Goal: Task Accomplishment & Management: Use online tool/utility

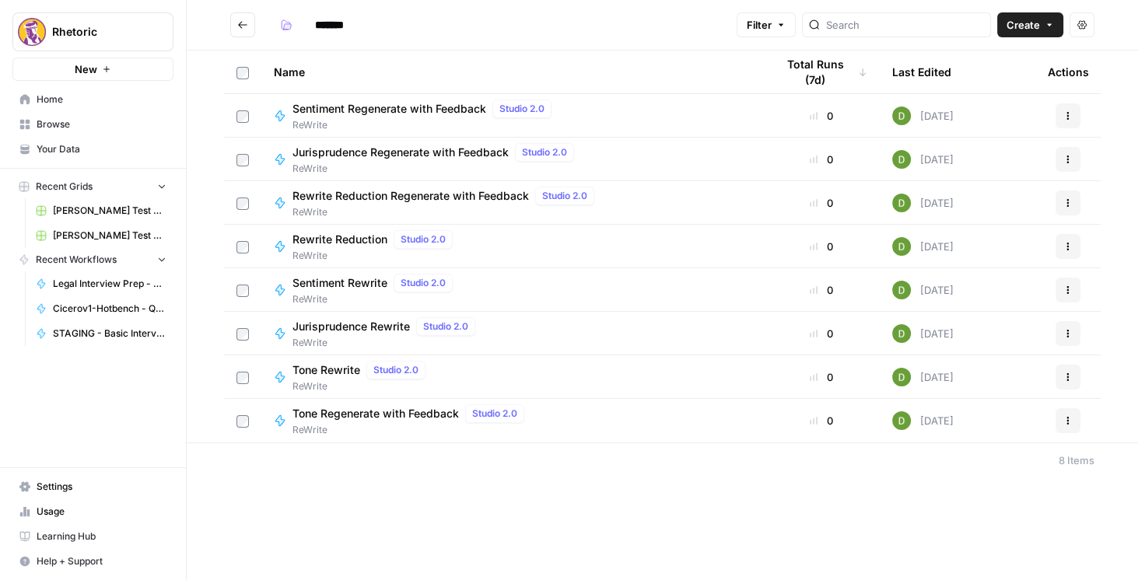
click at [243, 22] on icon "Go back" at bounding box center [242, 24] width 11 height 11
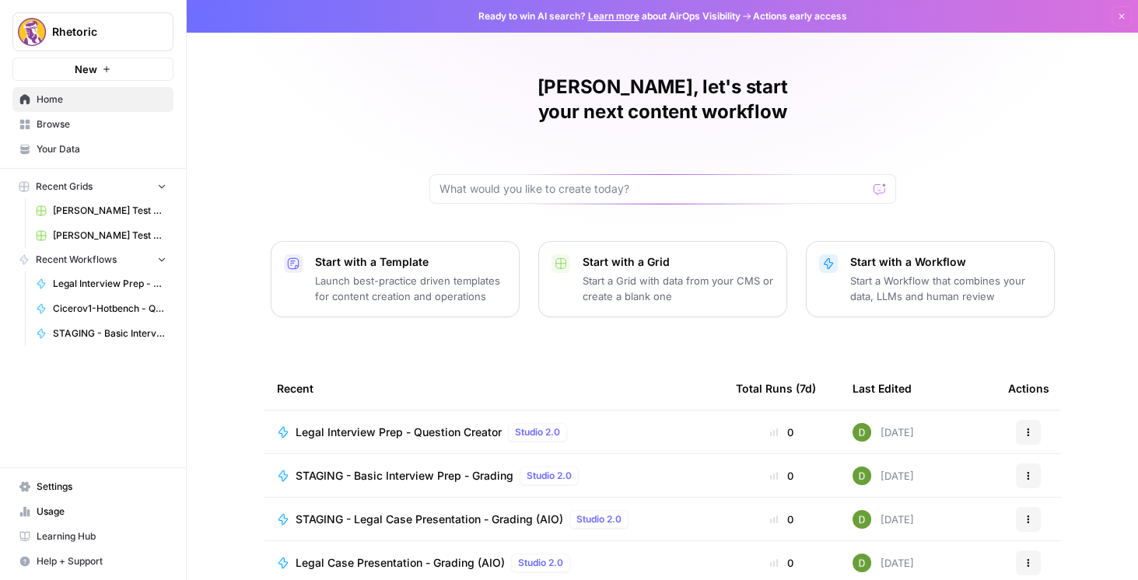
click at [62, 130] on span "Browse" at bounding box center [102, 124] width 130 height 14
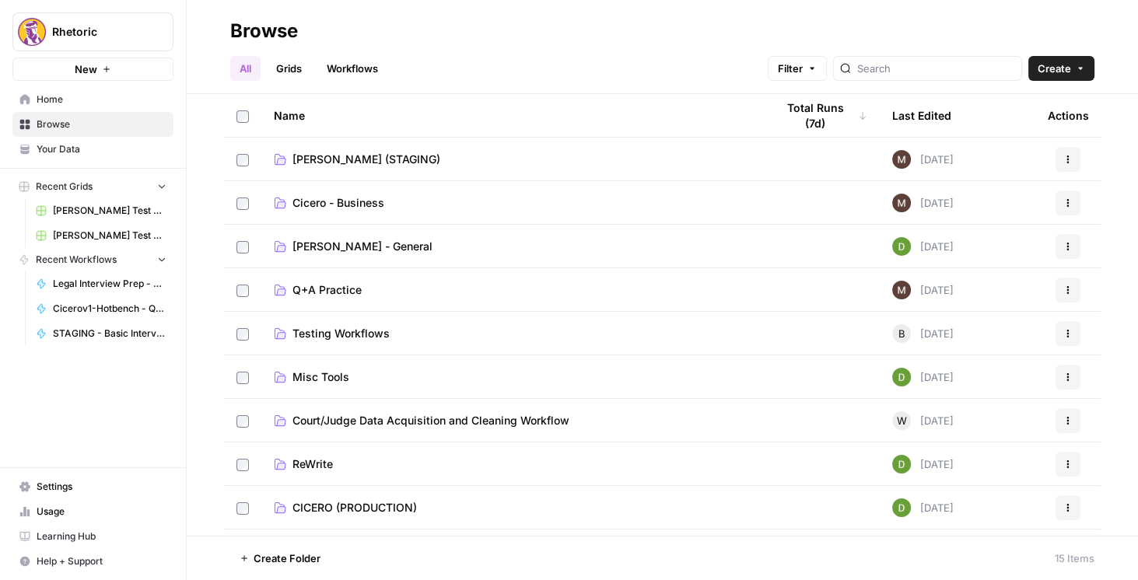
click at [358, 165] on span "[PERSON_NAME] (STAGING)" at bounding box center [366, 160] width 148 height 16
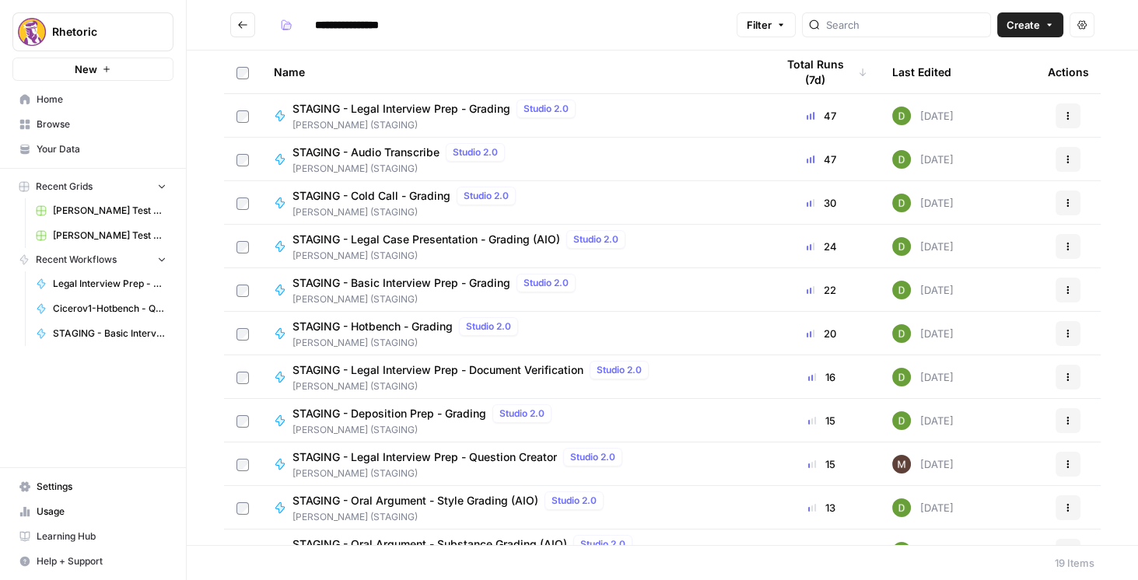
click at [373, 100] on div "STAGING - Legal Interview Prep - Grading Studio 2.0" at bounding box center [436, 109] width 289 height 19
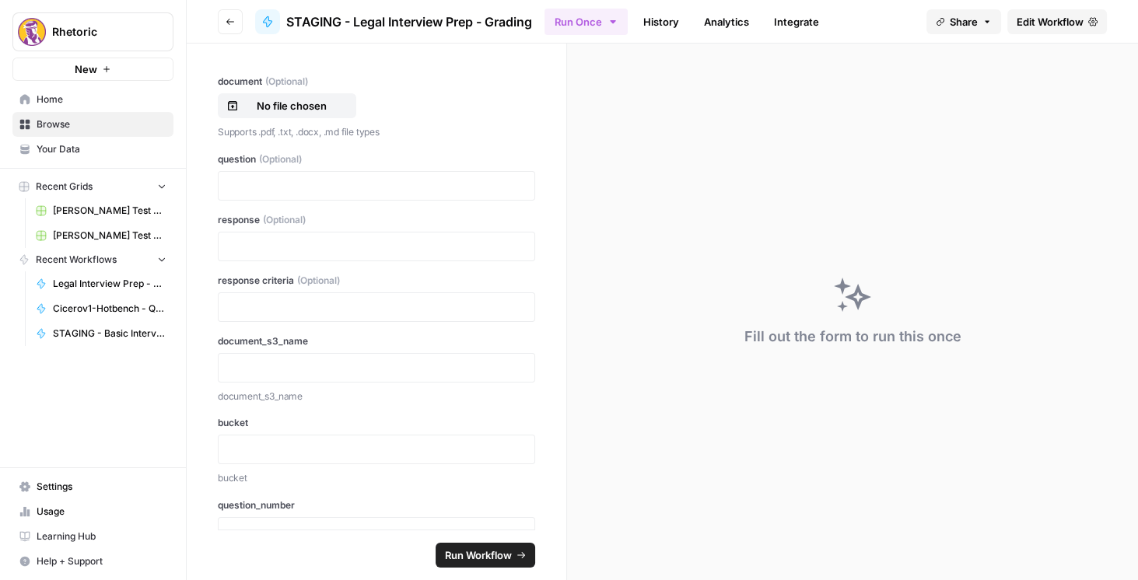
click at [1068, 23] on span "Edit Workflow" at bounding box center [1050, 22] width 67 height 16
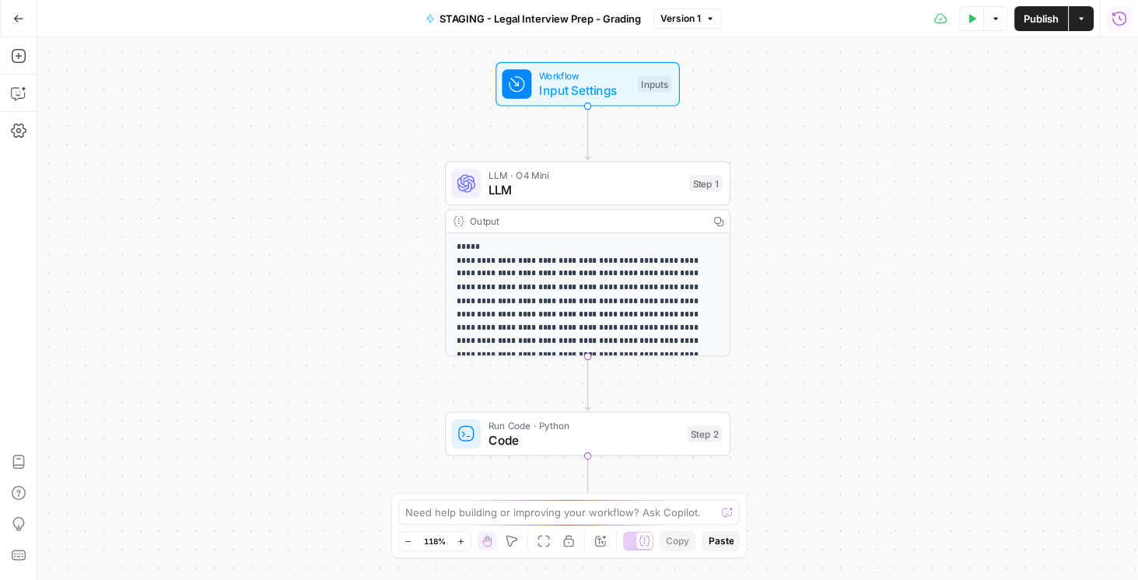
click at [1118, 19] on icon "button" at bounding box center [1120, 19] width 16 height 16
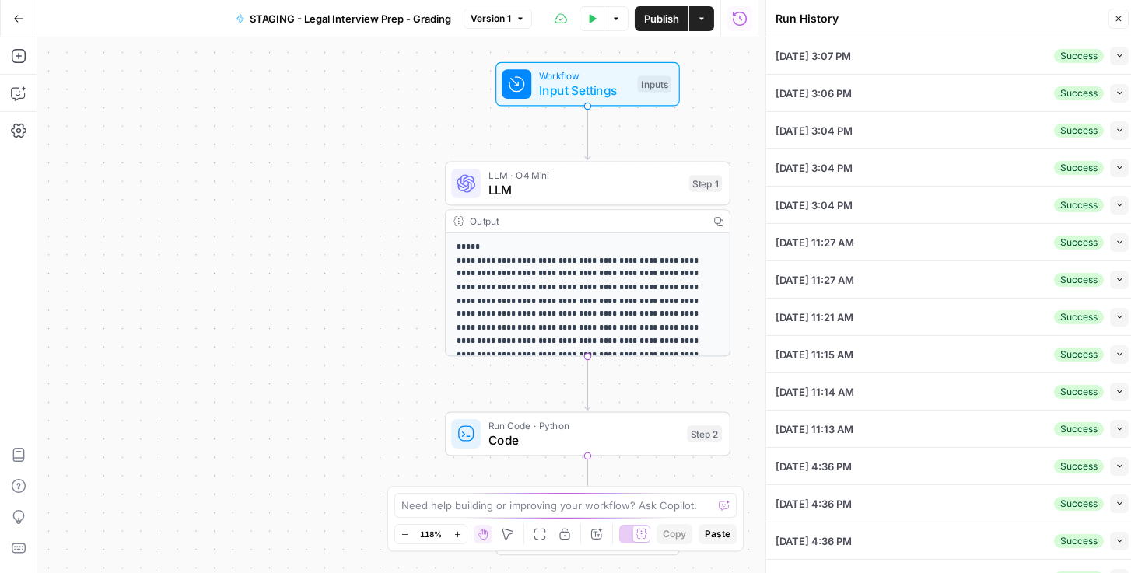
click at [1115, 58] on icon "button" at bounding box center [1119, 55] width 9 height 9
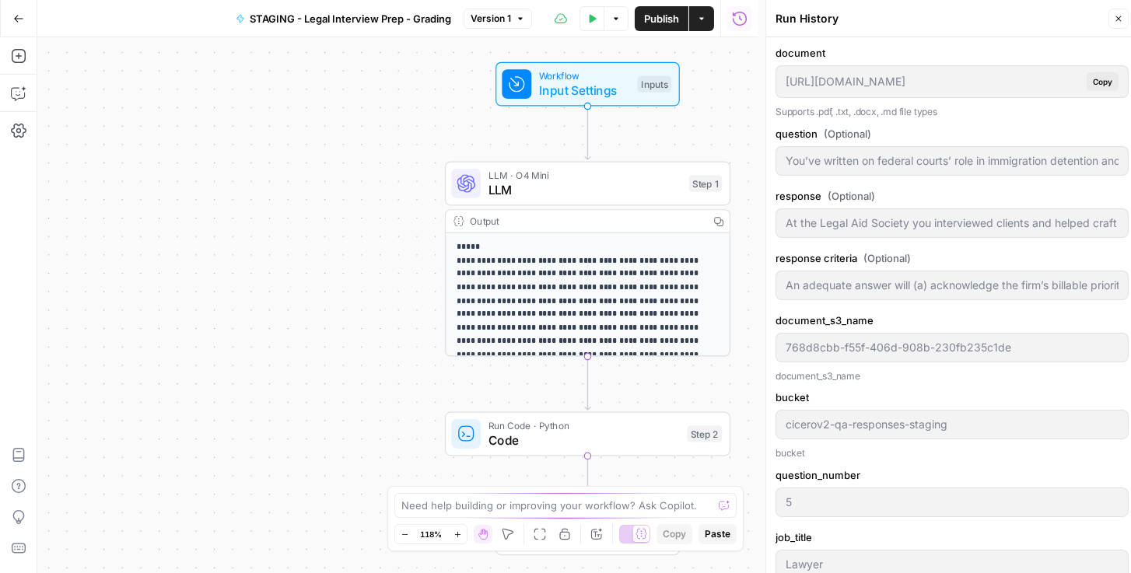
scroll to position [133, 0]
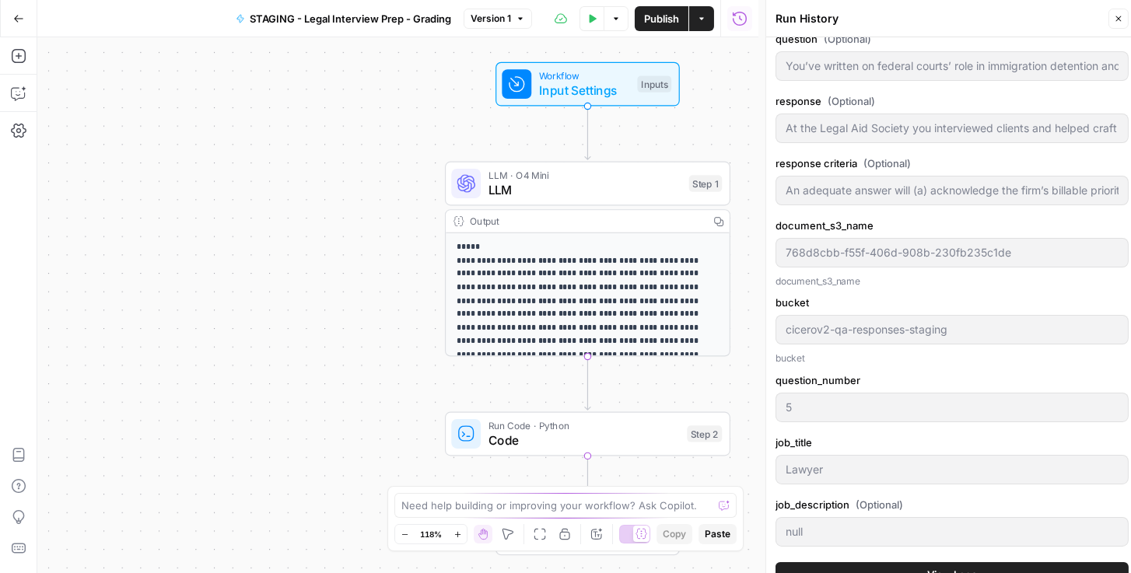
click at [918, 568] on button "View Logs" at bounding box center [952, 574] width 353 height 25
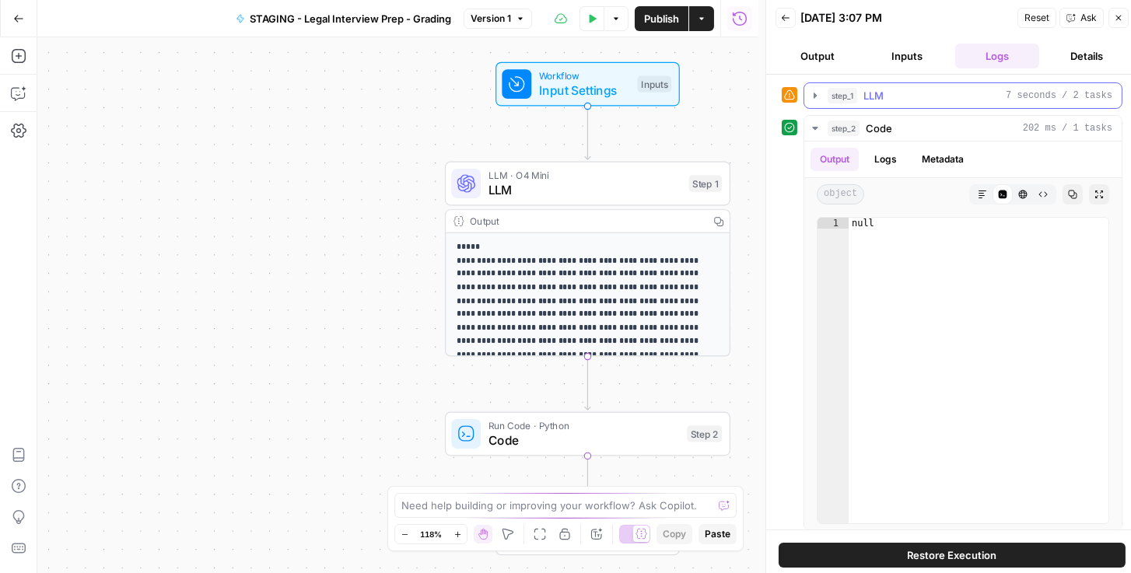
click at [813, 89] on icon "button" at bounding box center [815, 95] width 12 height 12
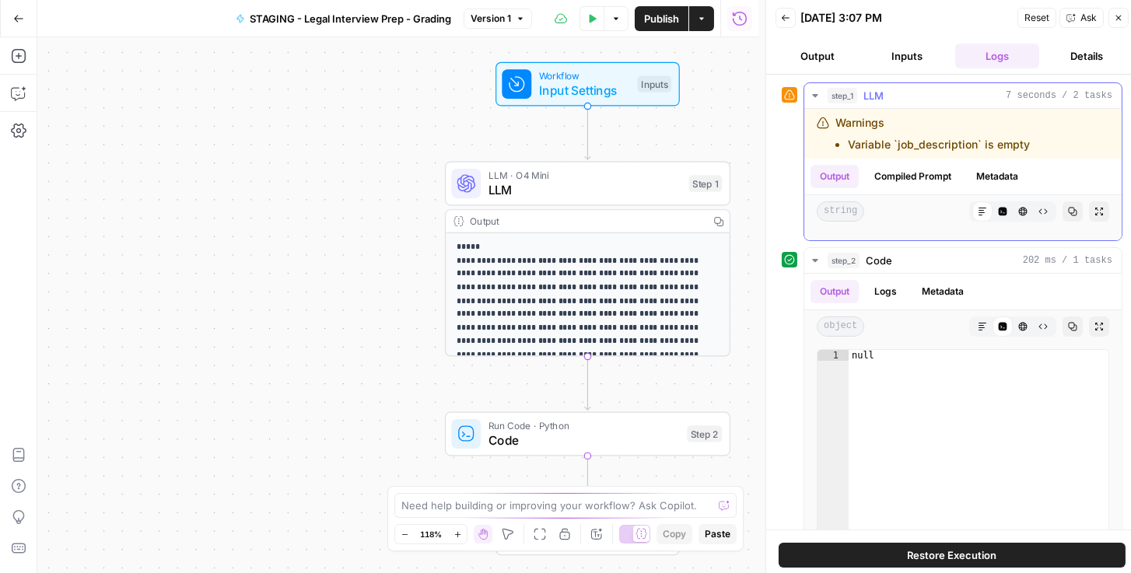
scroll to position [12, 0]
click at [814, 260] on icon "button" at bounding box center [815, 260] width 12 height 12
click at [814, 260] on icon "button" at bounding box center [814, 260] width 5 height 3
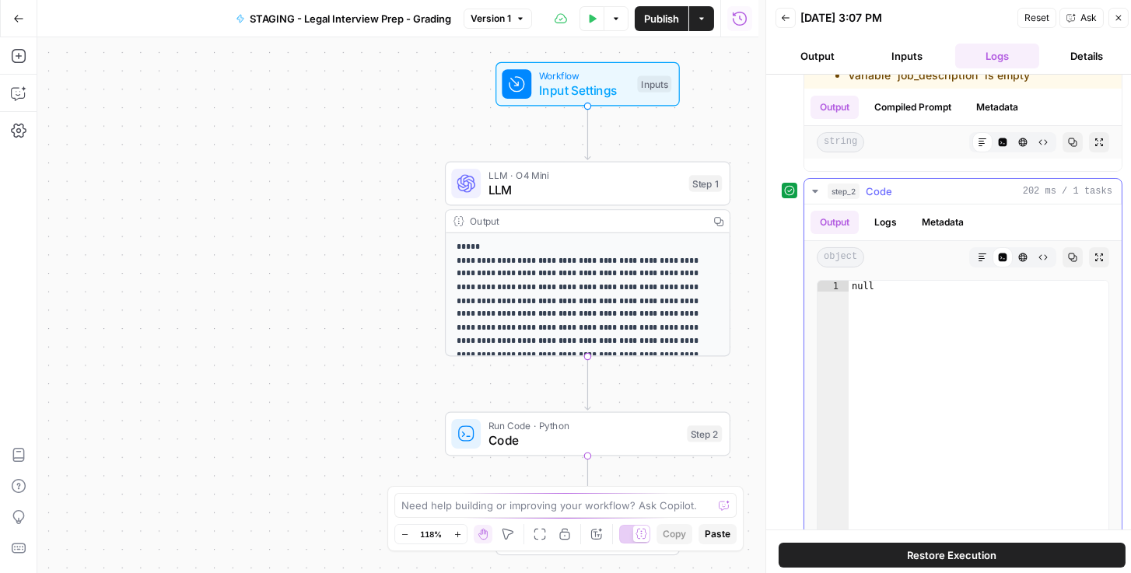
scroll to position [139, 0]
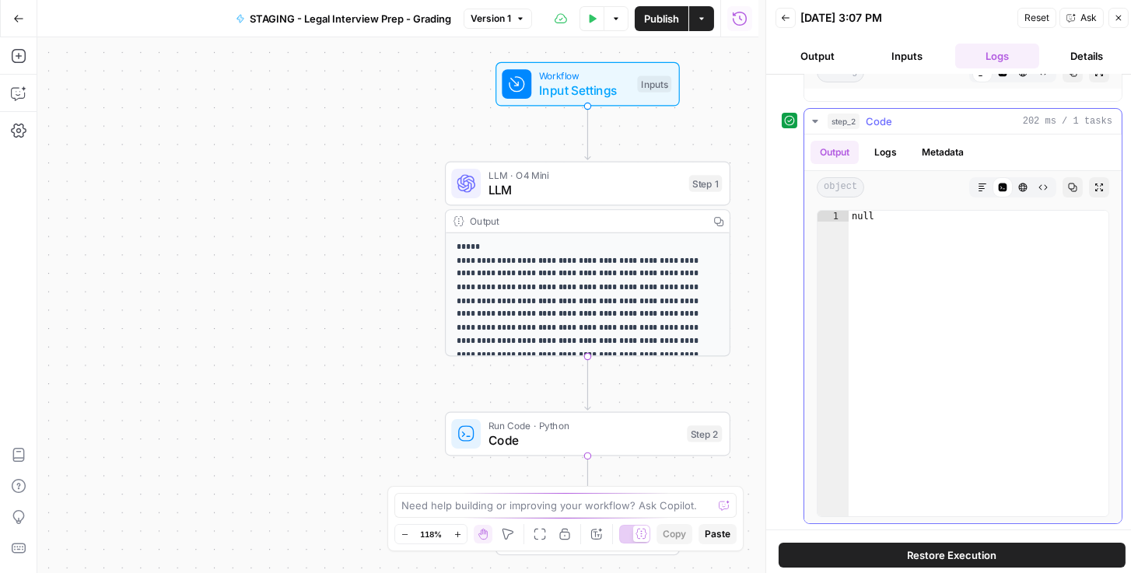
click at [887, 139] on div "Output Logs Metadata" at bounding box center [962, 153] width 317 height 36
click at [888, 149] on button "Logs" at bounding box center [885, 152] width 41 height 23
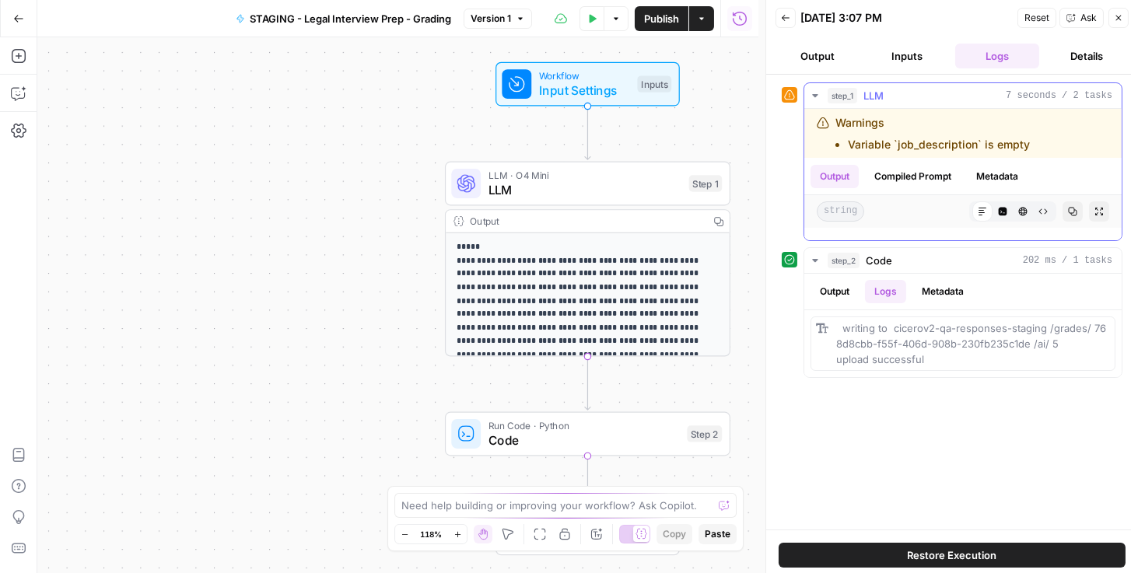
scroll to position [0, 0]
click at [878, 175] on button "Compiled Prompt" at bounding box center [913, 176] width 96 height 23
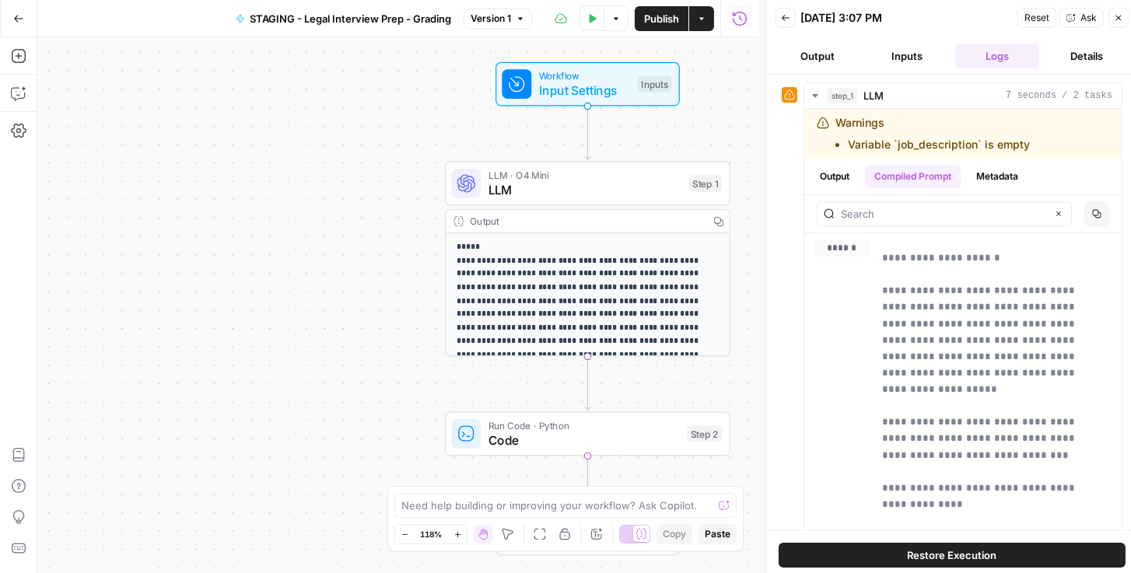
click at [638, 183] on span "LLM" at bounding box center [585, 189] width 194 height 19
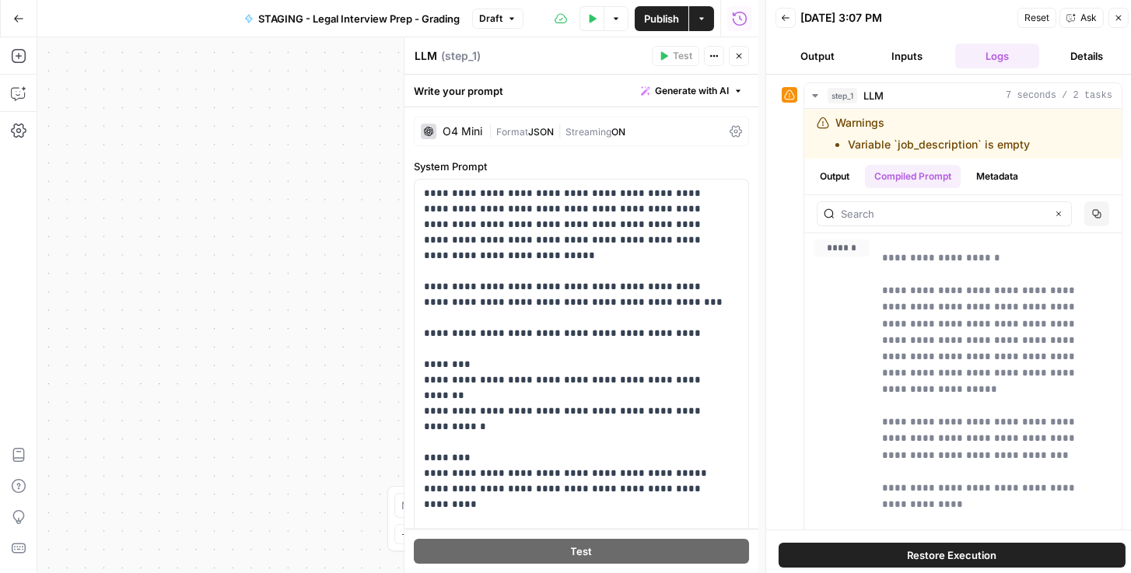
click at [730, 131] on icon at bounding box center [736, 131] width 12 height 12
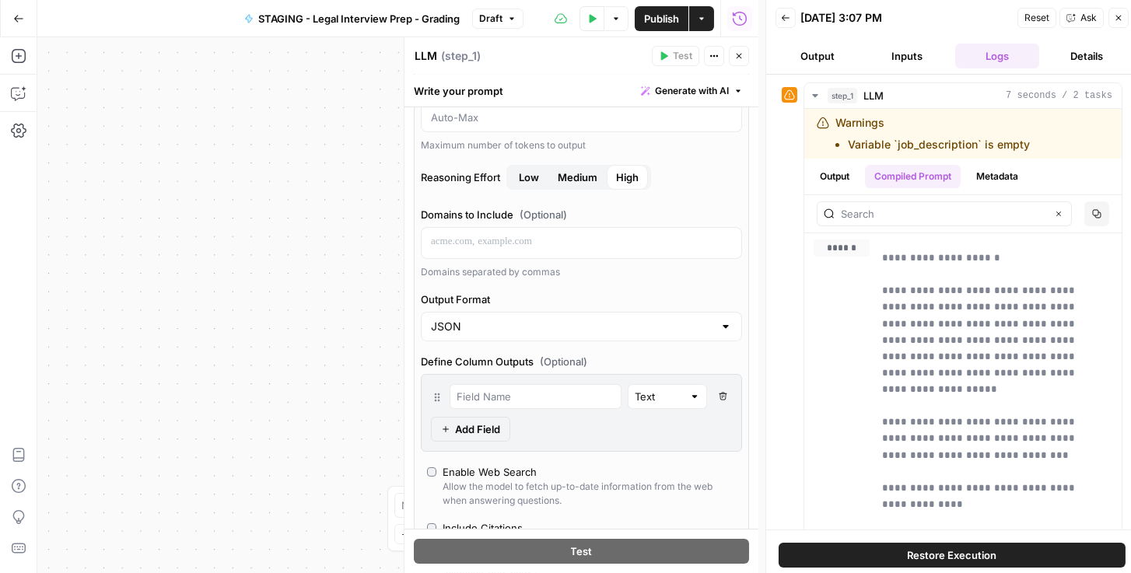
scroll to position [177, 0]
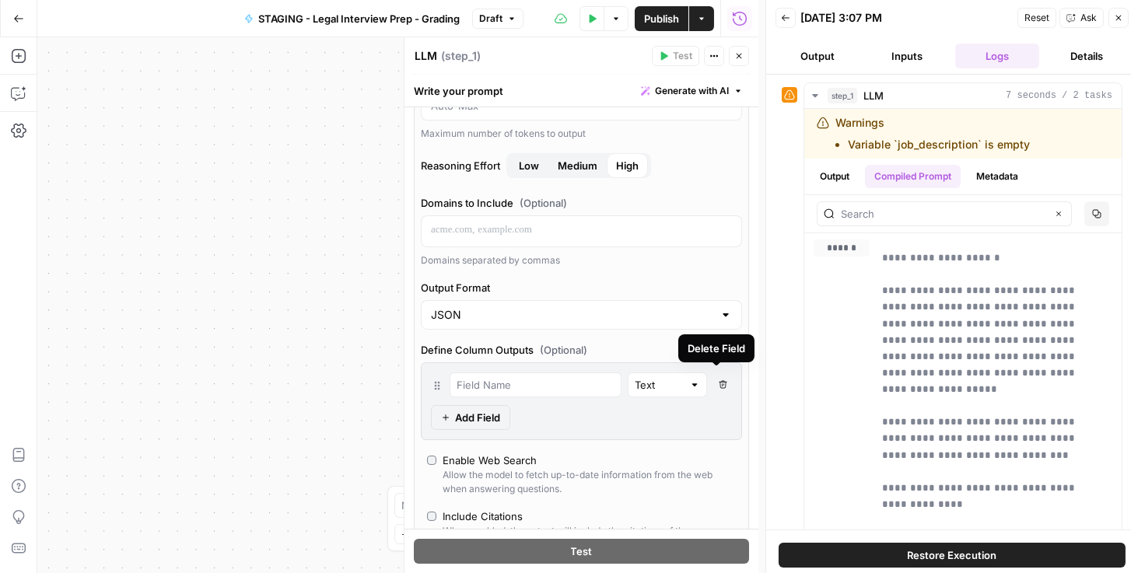
click at [718, 387] on button "Delete Field" at bounding box center [722, 385] width 19 height 25
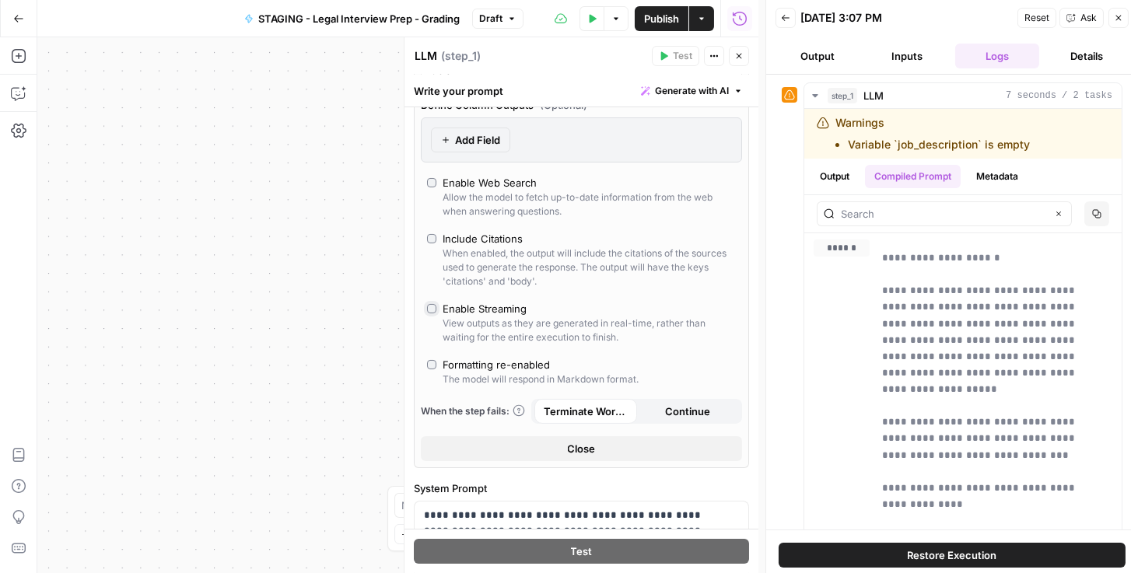
scroll to position [488, 0]
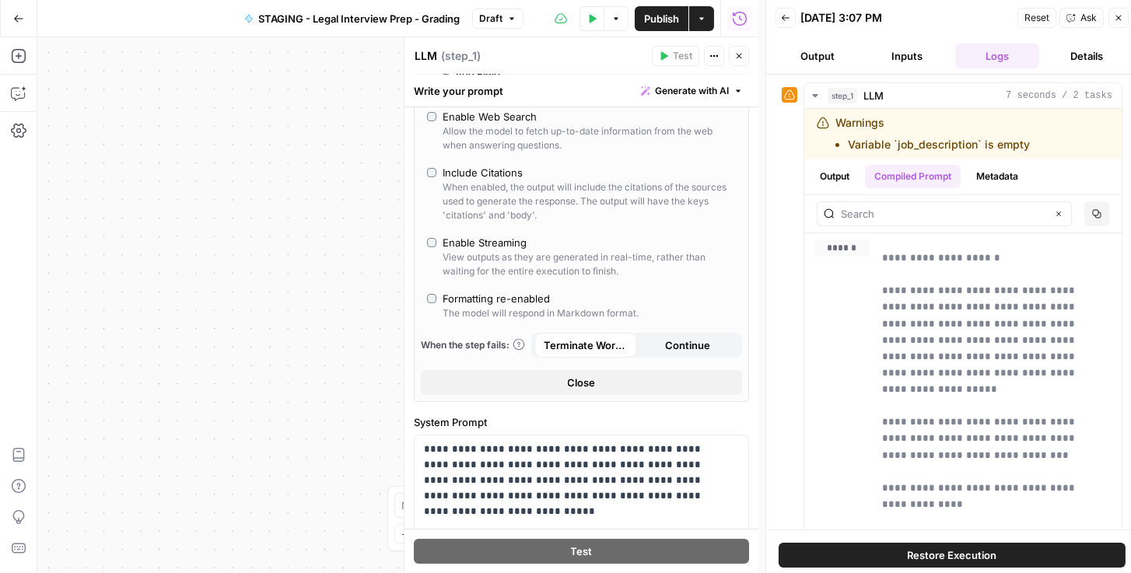
click at [468, 292] on div "Formatting re-enabled" at bounding box center [496, 299] width 107 height 16
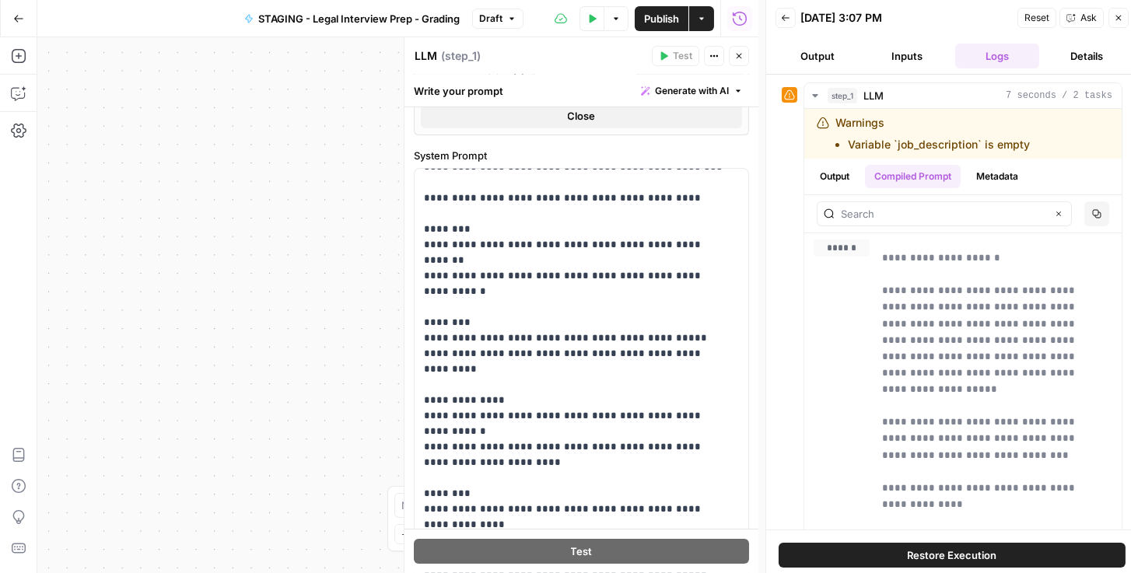
scroll to position [125, 0]
click at [672, 27] on div "One or more required inputs are empty." at bounding box center [676, 26] width 187 height 16
click at [667, 25] on span "Publish" at bounding box center [661, 19] width 35 height 16
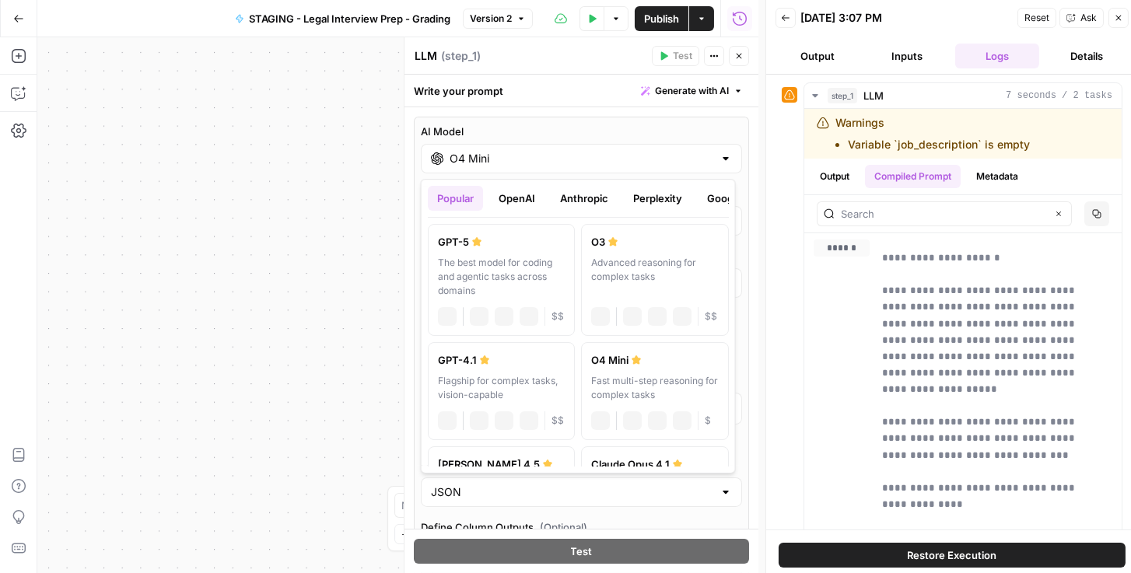
click at [563, 160] on input "O4 Mini" at bounding box center [582, 159] width 264 height 16
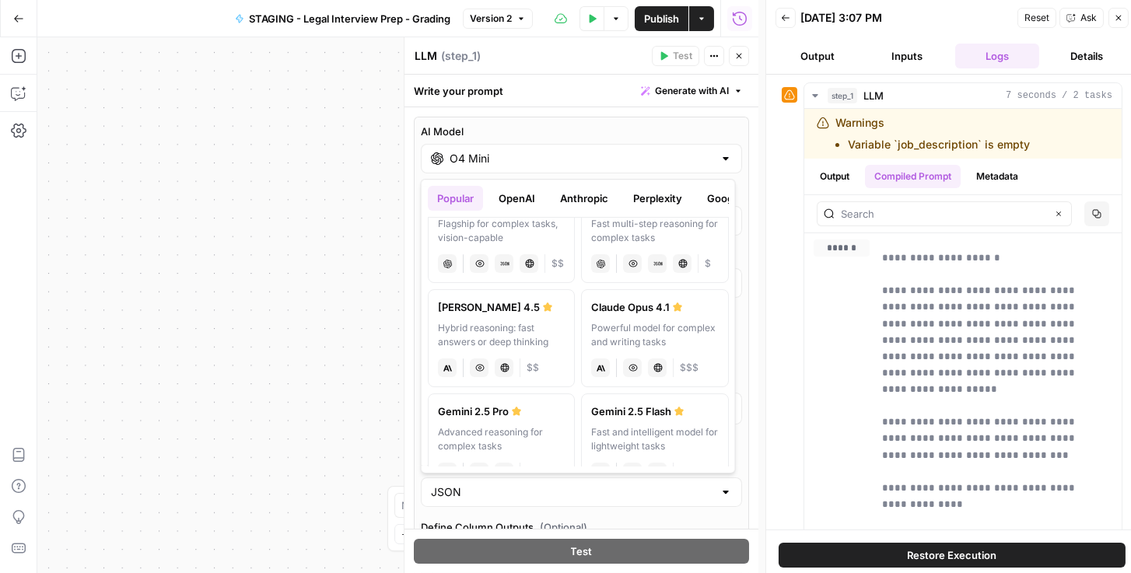
click at [523, 194] on button "OpenAI" at bounding box center [516, 198] width 55 height 25
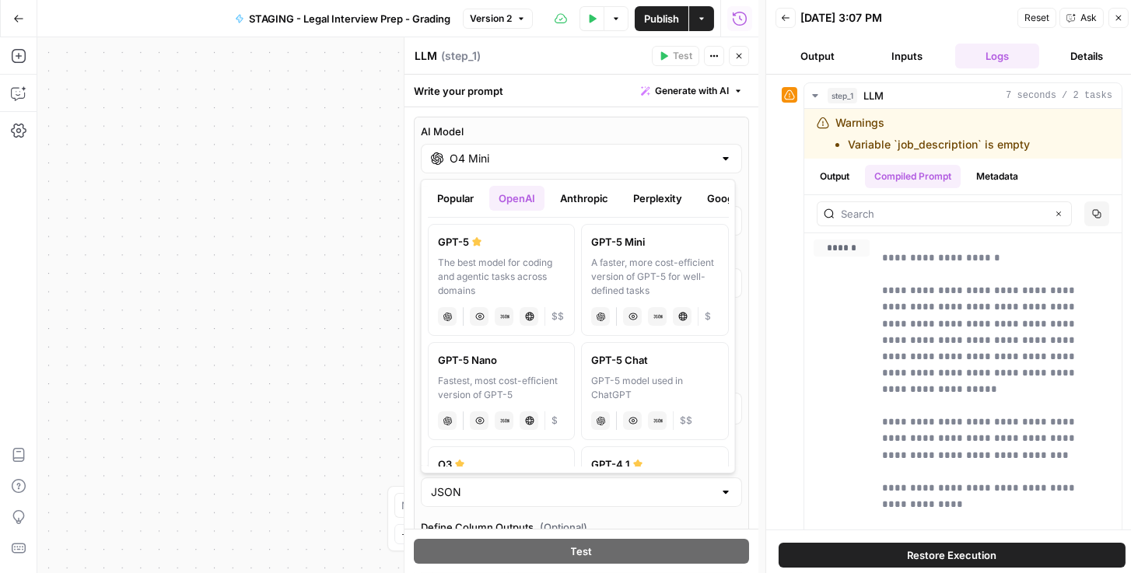
click at [641, 274] on div "A faster, more cost-efficient version of GPT-5 for well-defined tasks" at bounding box center [654, 277] width 127 height 42
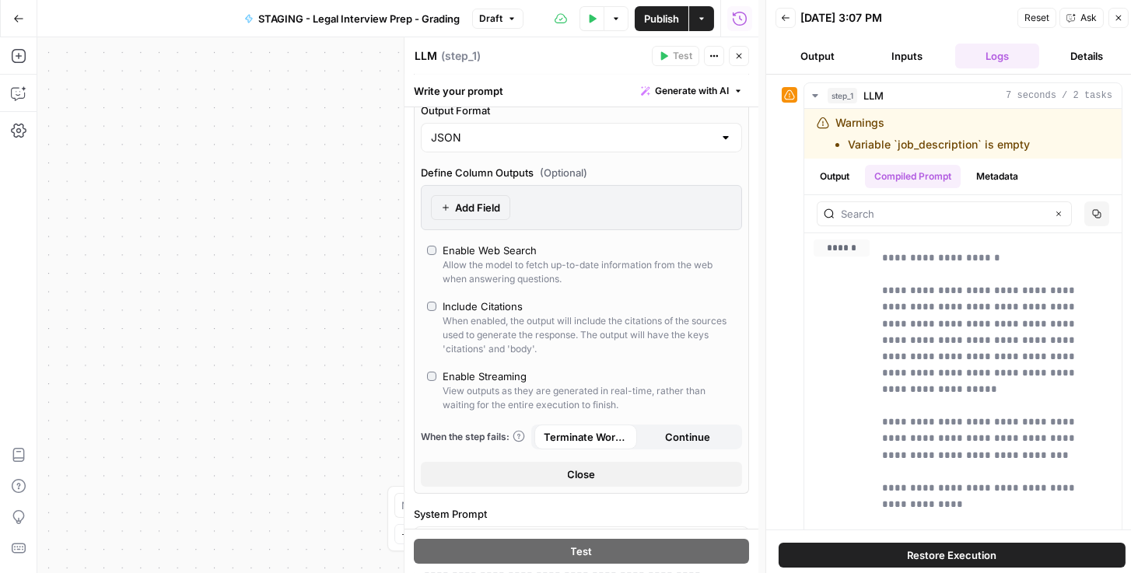
scroll to position [355, 0]
click at [672, 24] on span "Publish" at bounding box center [661, 19] width 35 height 16
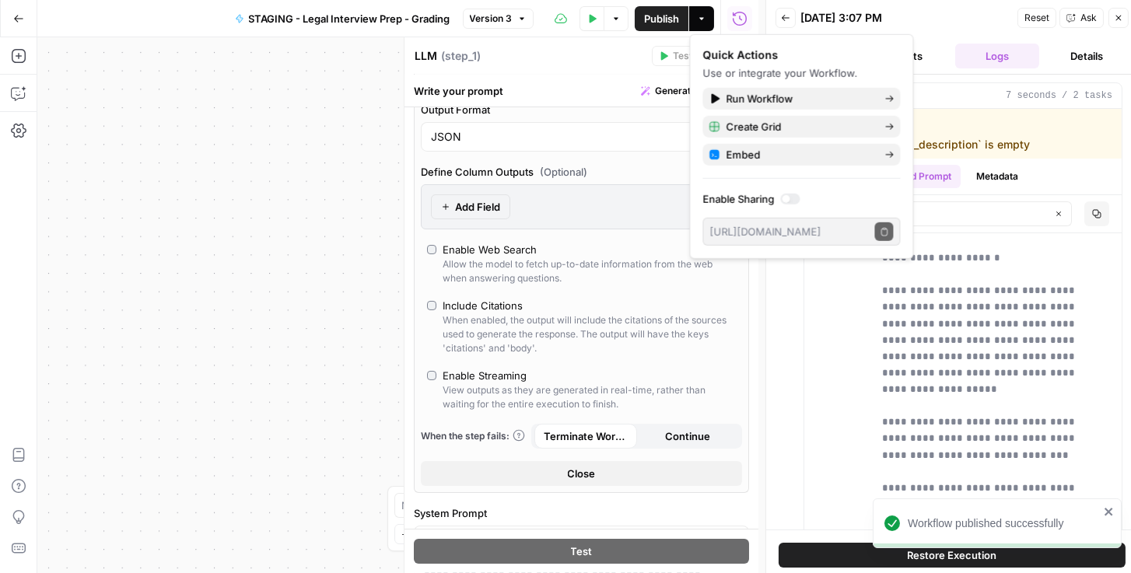
click at [0, 0] on div "10/15/25 at 3:07 PM" at bounding box center [0, 0] width 0 height 0
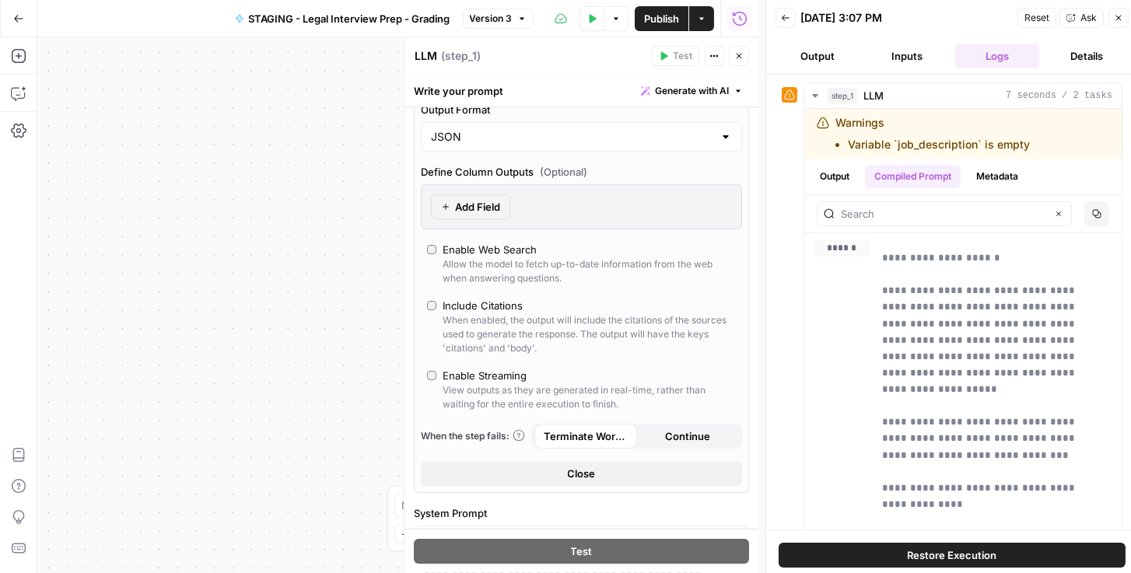
click at [775, 444] on div "**********" at bounding box center [952, 302] width 372 height 455
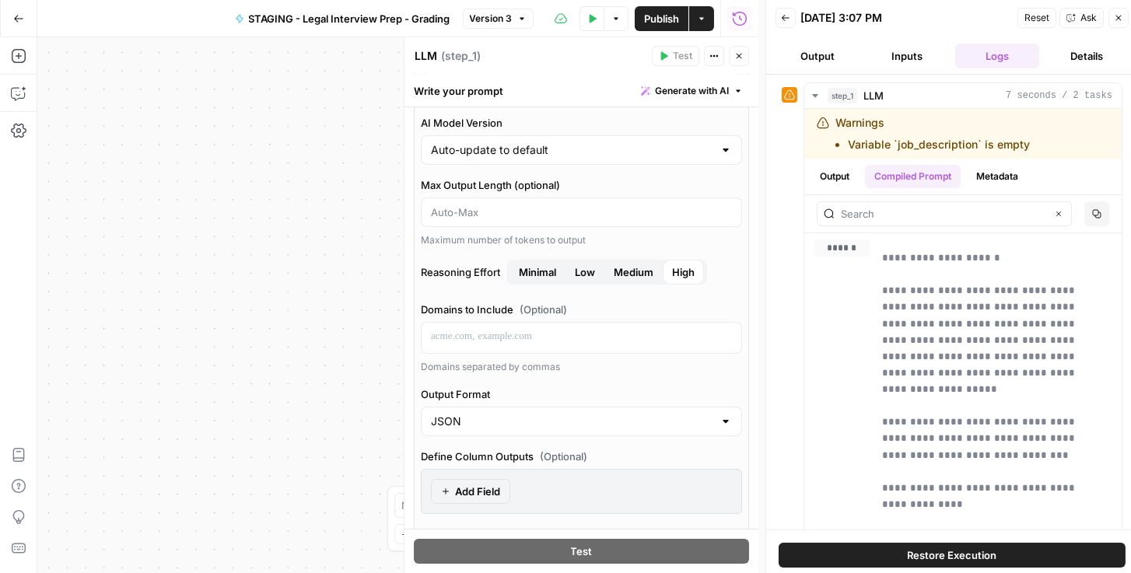
scroll to position [0, 0]
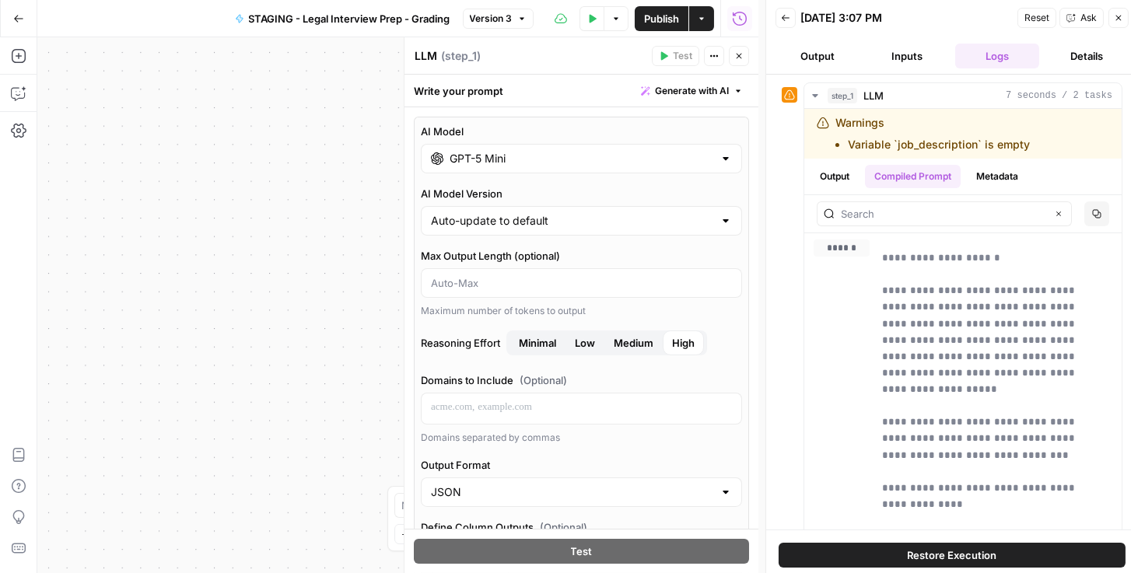
click at [503, 163] on input "GPT-5 Mini" at bounding box center [582, 159] width 264 height 16
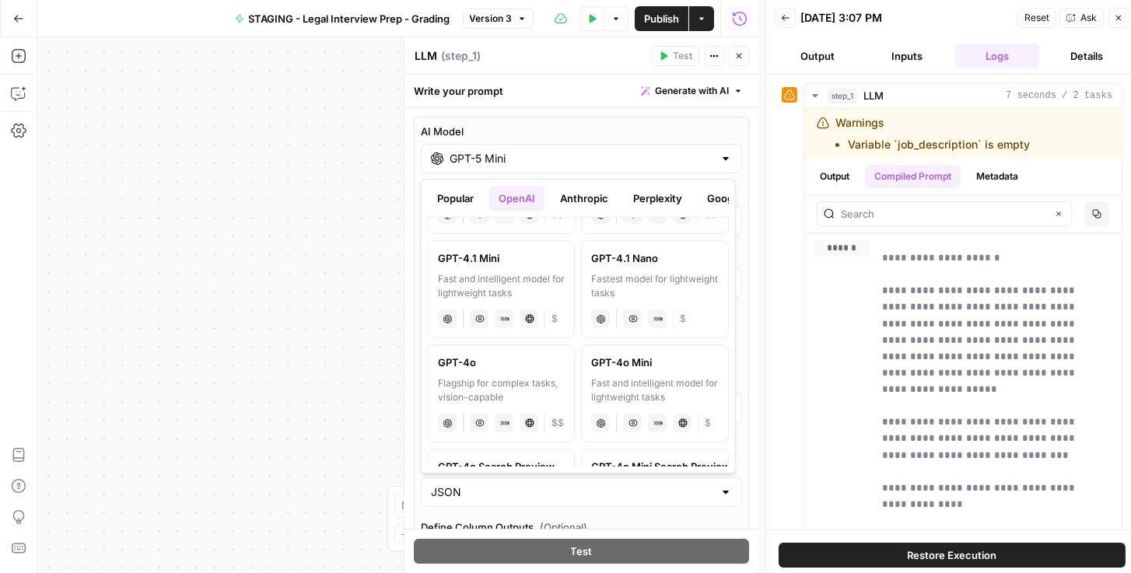
scroll to position [311, 0]
click at [586, 123] on div "AI Model GPT-5 Mini AI Model Version Auto-update to default Max Output Length (…" at bounding box center [581, 483] width 335 height 732
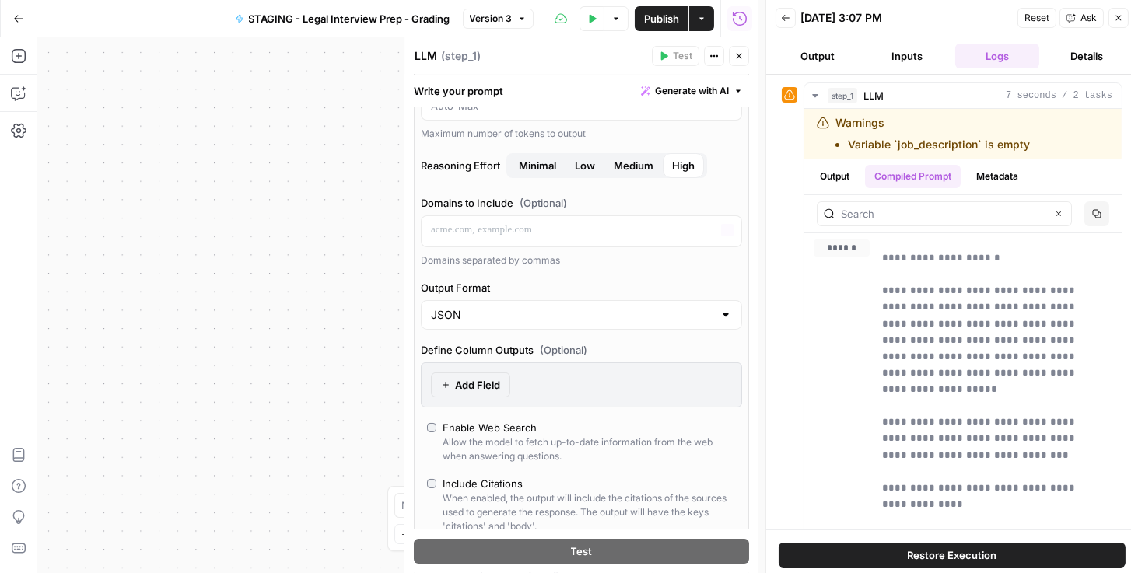
scroll to position [0, 0]
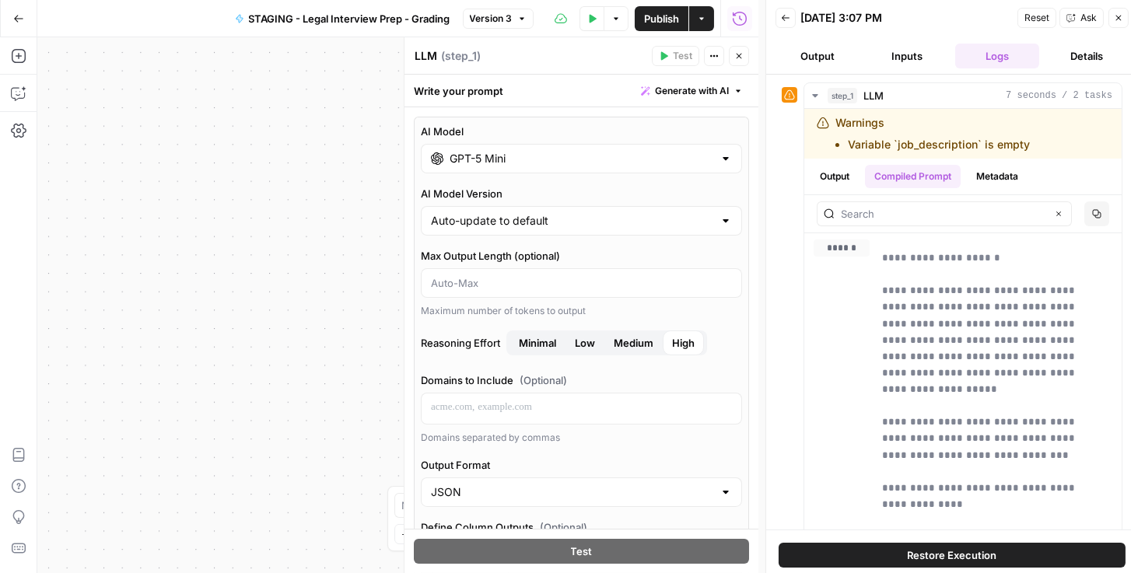
click at [517, 154] on input "GPT-5 Mini" at bounding box center [582, 159] width 264 height 16
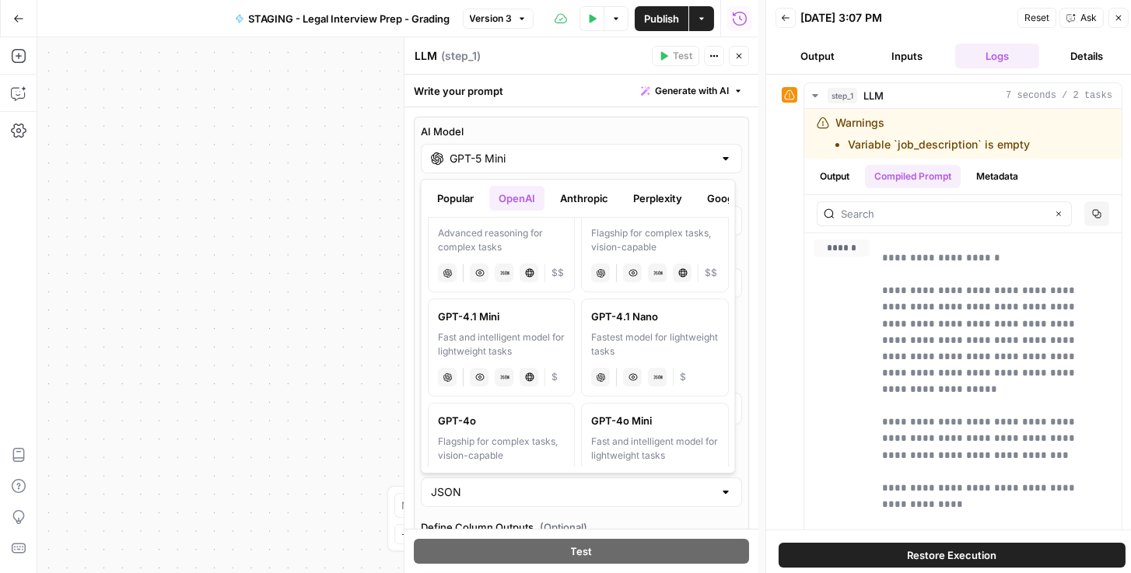
scroll to position [266, 0]
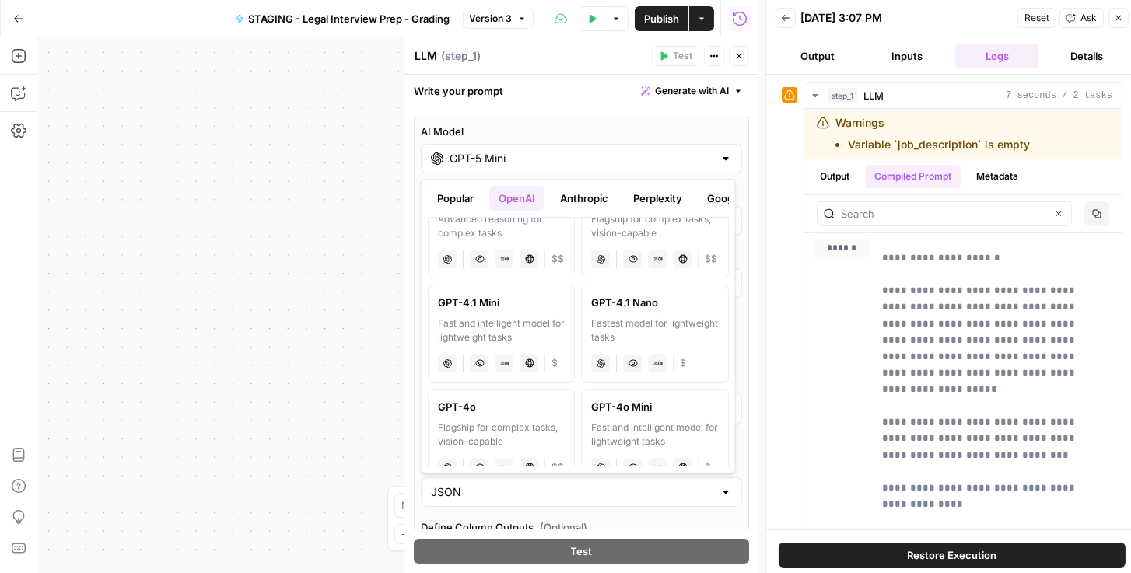
click at [575, 92] on div "Write your prompt Generate with AI" at bounding box center [581, 91] width 354 height 32
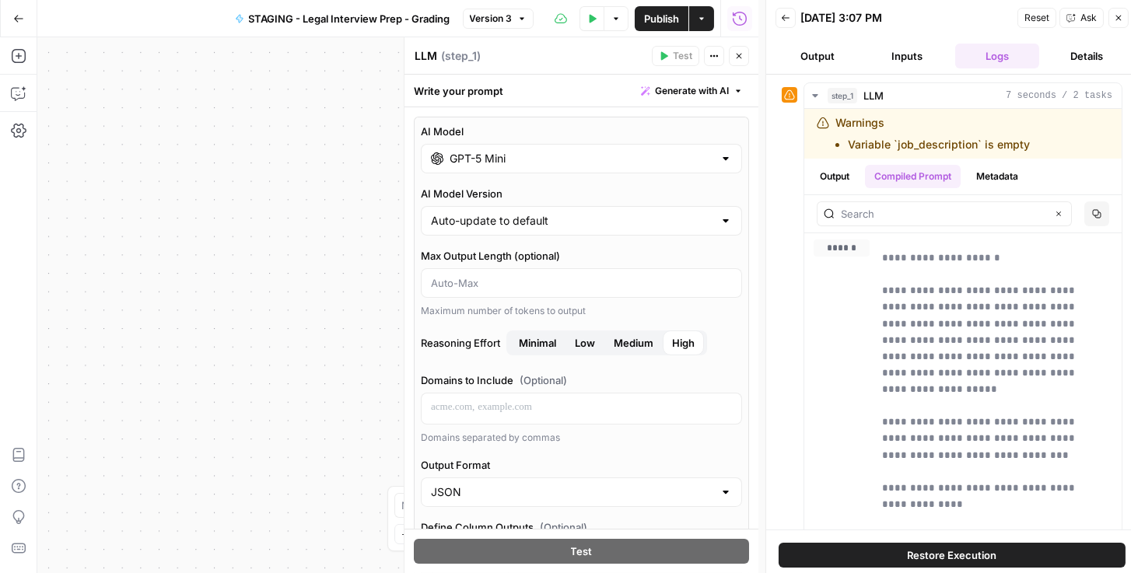
click at [500, 159] on input "GPT-5 Mini" at bounding box center [582, 159] width 264 height 16
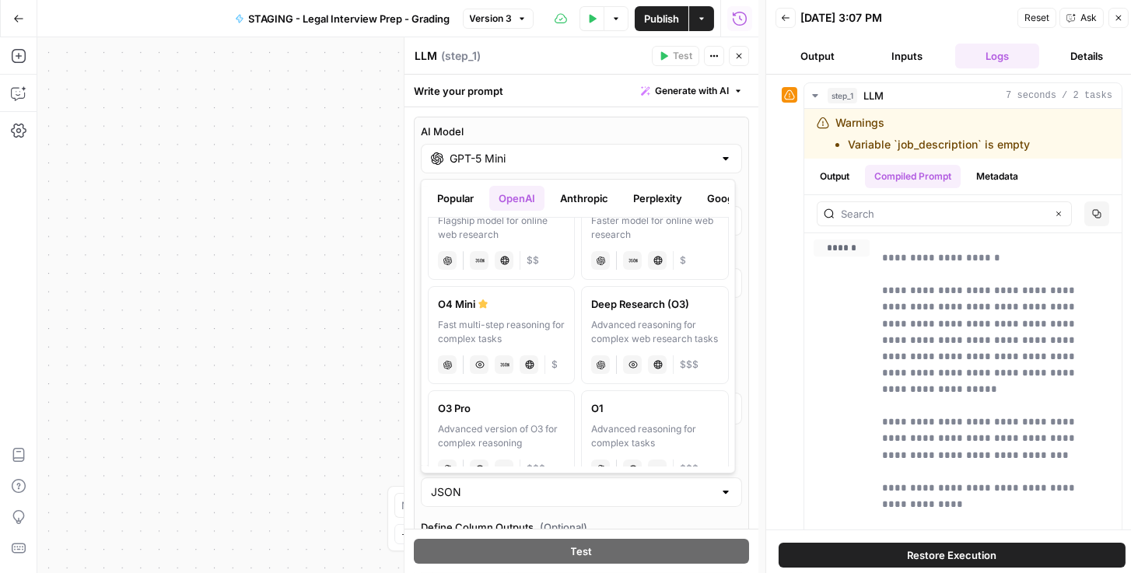
scroll to position [577, 0]
click at [525, 318] on div "Fast multi-step reasoning for complex tasks" at bounding box center [501, 332] width 127 height 28
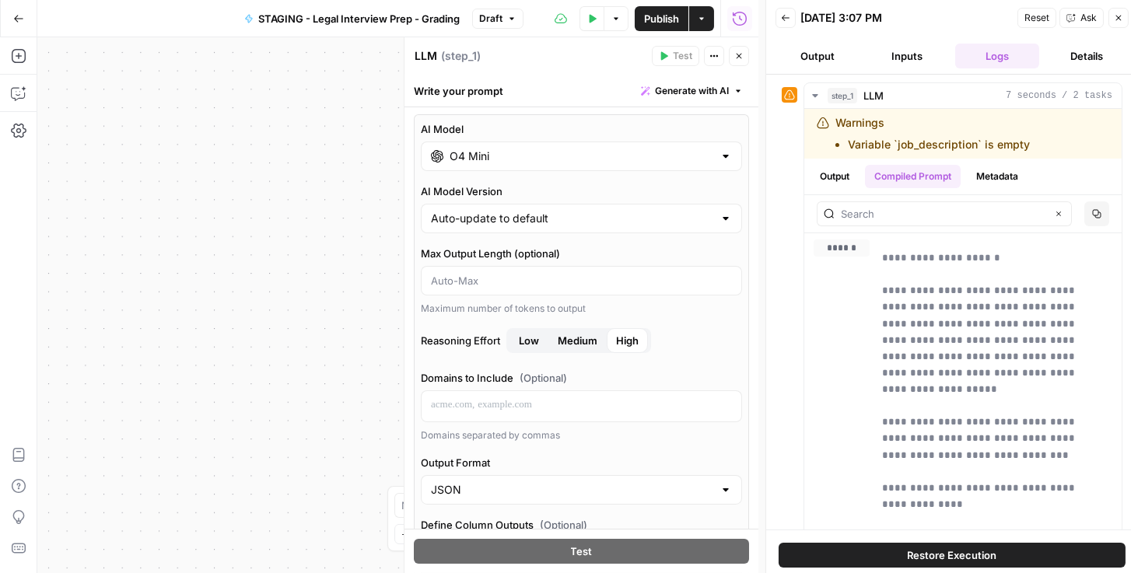
scroll to position [0, 0]
click at [494, 166] on div "O4 Mini" at bounding box center [581, 159] width 321 height 30
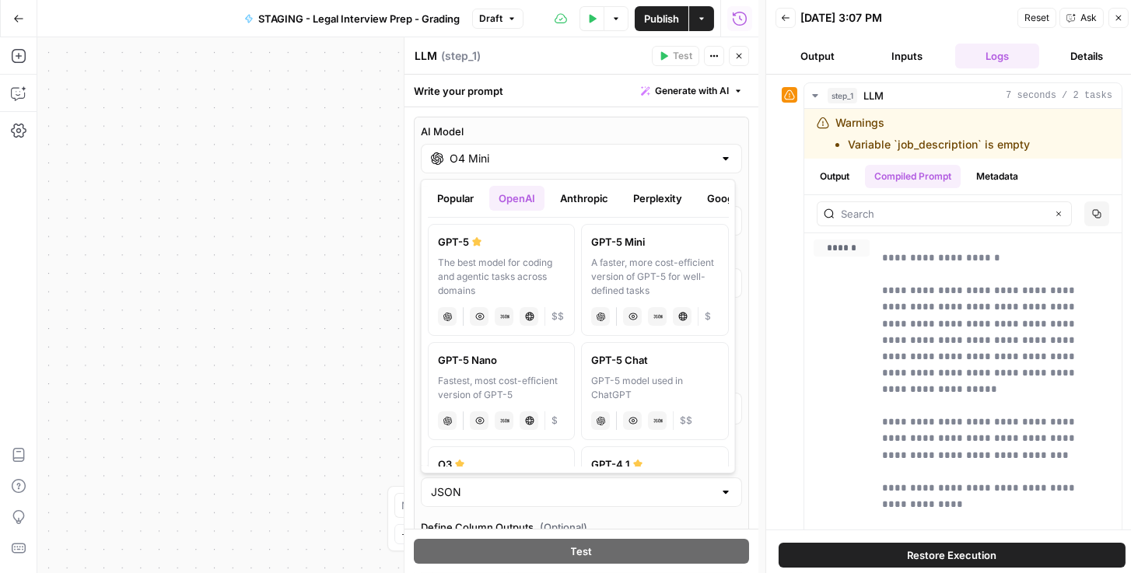
click at [632, 265] on div "A faster, more cost-efficient version of GPT-5 for well-defined tasks" at bounding box center [654, 277] width 127 height 42
type input "GPT-5 Mini"
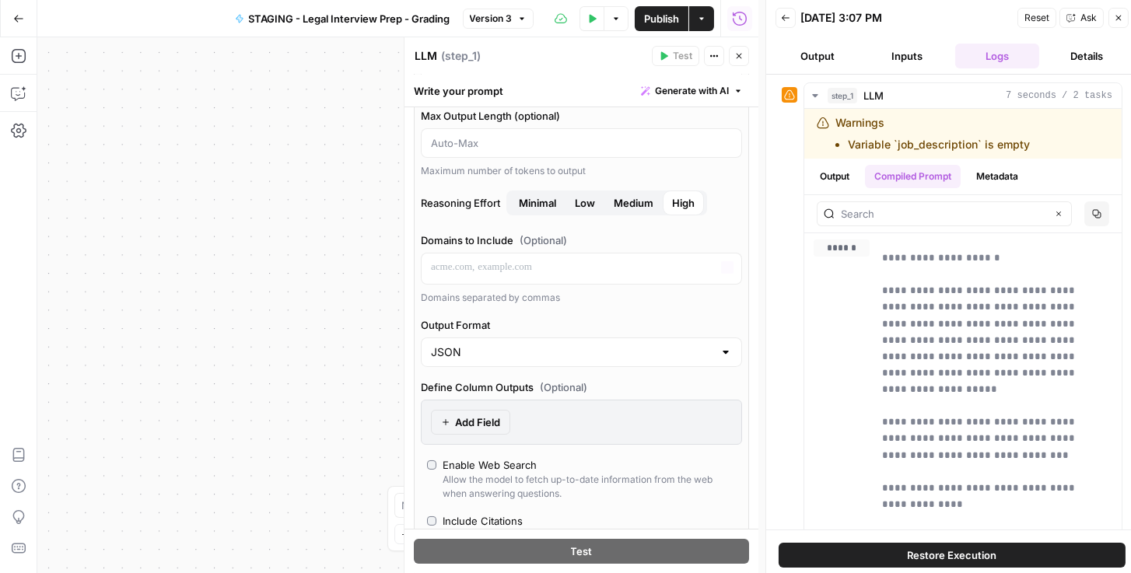
scroll to position [266, 0]
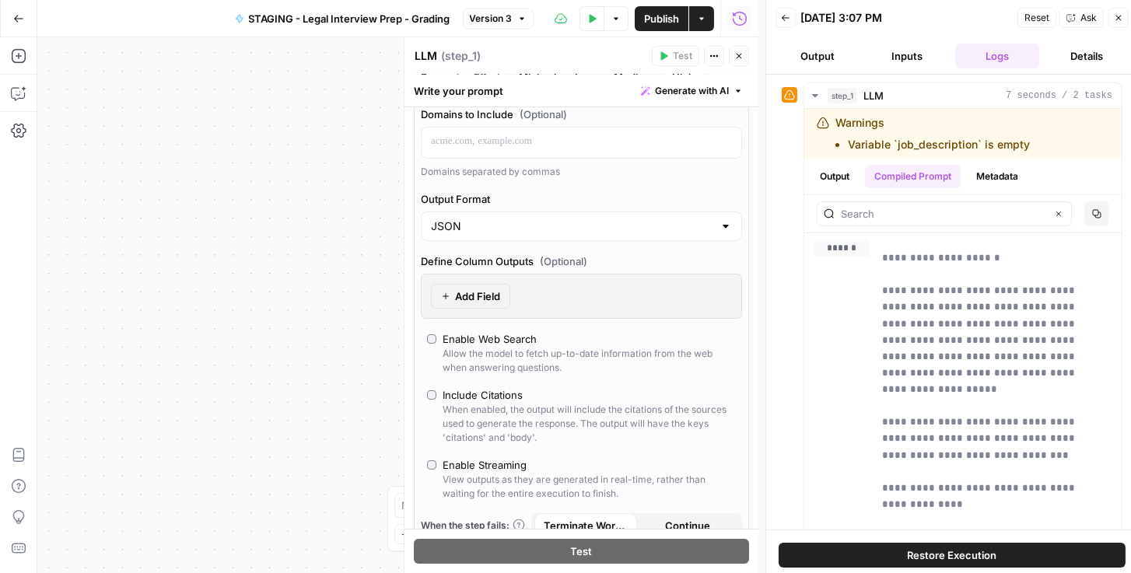
click at [666, 22] on span "Publish" at bounding box center [661, 19] width 35 height 16
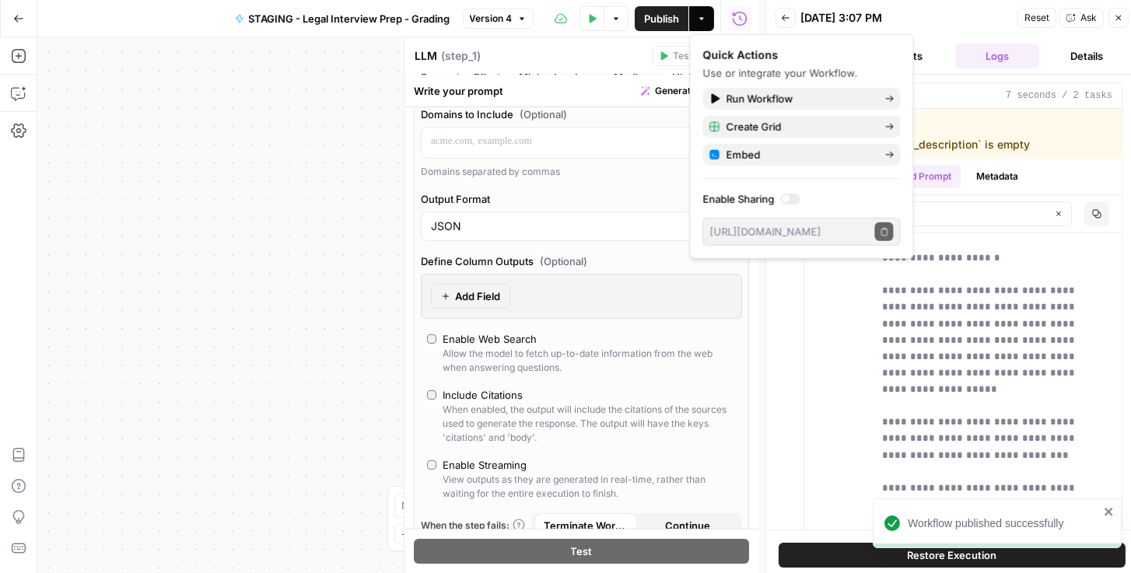
click at [579, 65] on div "LLM LLM ( step_1 ) Test Actions Close" at bounding box center [581, 56] width 335 height 20
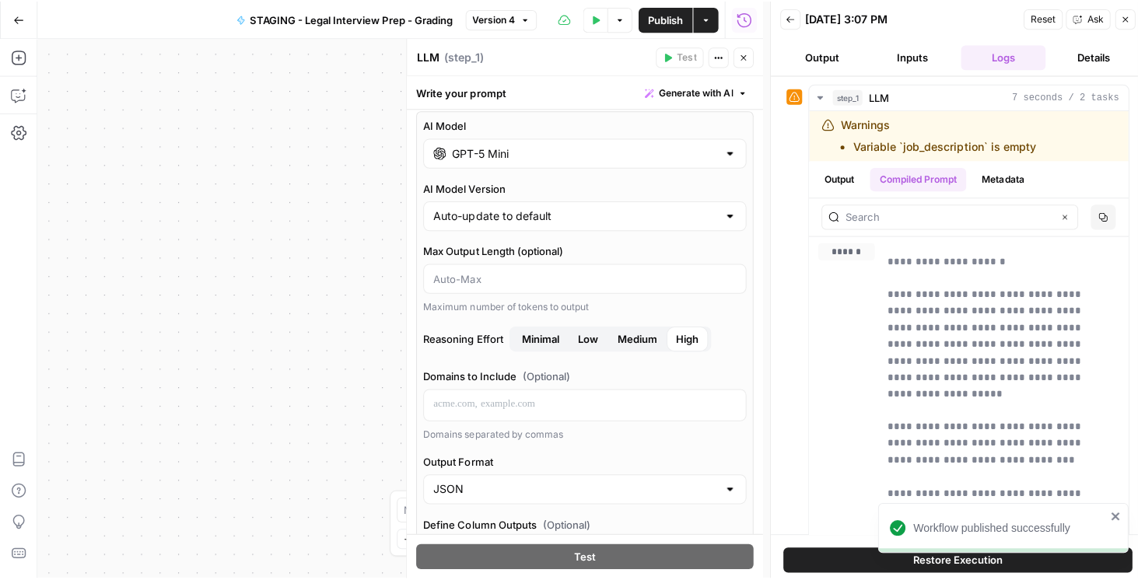
scroll to position [0, 0]
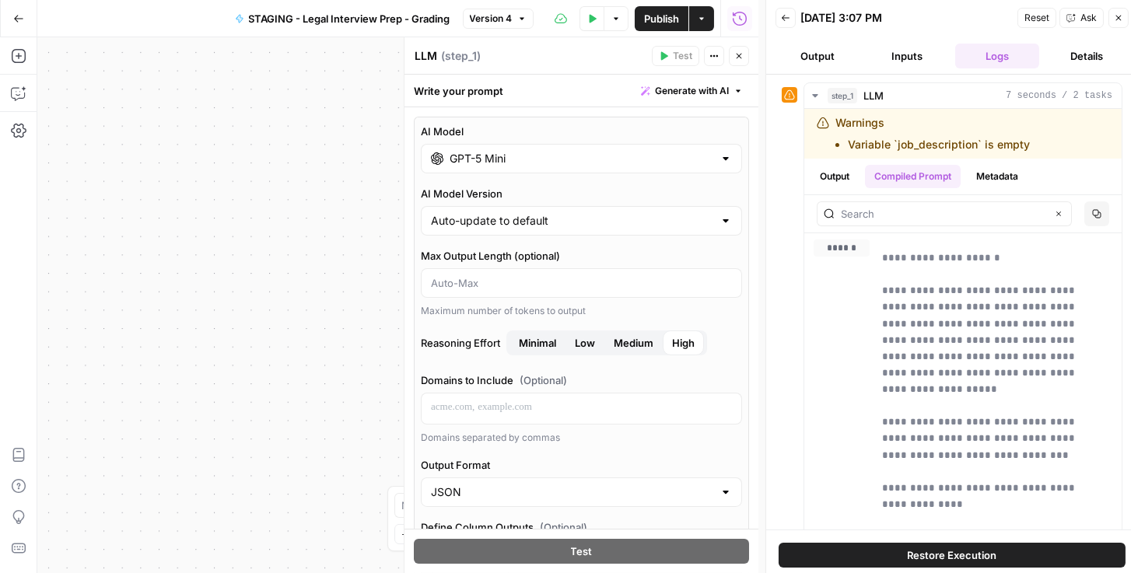
click at [734, 59] on icon "button" at bounding box center [738, 55] width 9 height 9
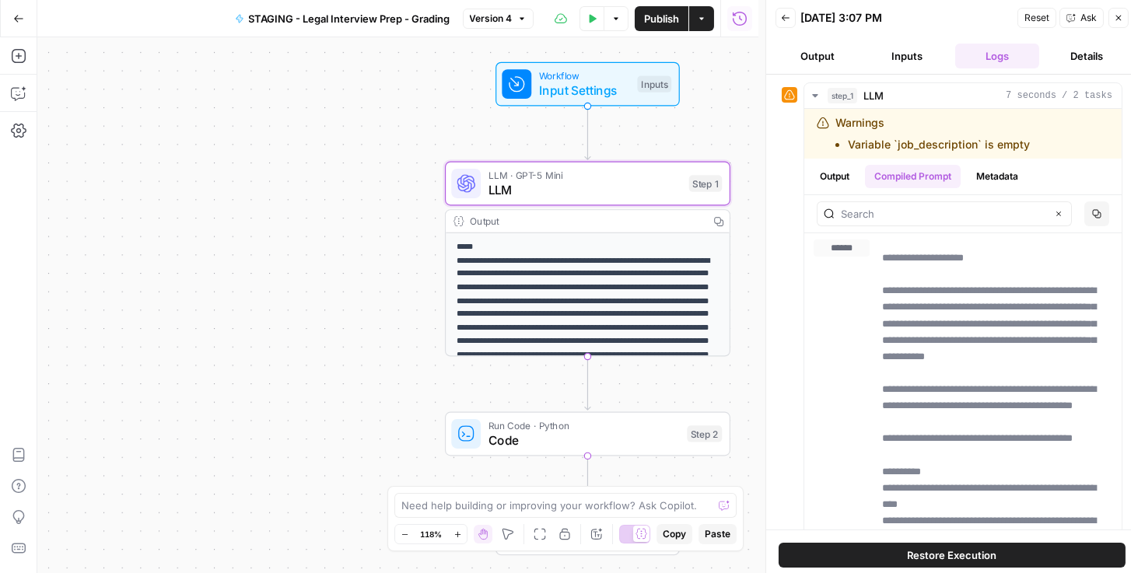
click at [18, 24] on button "Go Back" at bounding box center [19, 19] width 28 height 28
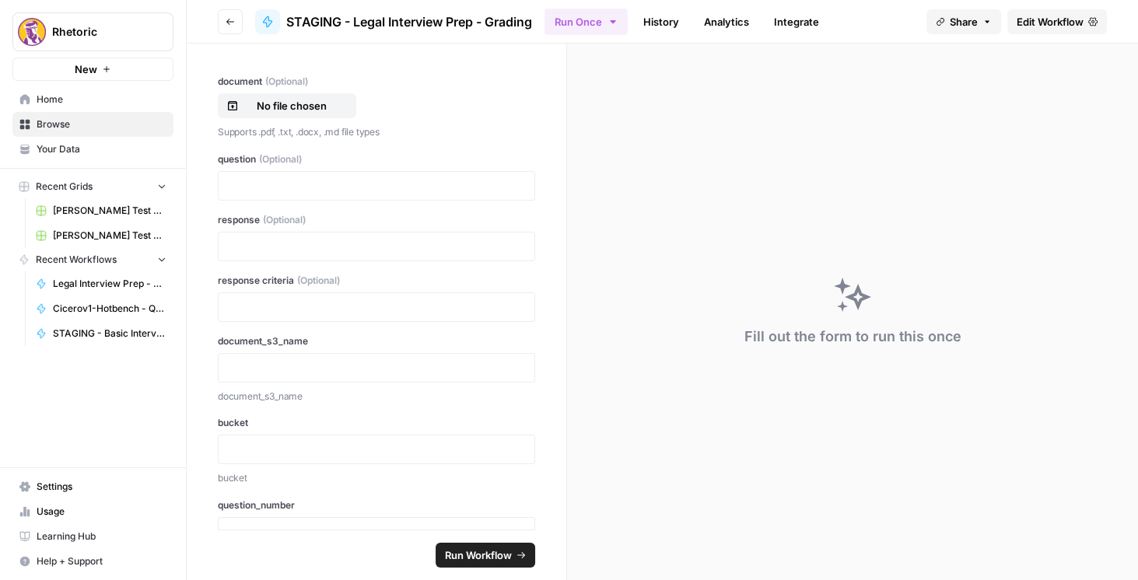
click at [220, 16] on button "Go back" at bounding box center [230, 21] width 25 height 25
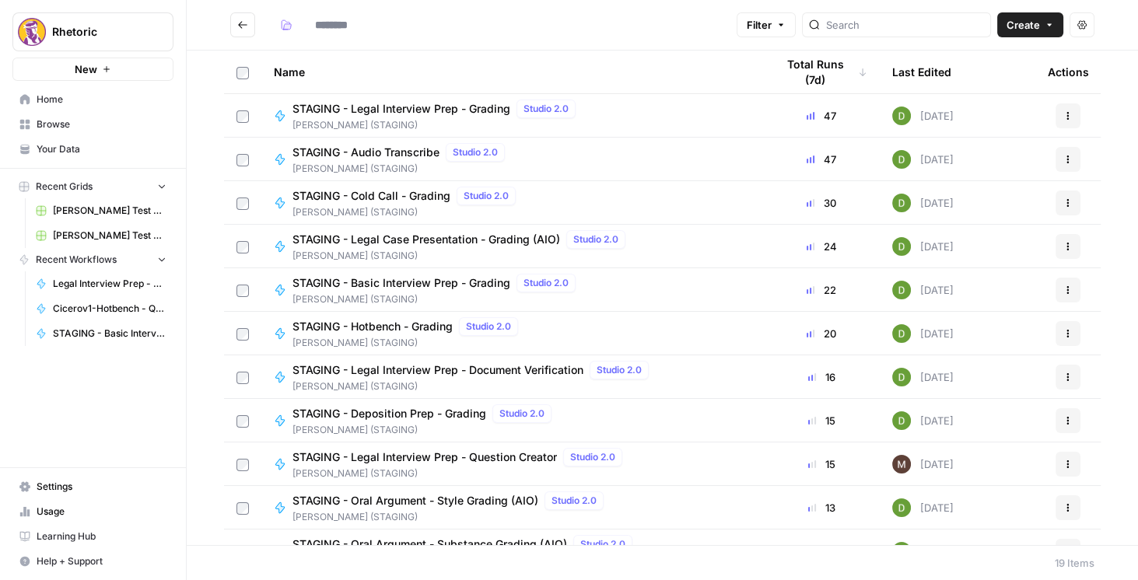
type input "**********"
click at [416, 199] on span "STAGING - Cold Call - Grading" at bounding box center [371, 196] width 158 height 16
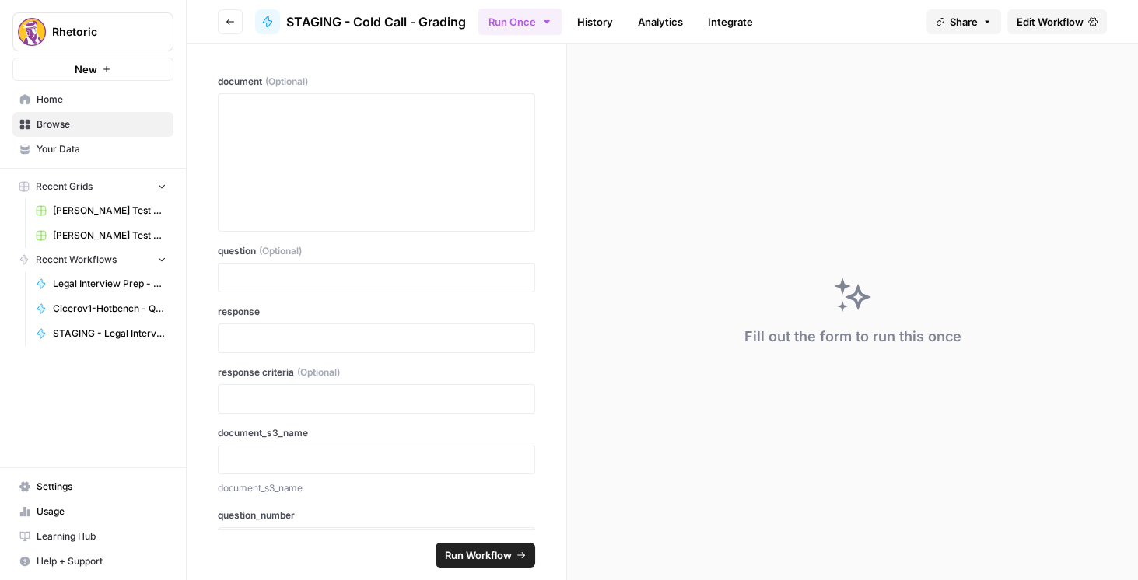
click at [1029, 24] on span "Edit Workflow" at bounding box center [1050, 22] width 67 height 16
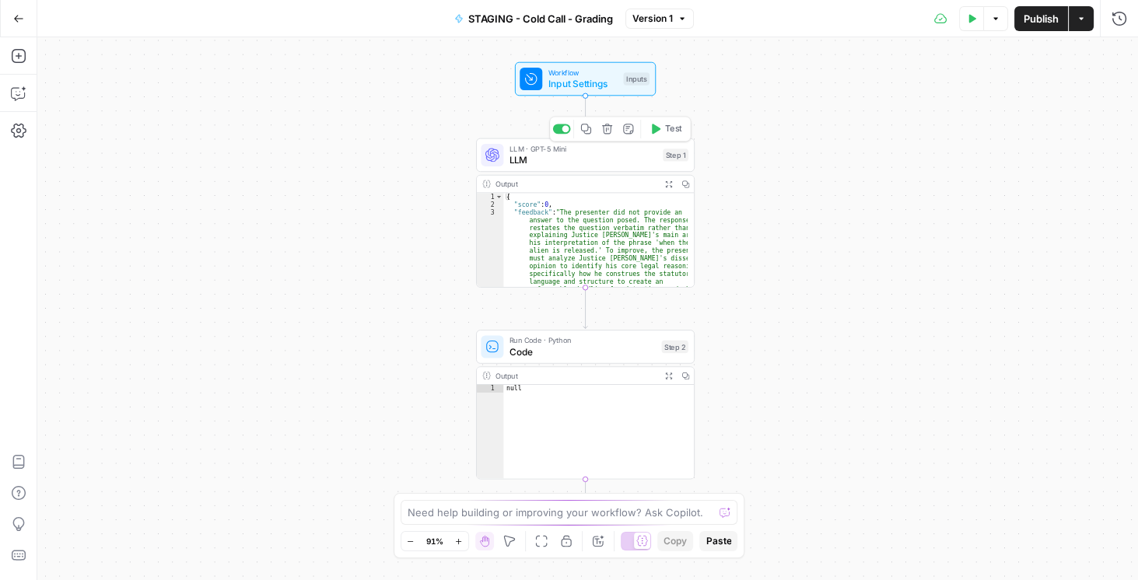
click at [614, 161] on span "LLM" at bounding box center [583, 160] width 148 height 14
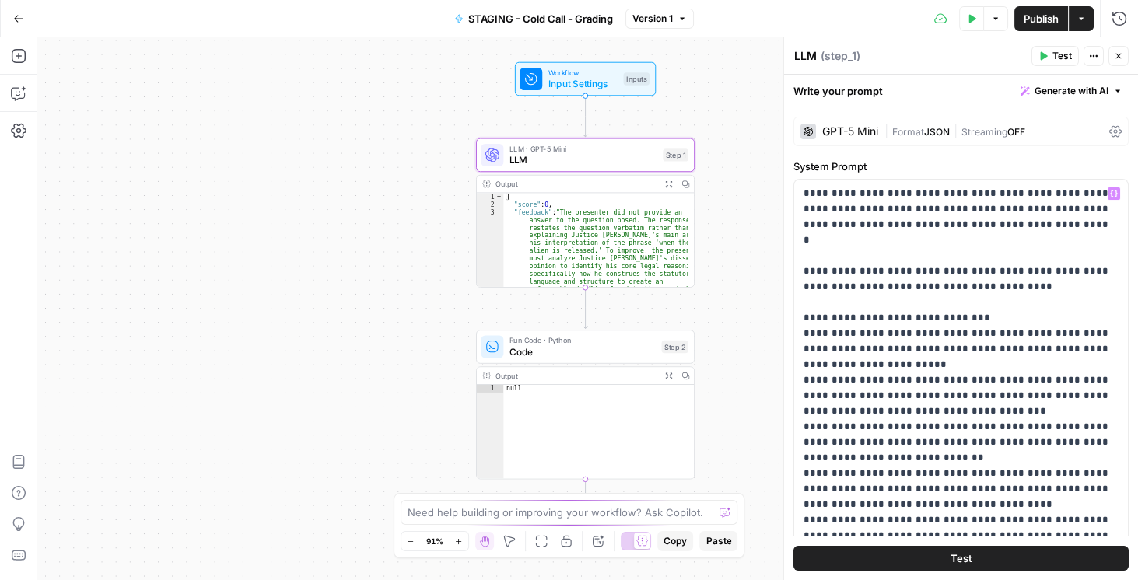
click at [1109, 128] on icon at bounding box center [1115, 132] width 12 height 12
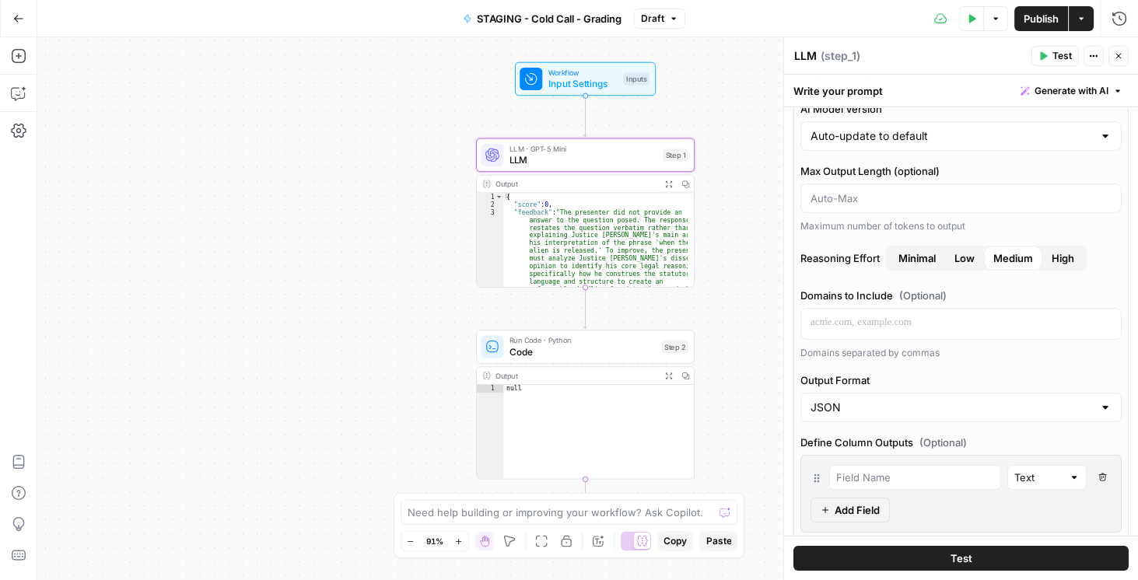
scroll to position [133, 0]
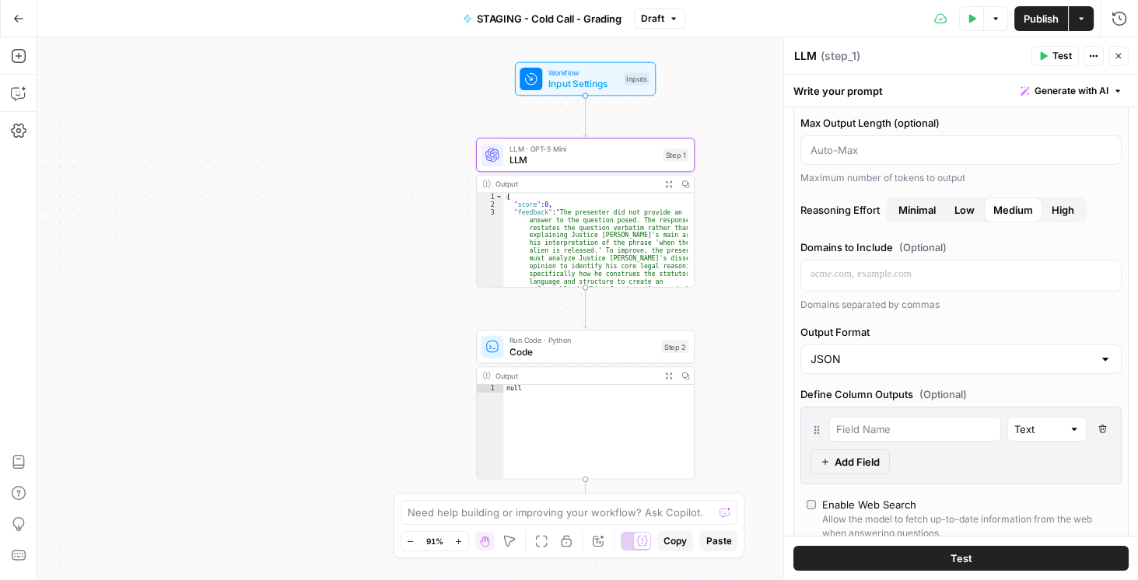
click at [1098, 425] on icon "button" at bounding box center [1102, 429] width 9 height 9
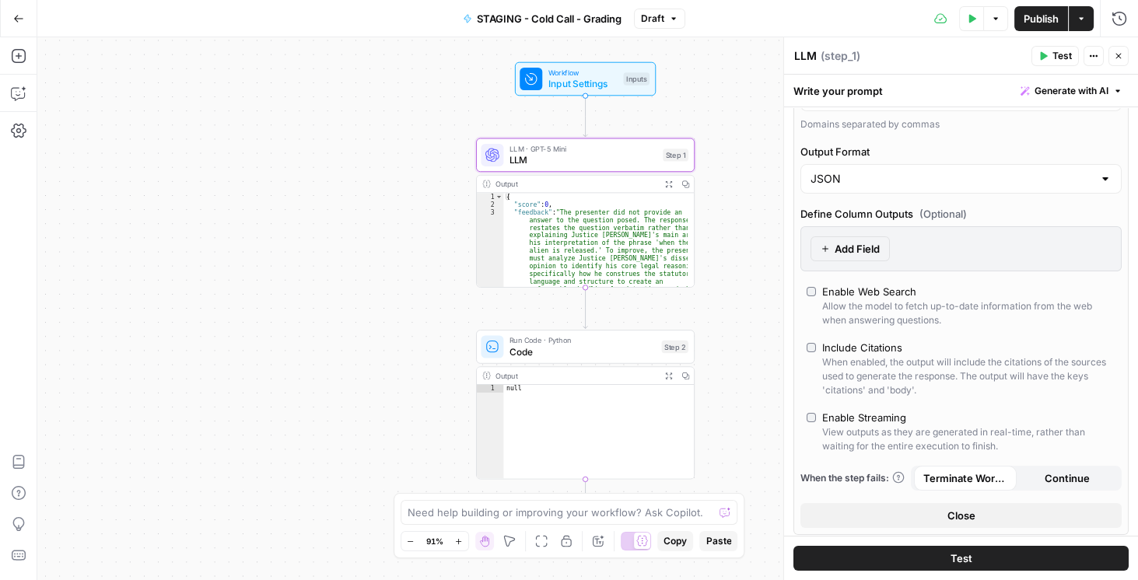
scroll to position [400, 0]
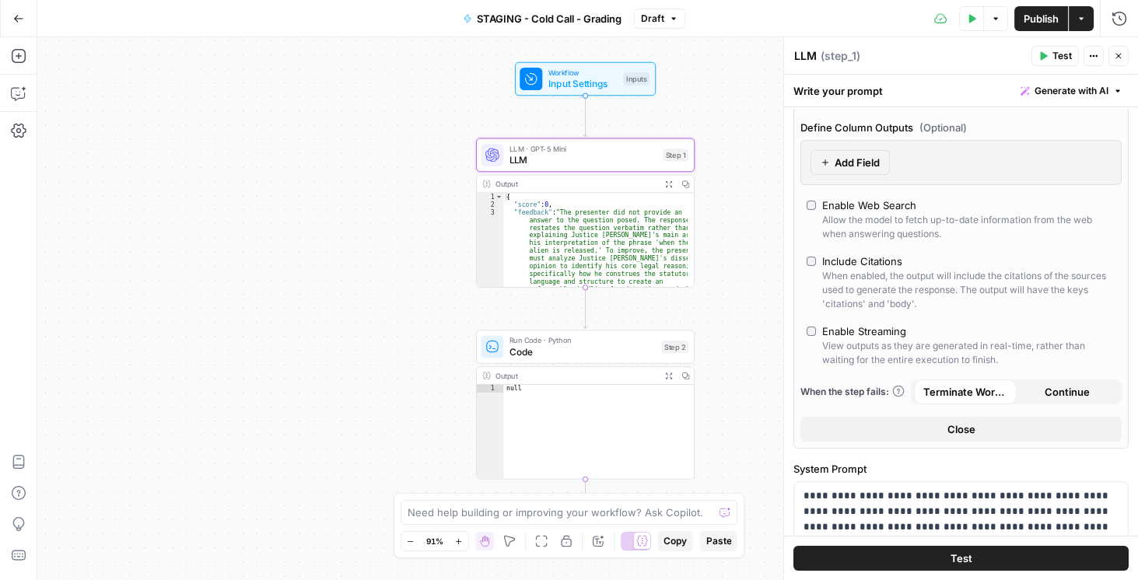
click at [1053, 11] on span "Publish" at bounding box center [1041, 19] width 35 height 16
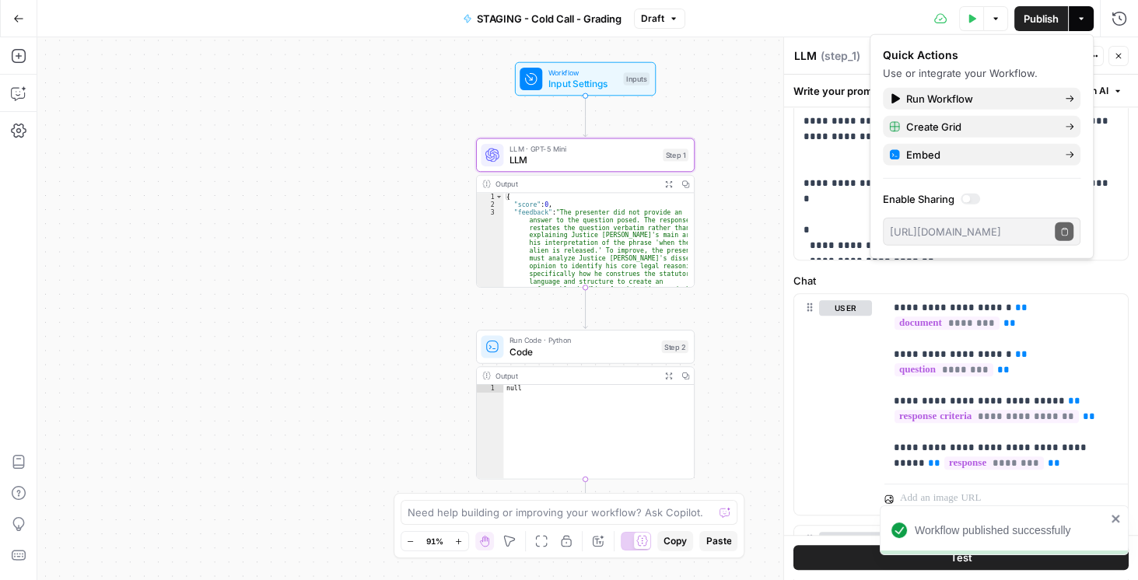
scroll to position [1155, 0]
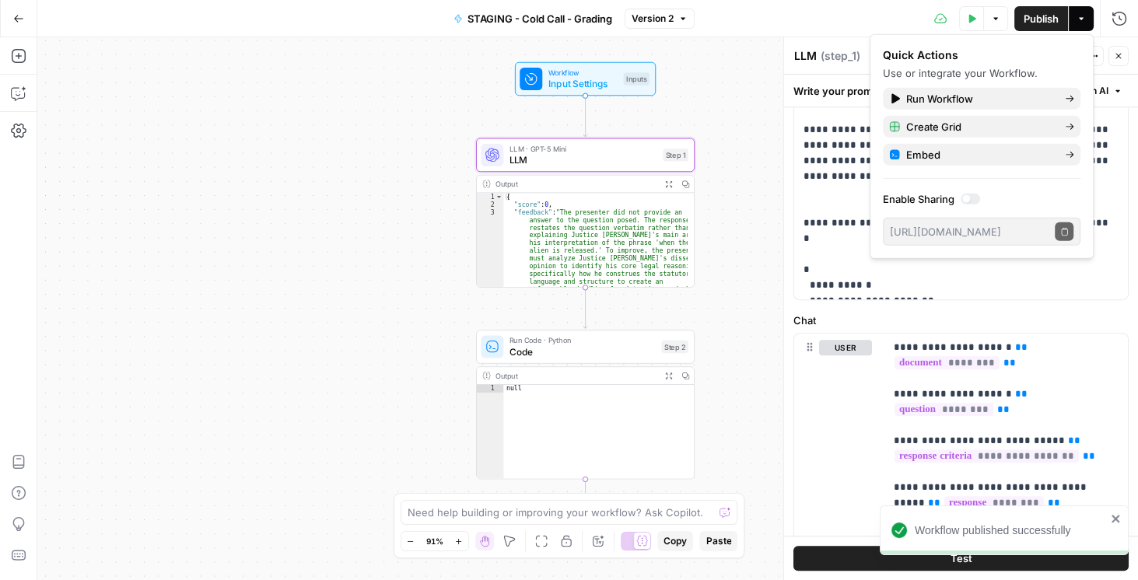
click at [1127, 56] on button "Close" at bounding box center [1118, 56] width 20 height 20
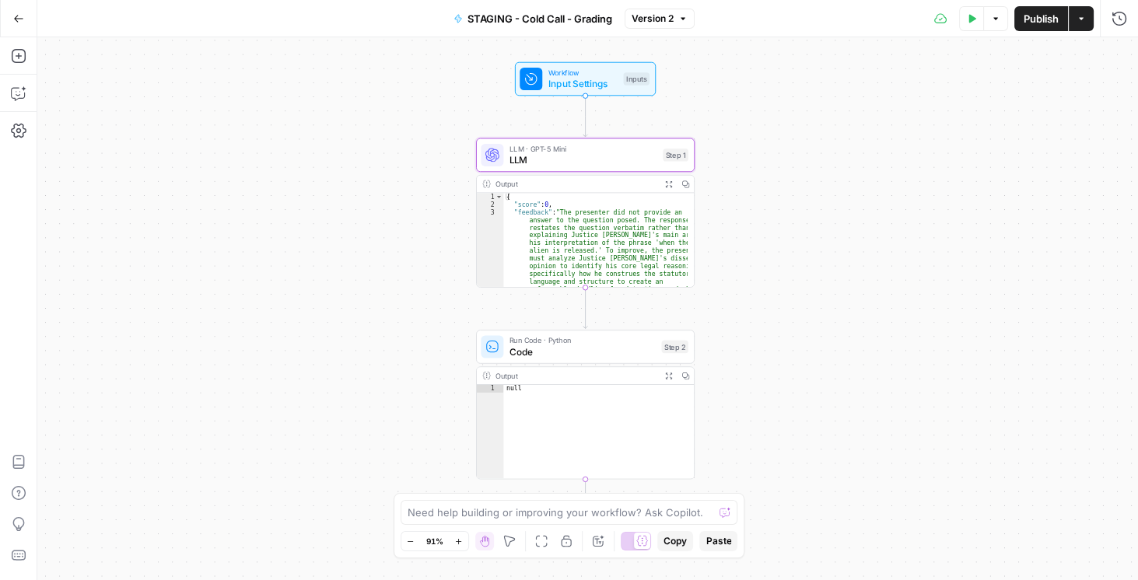
click at [23, 23] on icon "button" at bounding box center [18, 18] width 11 height 11
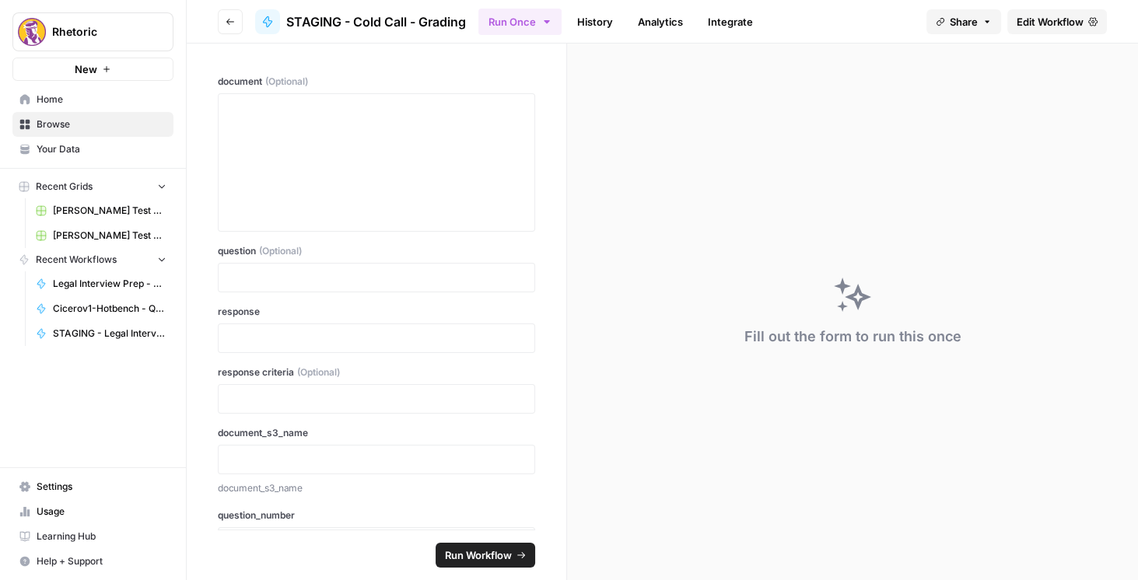
click at [235, 19] on button "Go back" at bounding box center [230, 21] width 25 height 25
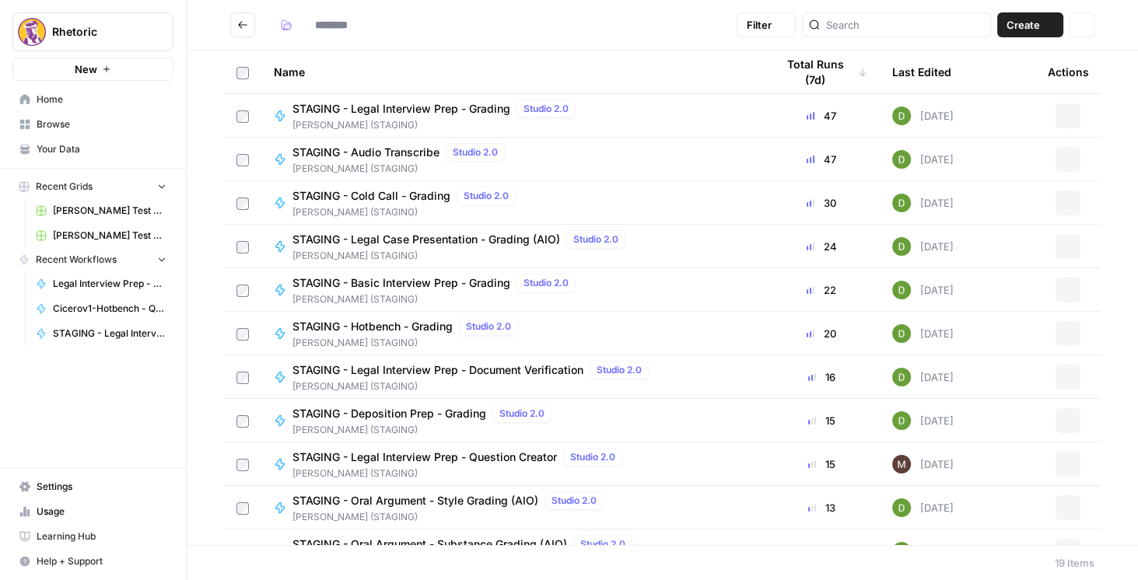
type input "**********"
click at [401, 103] on span "STAGING - Legal Interview Prep - Grading" at bounding box center [401, 109] width 218 height 16
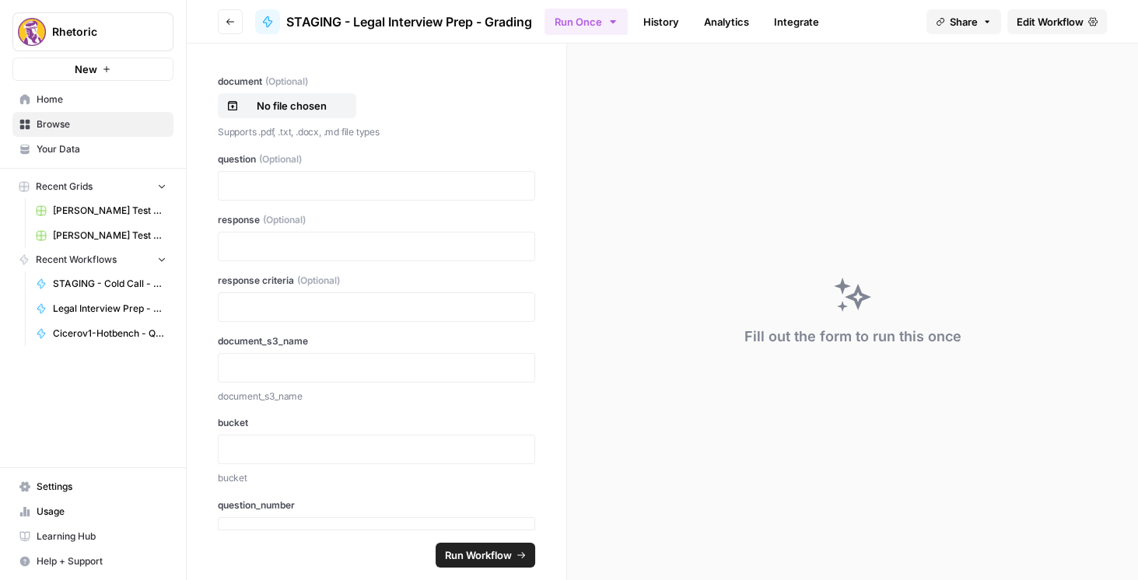
click at [1021, 20] on span "Edit Workflow" at bounding box center [1050, 22] width 67 height 16
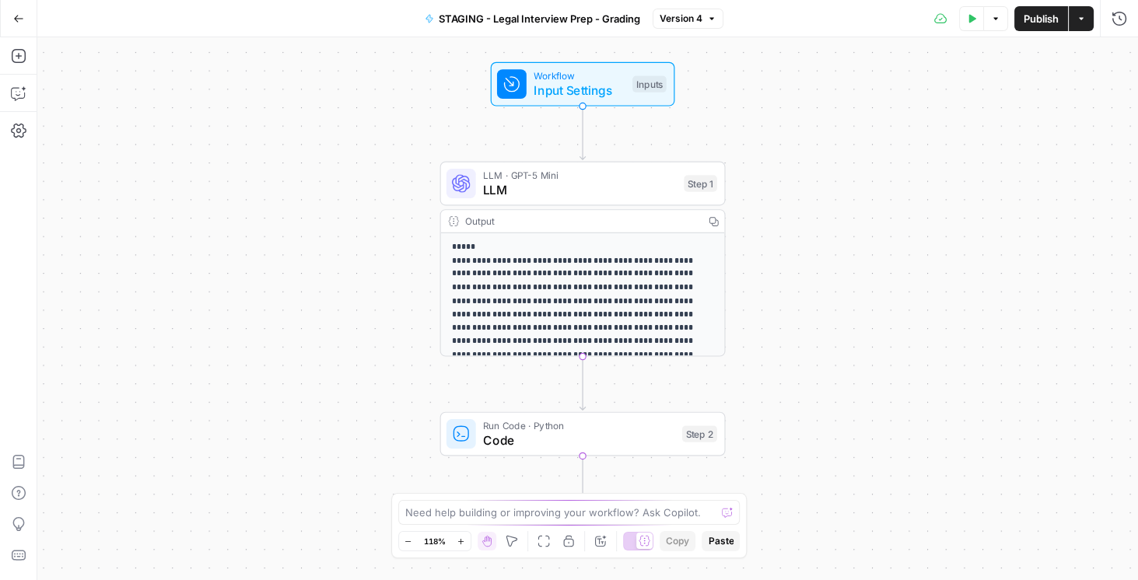
click at [552, 194] on span "LLM" at bounding box center [580, 189] width 194 height 19
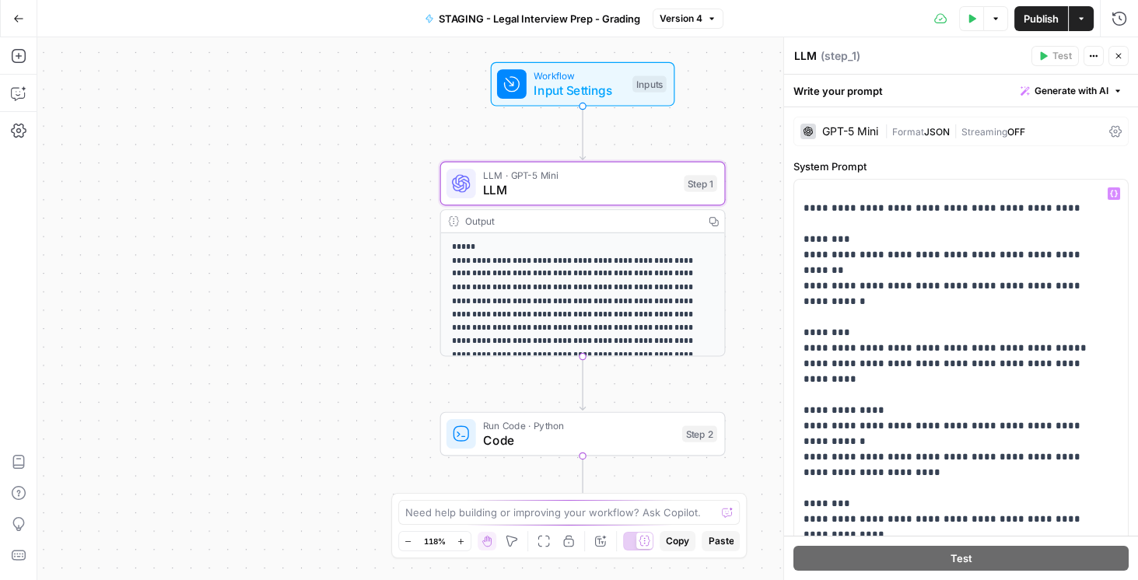
scroll to position [311, 0]
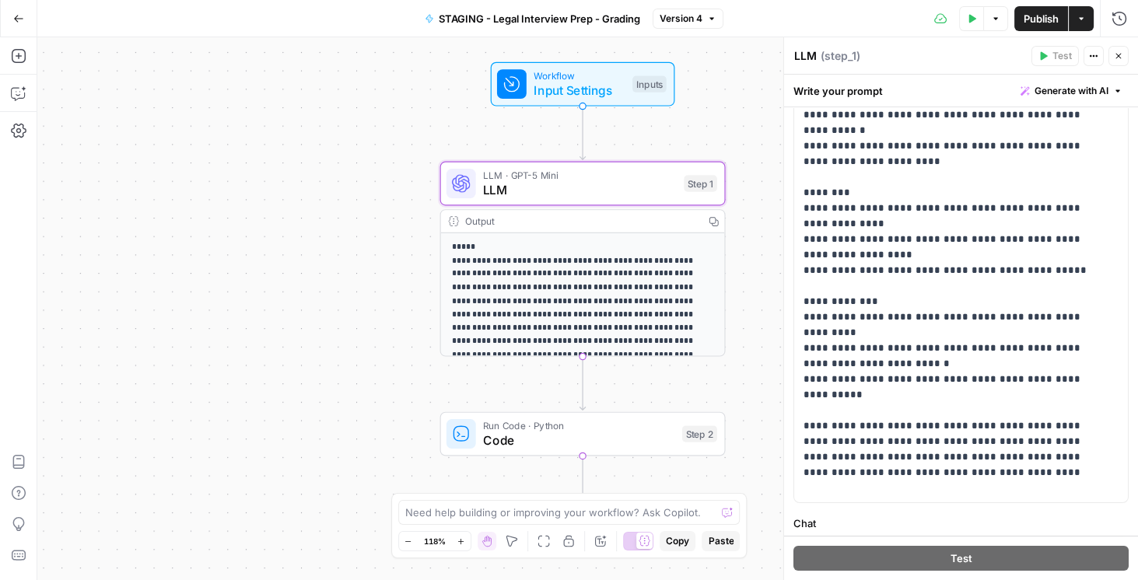
click at [11, 12] on button "Go Back" at bounding box center [19, 19] width 28 height 28
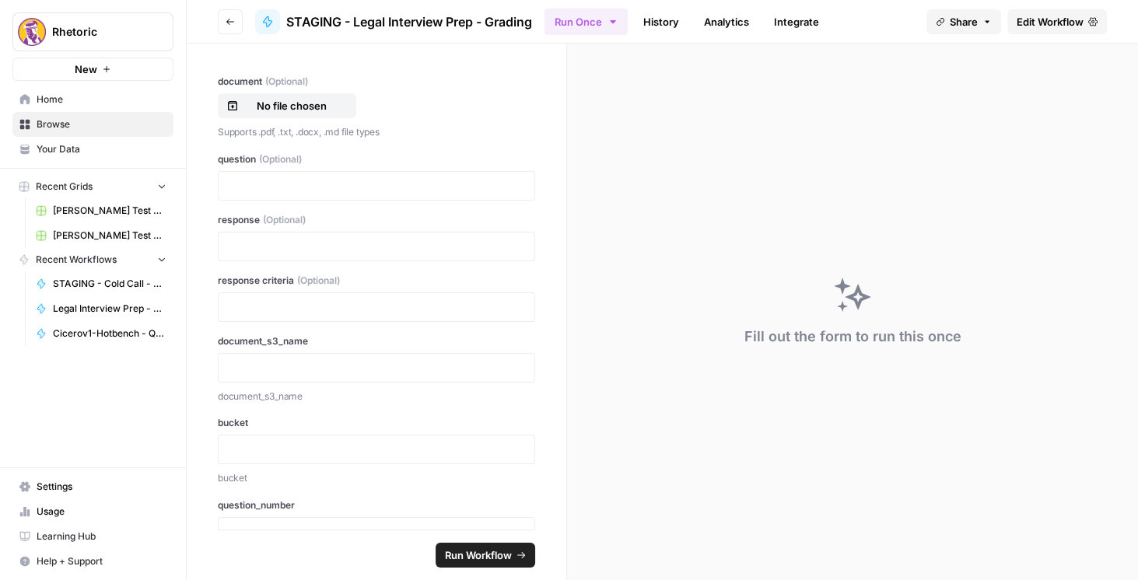
click at [233, 20] on icon "button" at bounding box center [230, 21] width 9 height 9
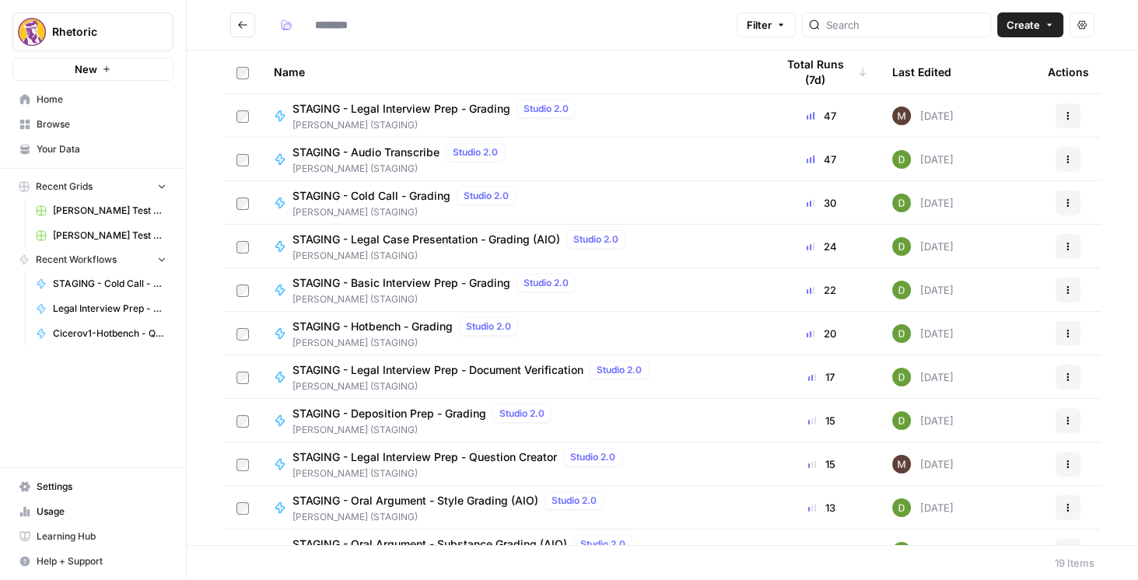
type input "**********"
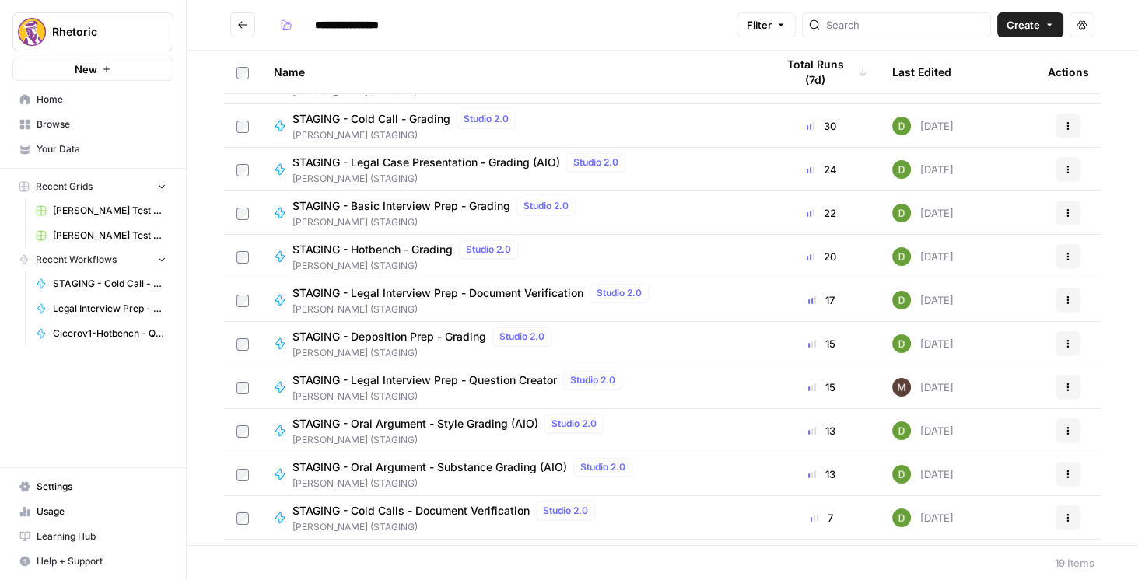
scroll to position [177, 0]
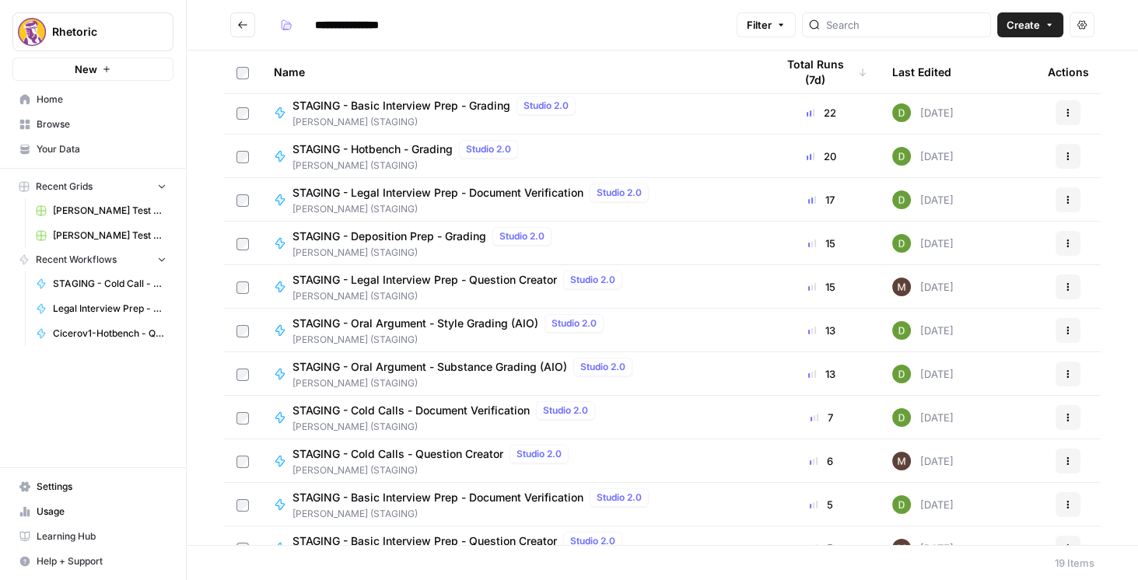
click at [433, 283] on span "STAGING - Legal Interview Prep - Question Creator" at bounding box center [424, 280] width 264 height 16
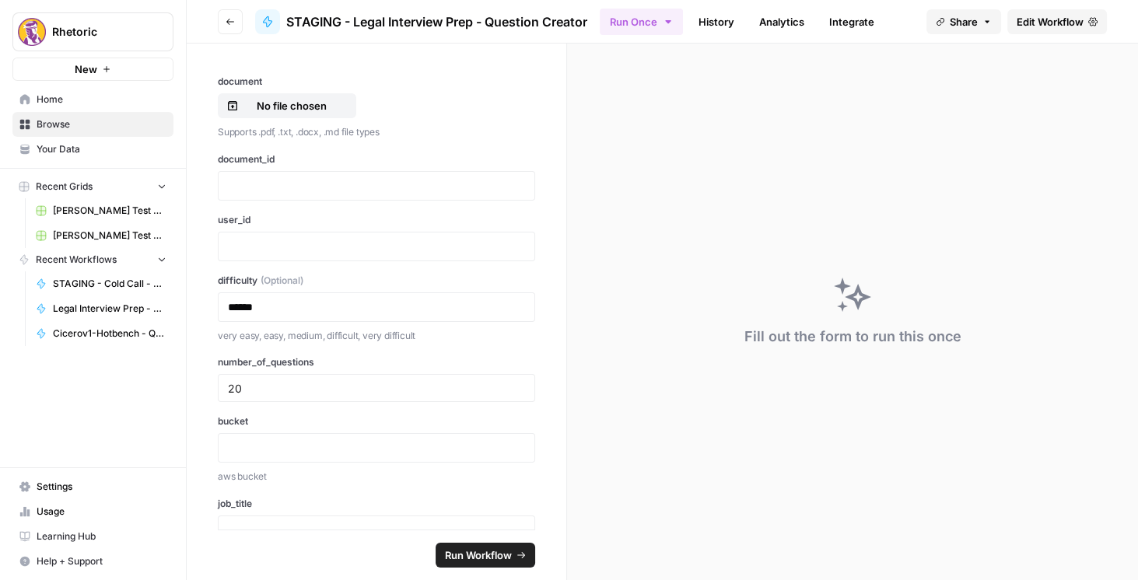
click at [1035, 16] on span "Edit Workflow" at bounding box center [1050, 22] width 67 height 16
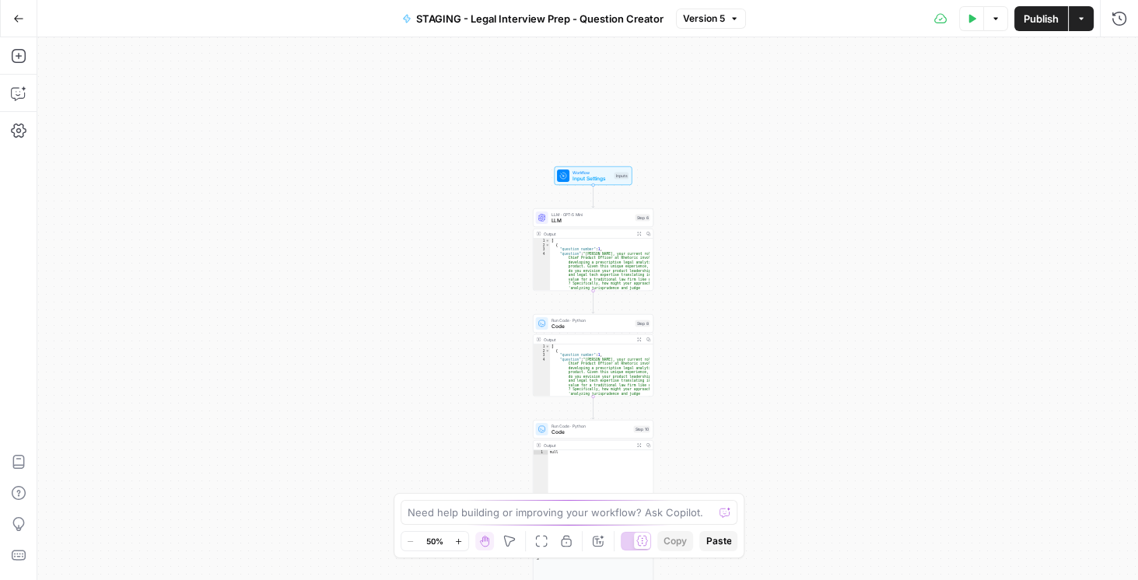
drag, startPoint x: 724, startPoint y: 121, endPoint x: 730, endPoint y: 327, distance: 205.4
click at [730, 327] on div "Workflow Input Settings Inputs LLM · GPT-5 Mini LLM Step 6 Output Expand Output…" at bounding box center [587, 308] width 1101 height 543
click at [588, 219] on span "LLM" at bounding box center [591, 221] width 81 height 8
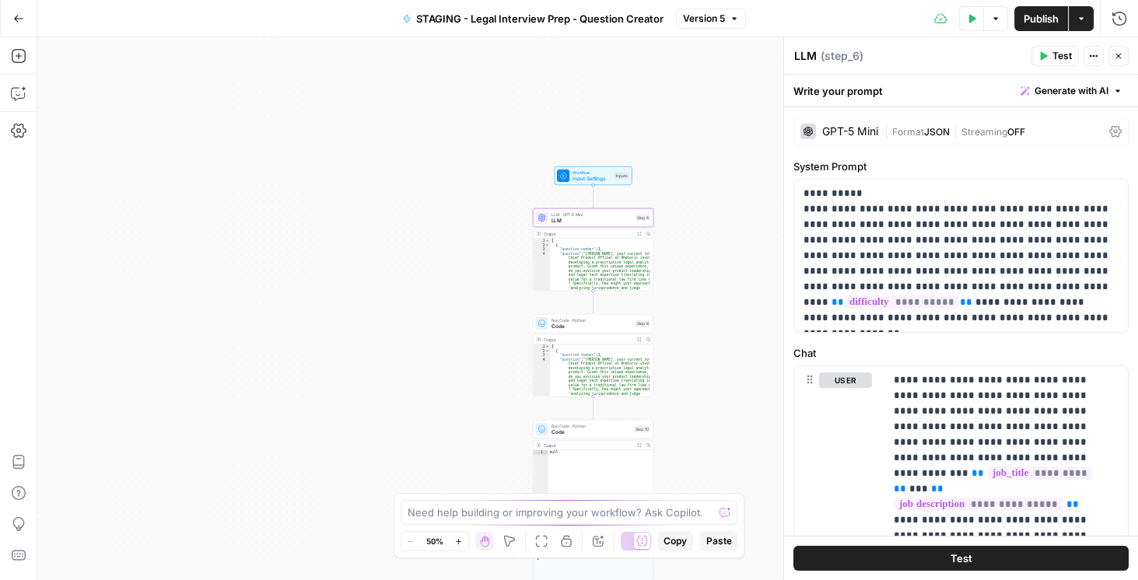
click at [1109, 131] on icon at bounding box center [1115, 132] width 12 height 12
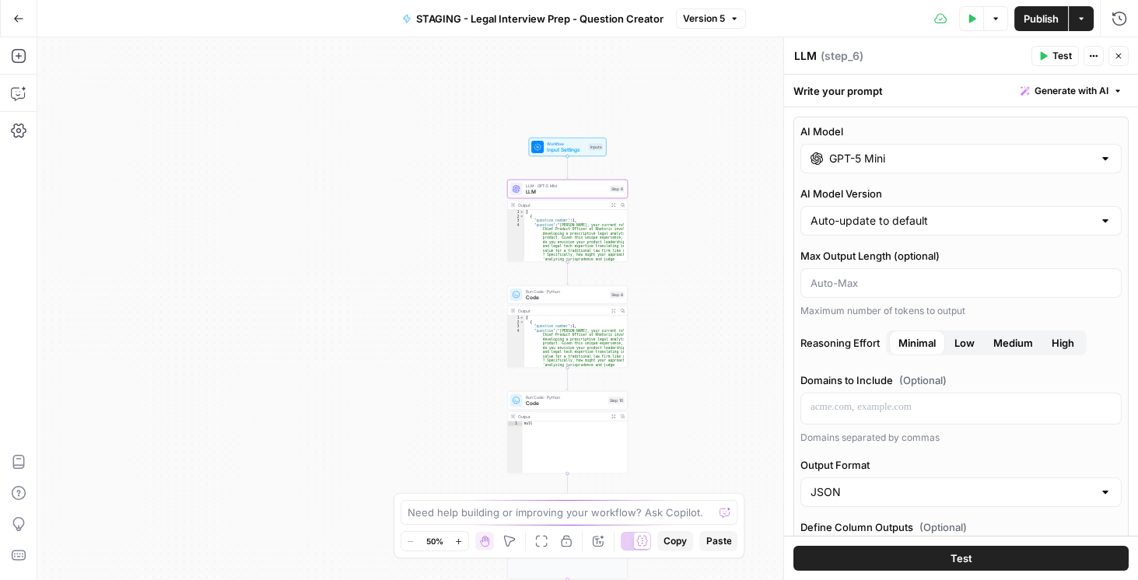
drag, startPoint x: 700, startPoint y: 314, endPoint x: 600, endPoint y: 207, distance: 146.9
click at [600, 207] on div "Workflow Input Settings Inputs LLM · GPT-5 Mini LLM Step 6 Output Expand Output…" at bounding box center [587, 308] width 1101 height 543
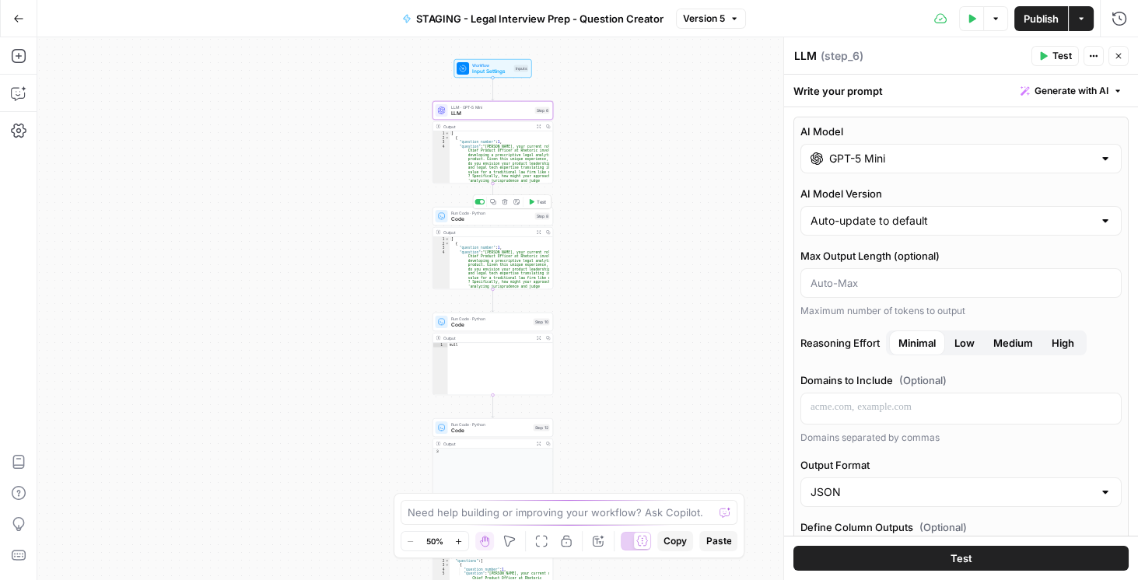
click at [496, 219] on span "Code" at bounding box center [491, 219] width 81 height 8
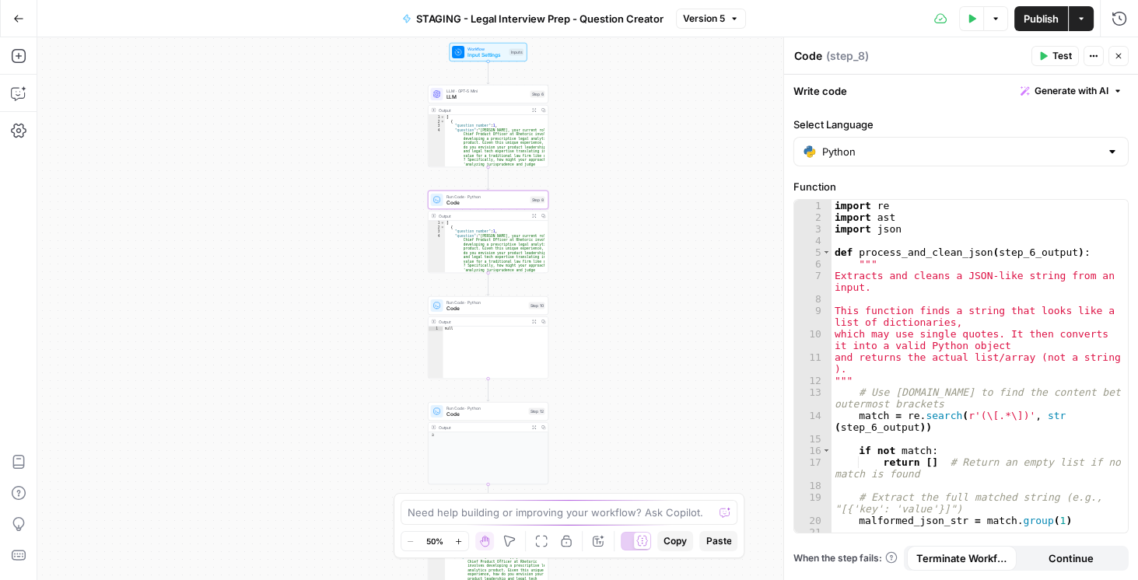
drag, startPoint x: 660, startPoint y: 327, endPoint x: 627, endPoint y: 194, distance: 137.0
click at [627, 194] on div "Workflow Input Settings Inputs LLM · GPT-5 Mini LLM Step 6 Output Expand Output…" at bounding box center [587, 308] width 1101 height 543
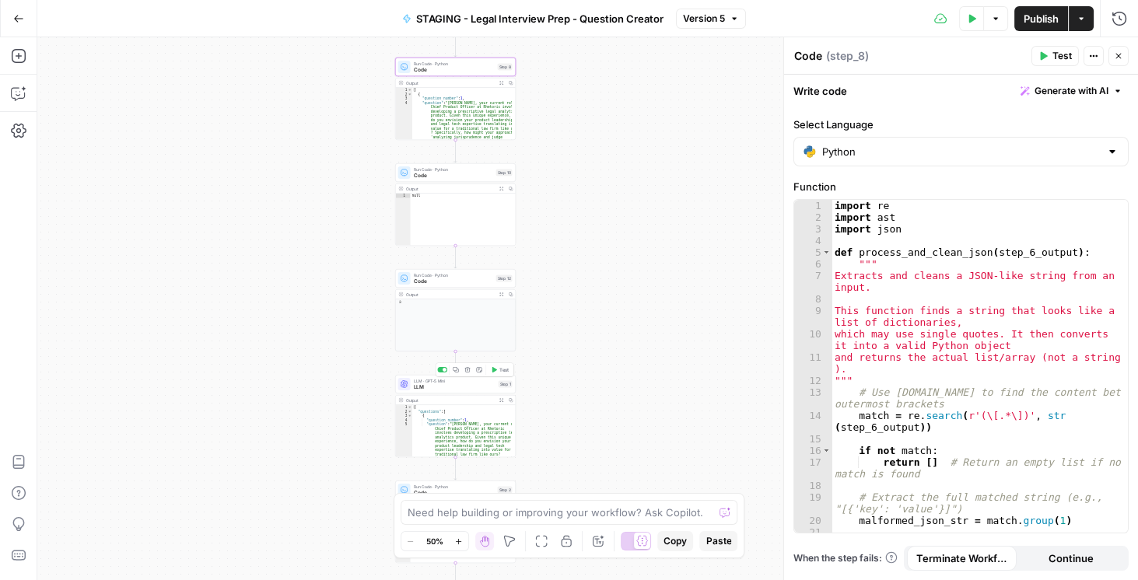
click at [461, 390] on span "LLM" at bounding box center [455, 387] width 82 height 8
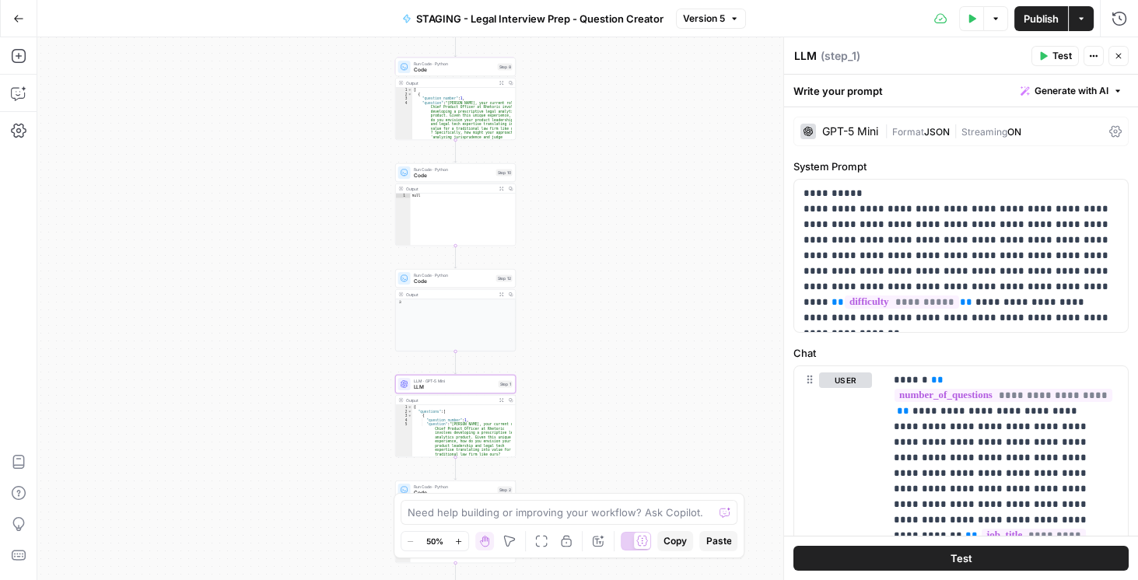
click at [1109, 133] on icon at bounding box center [1115, 132] width 12 height 12
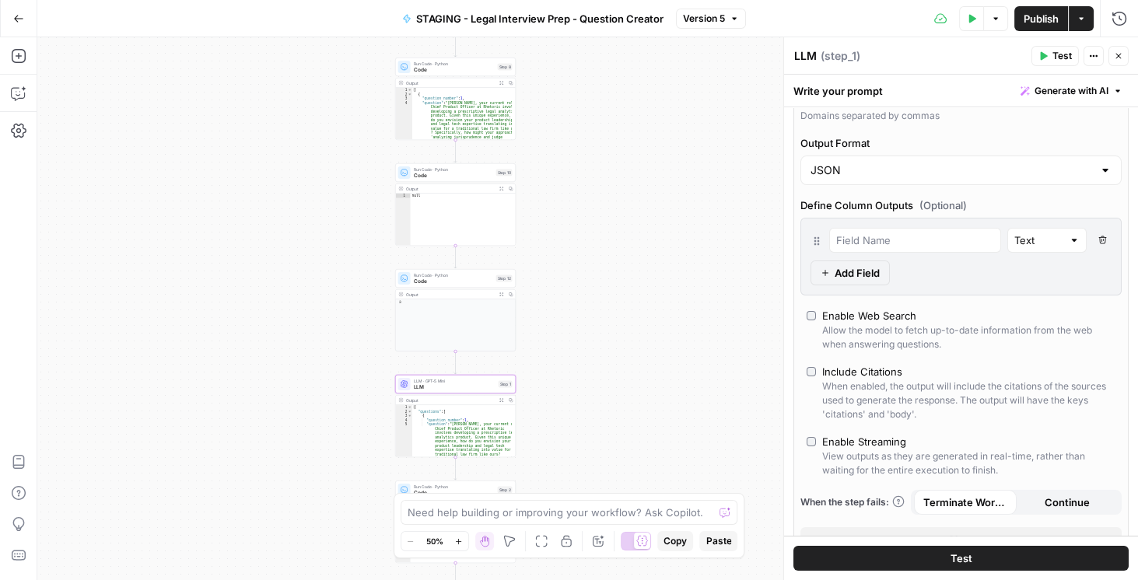
scroll to position [355, 0]
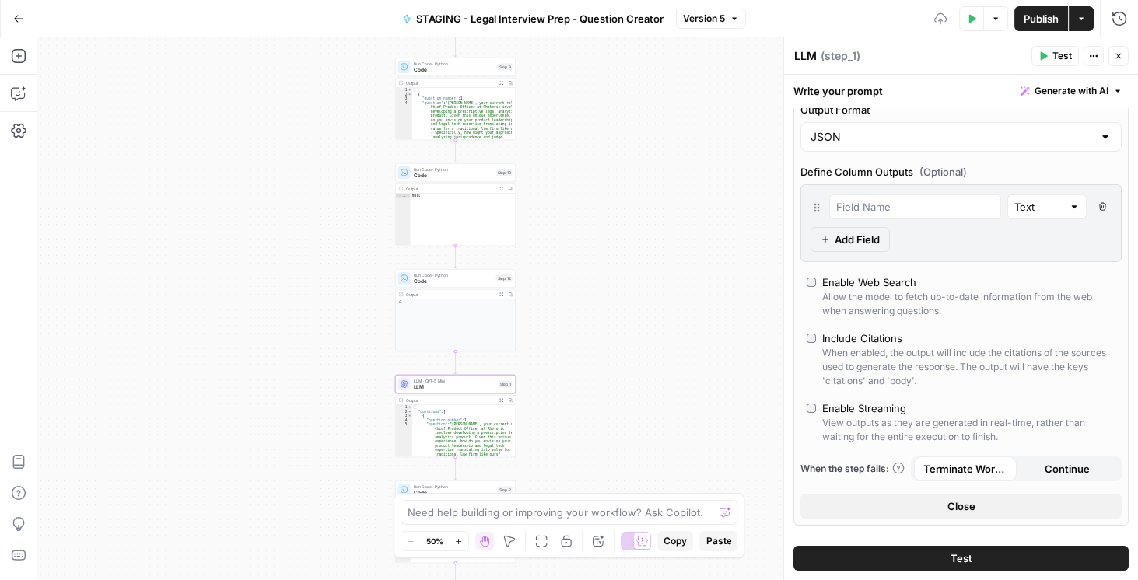
click at [1098, 205] on icon "button" at bounding box center [1102, 206] width 9 height 9
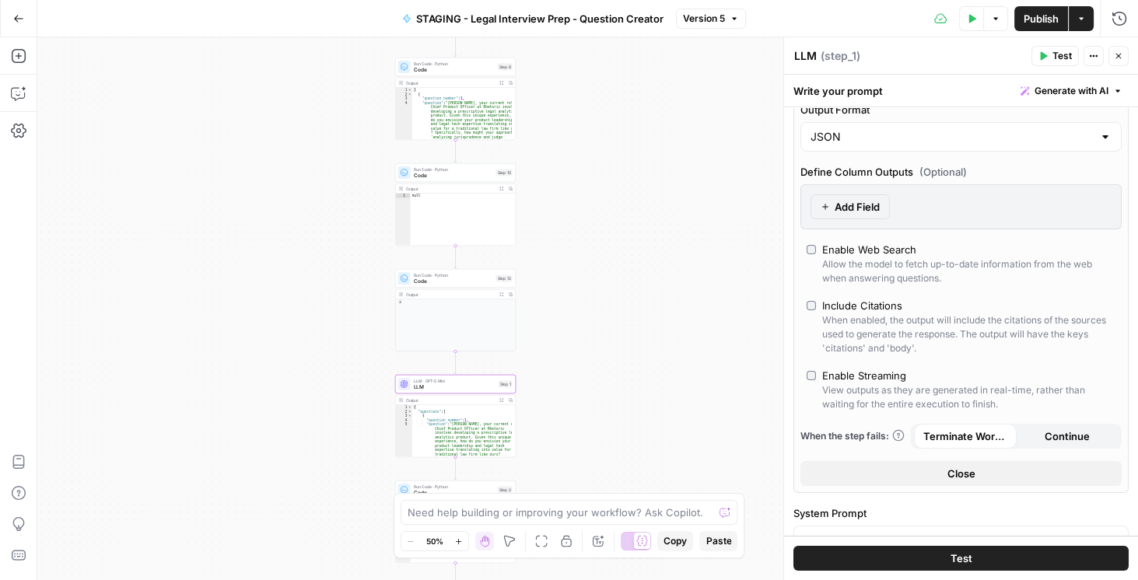
click at [1042, 22] on span "Publish" at bounding box center [1041, 19] width 35 height 16
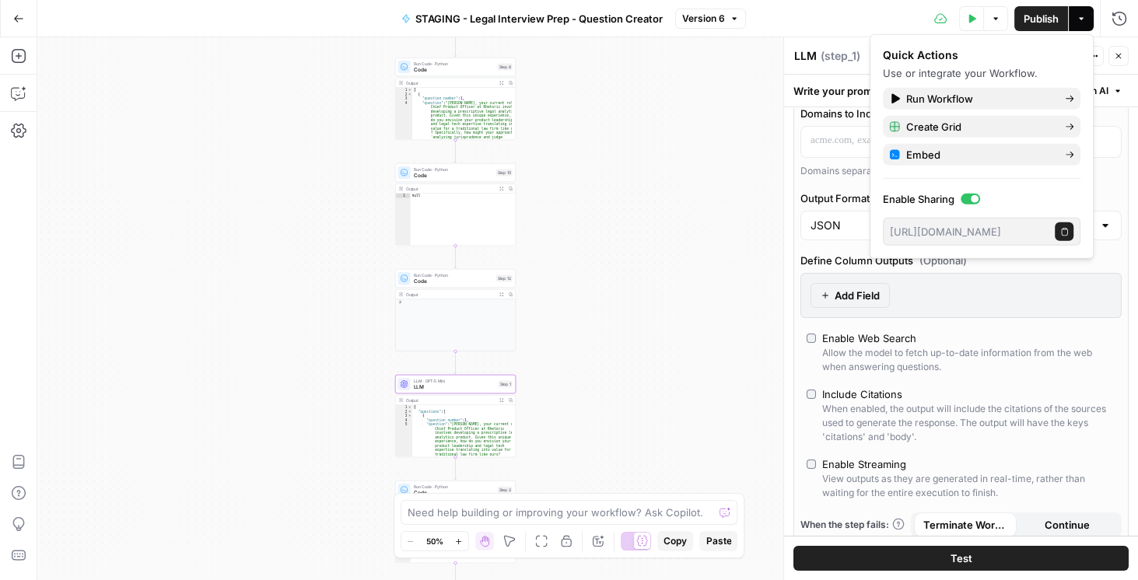
scroll to position [0, 0]
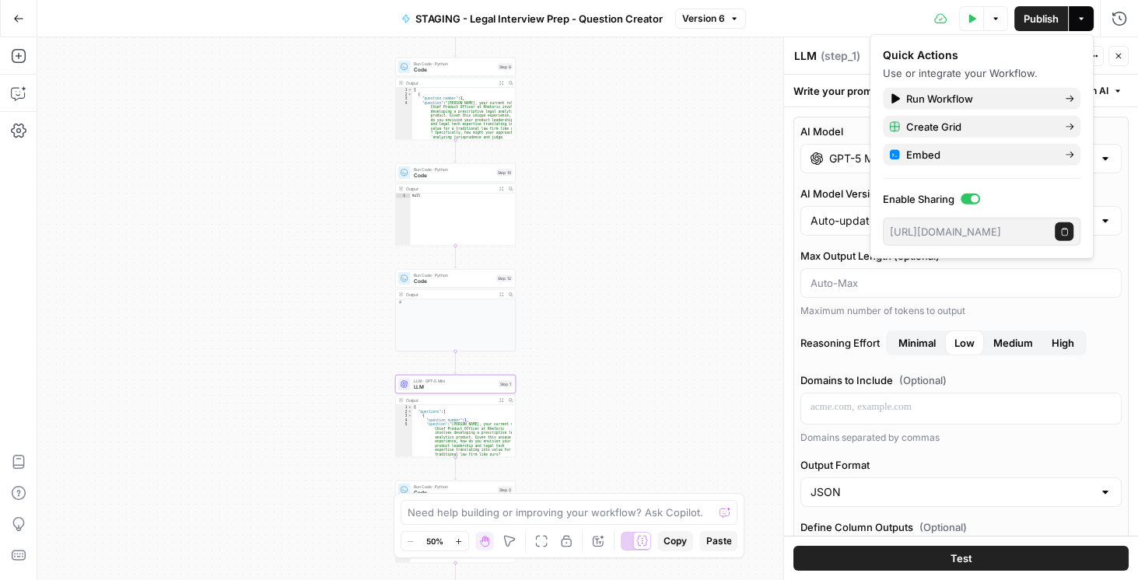
click at [461, 388] on span "LLM" at bounding box center [455, 387] width 82 height 8
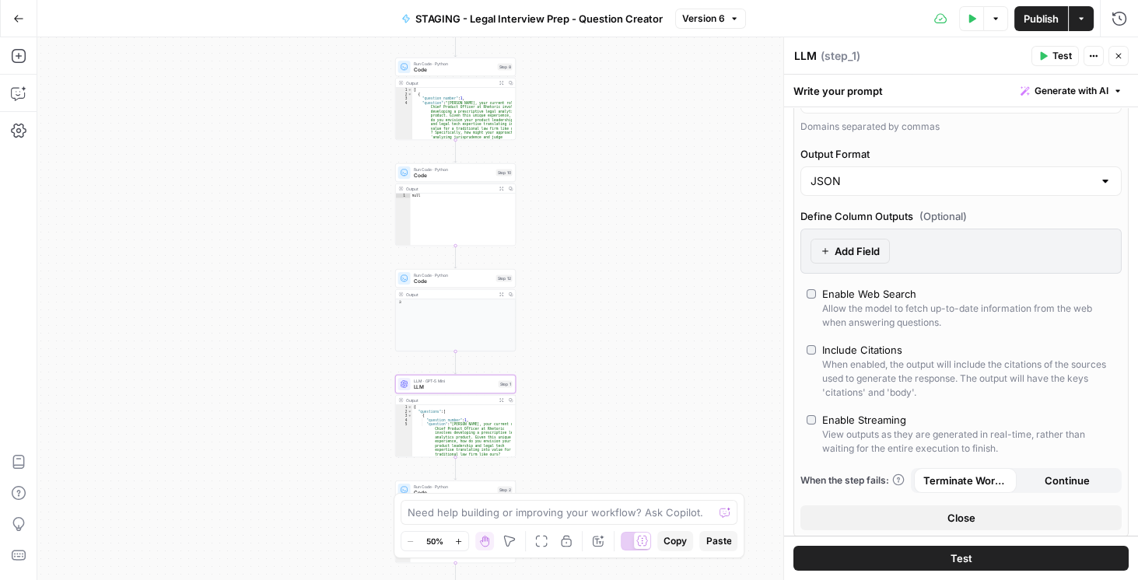
scroll to position [622, 0]
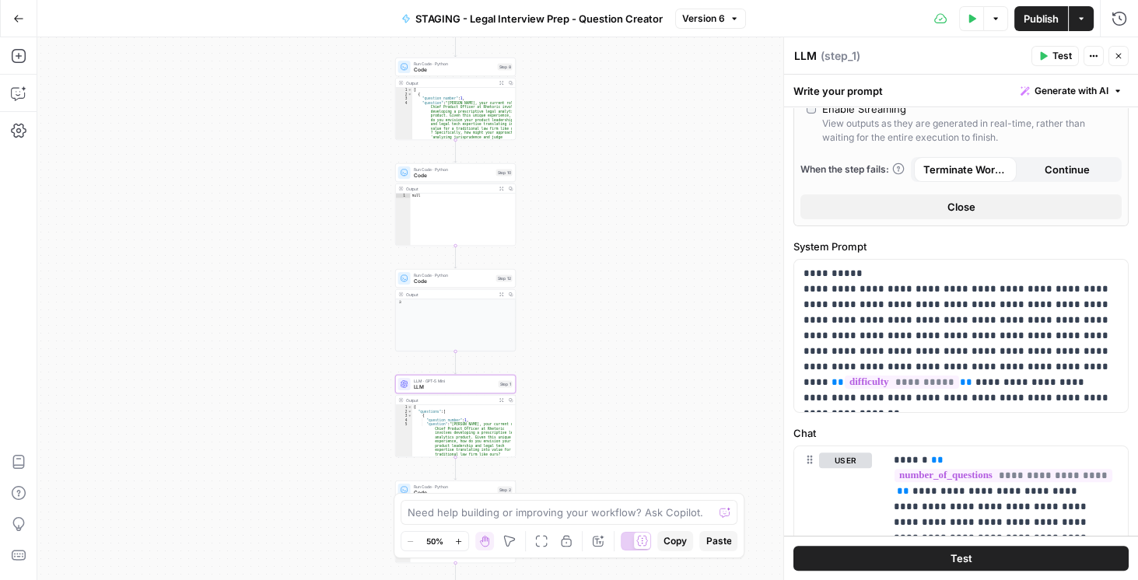
click at [15, 24] on button "Go Back" at bounding box center [19, 19] width 28 height 28
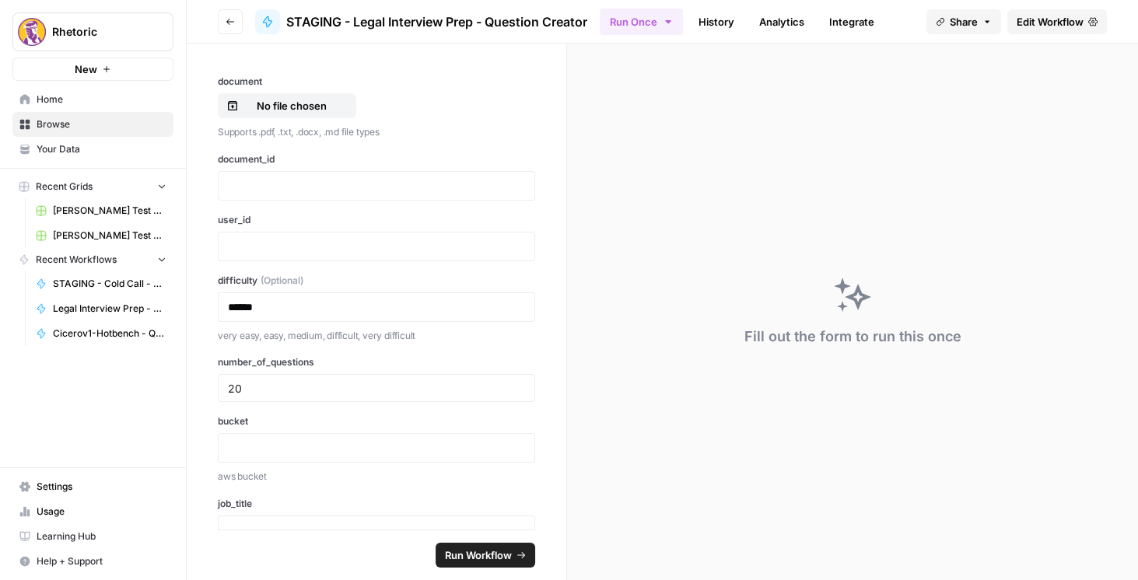
click at [233, 17] on icon "button" at bounding box center [230, 21] width 9 height 9
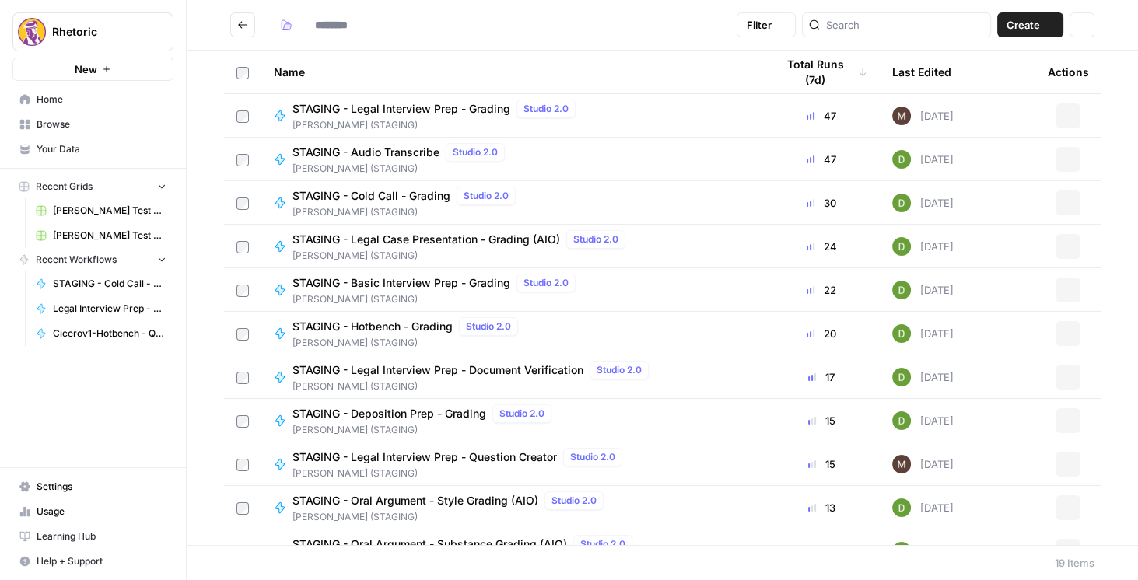
type input "**********"
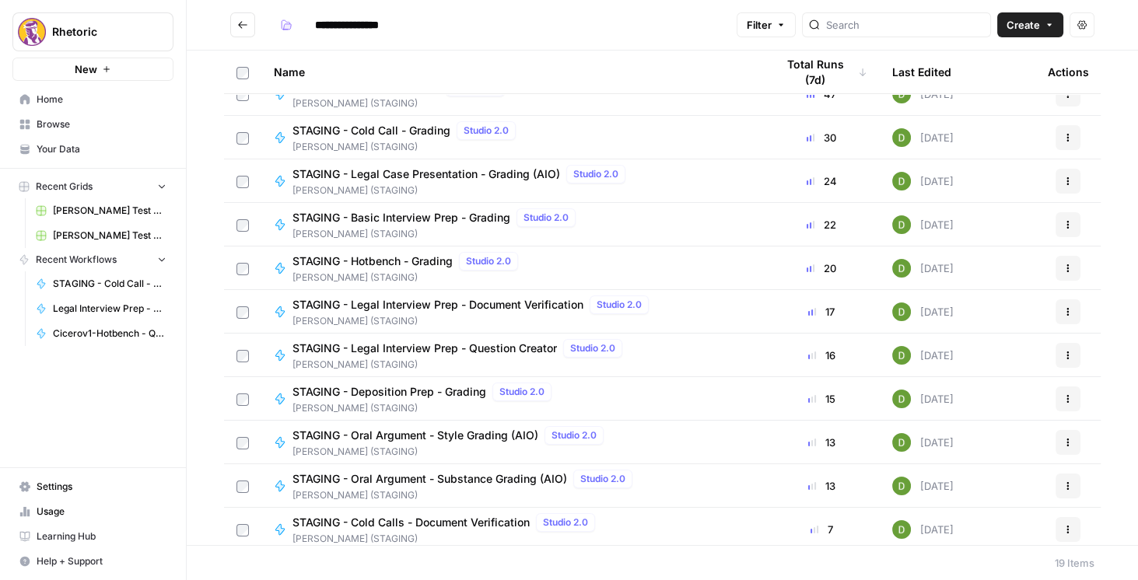
scroll to position [266, 0]
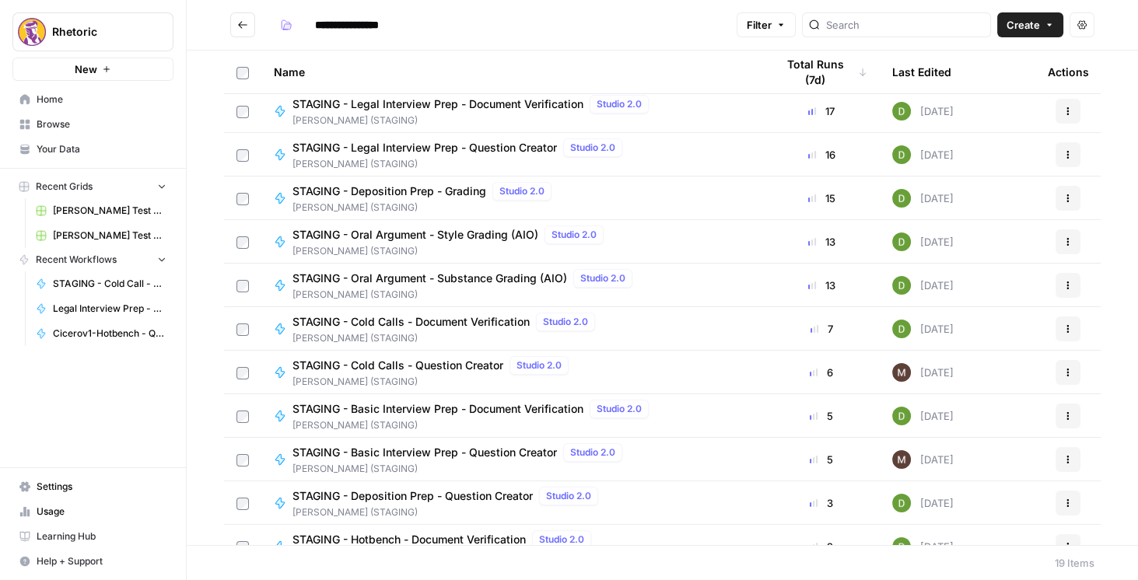
click at [424, 274] on span "STAGING - Oral Argument - Substance Grading (AIO)" at bounding box center [429, 279] width 275 height 16
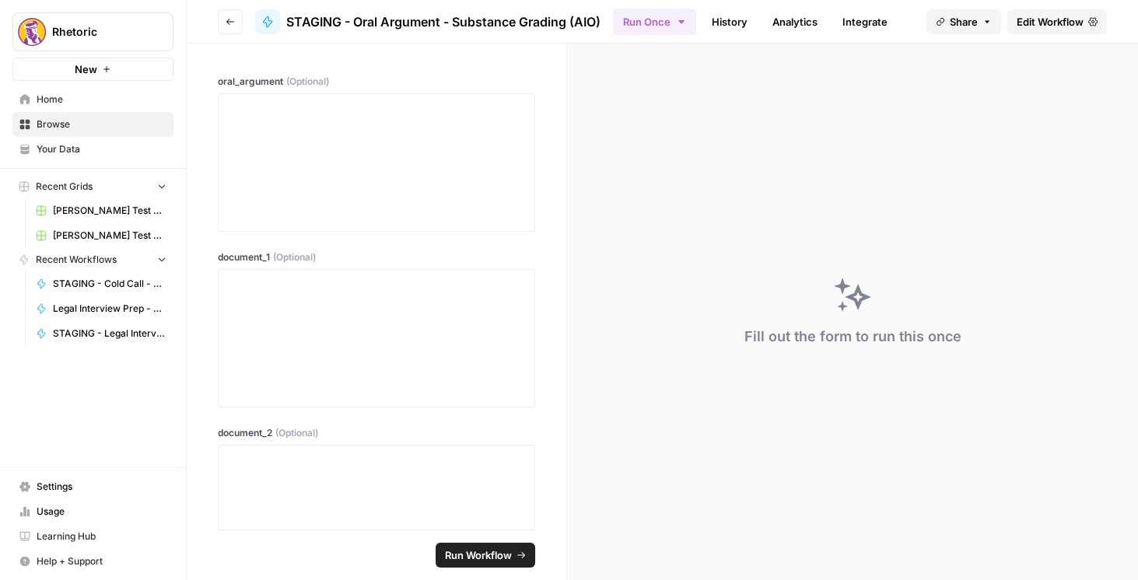
click at [1040, 22] on span "Edit Workflow" at bounding box center [1050, 22] width 67 height 16
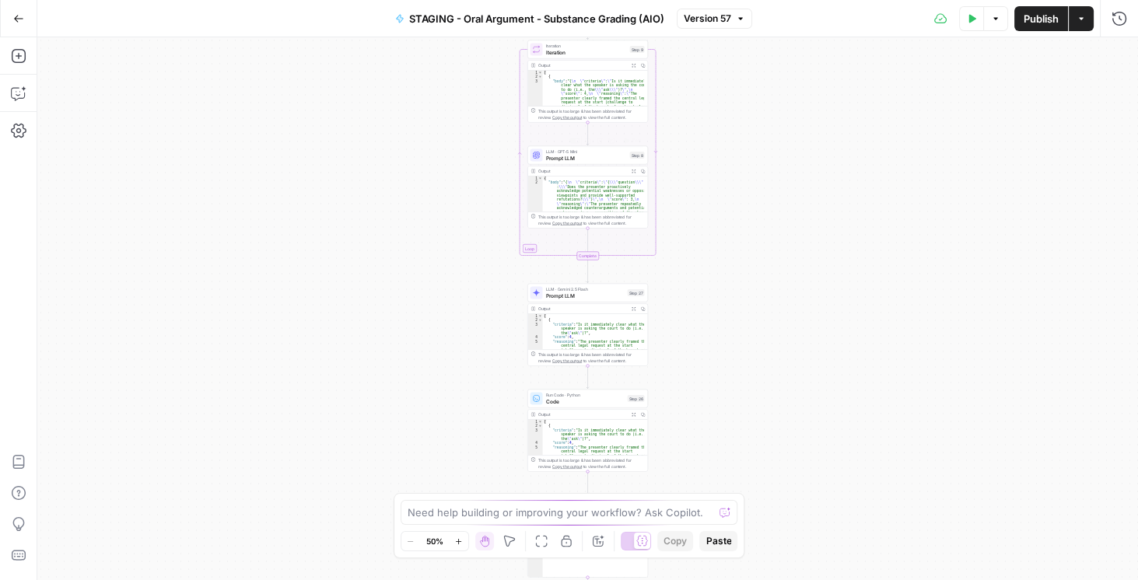
click at [554, 159] on span "Prompt LLM" at bounding box center [586, 158] width 81 height 8
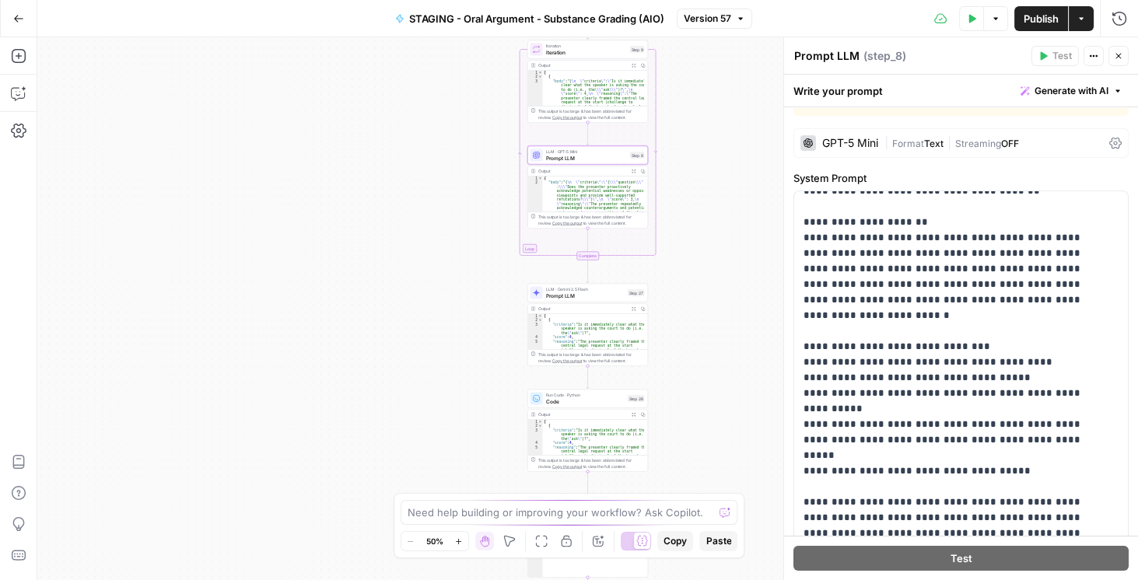
scroll to position [65, 0]
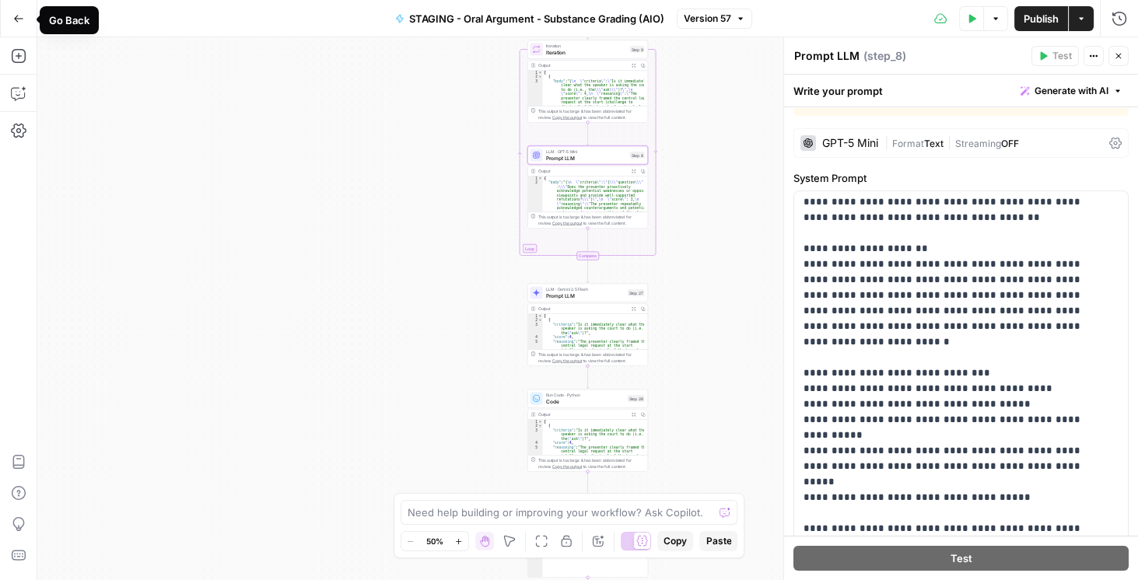
click at [15, 23] on icon "button" at bounding box center [18, 18] width 11 height 11
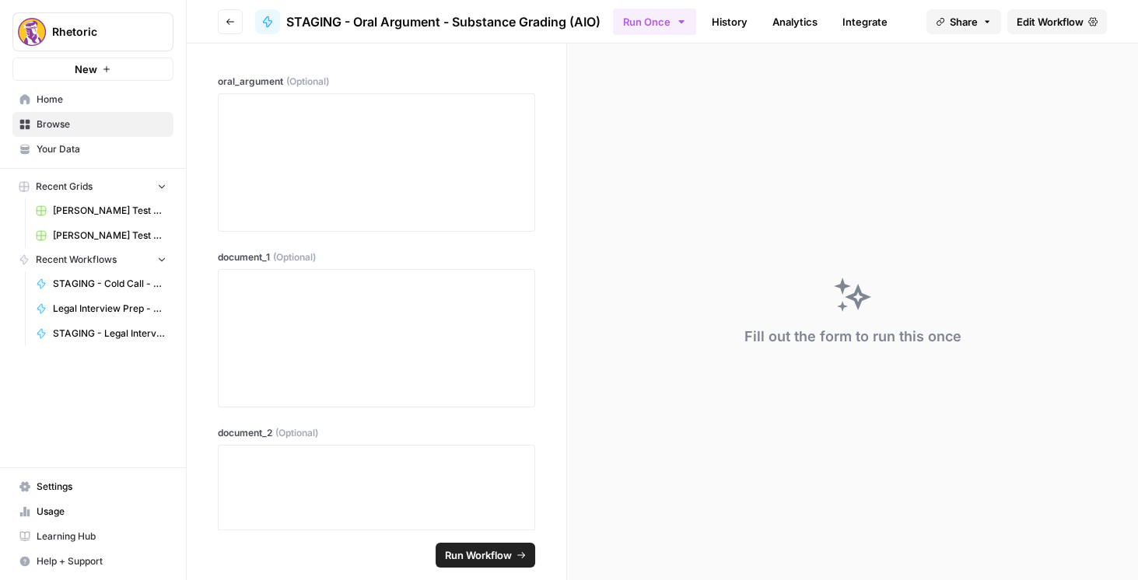
click at [233, 23] on icon "button" at bounding box center [230, 21] width 9 height 9
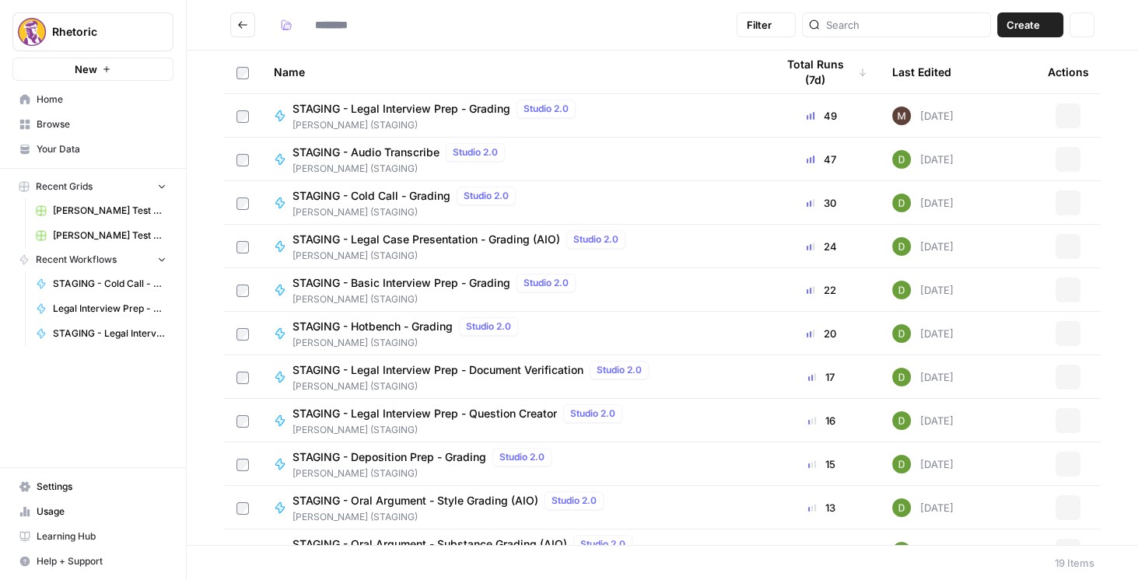
type input "**********"
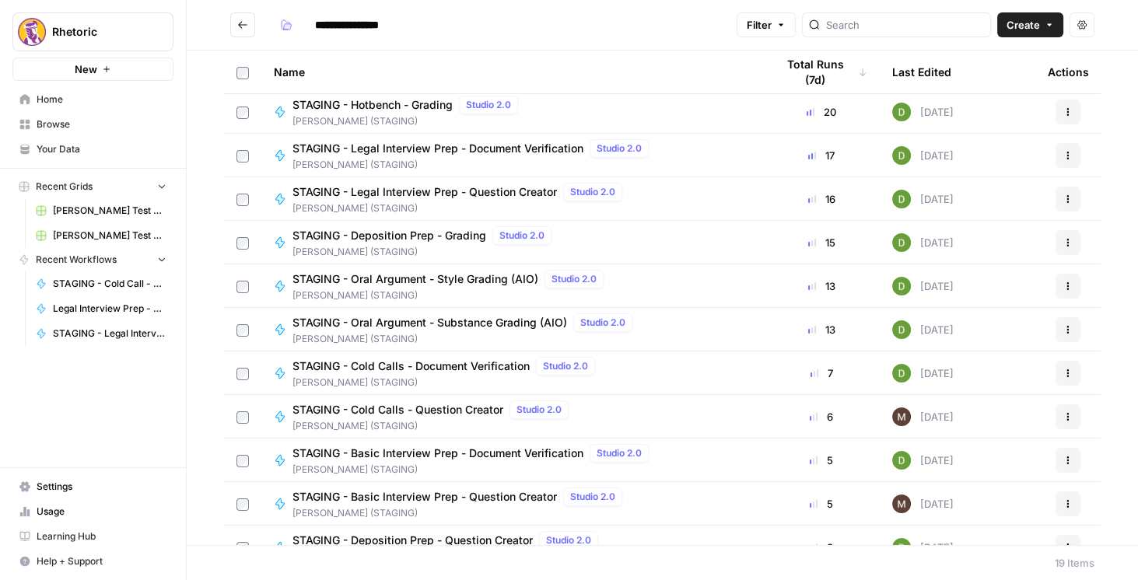
scroll to position [376, 0]
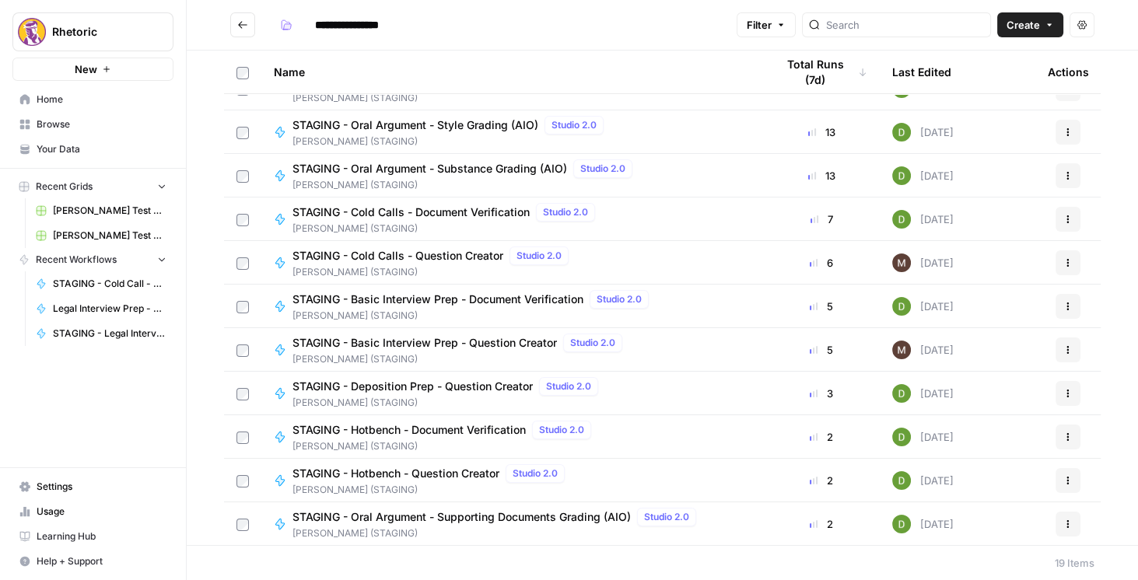
click at [488, 387] on span "STAGING - Deposition Prep - Question Creator" at bounding box center [412, 387] width 240 height 16
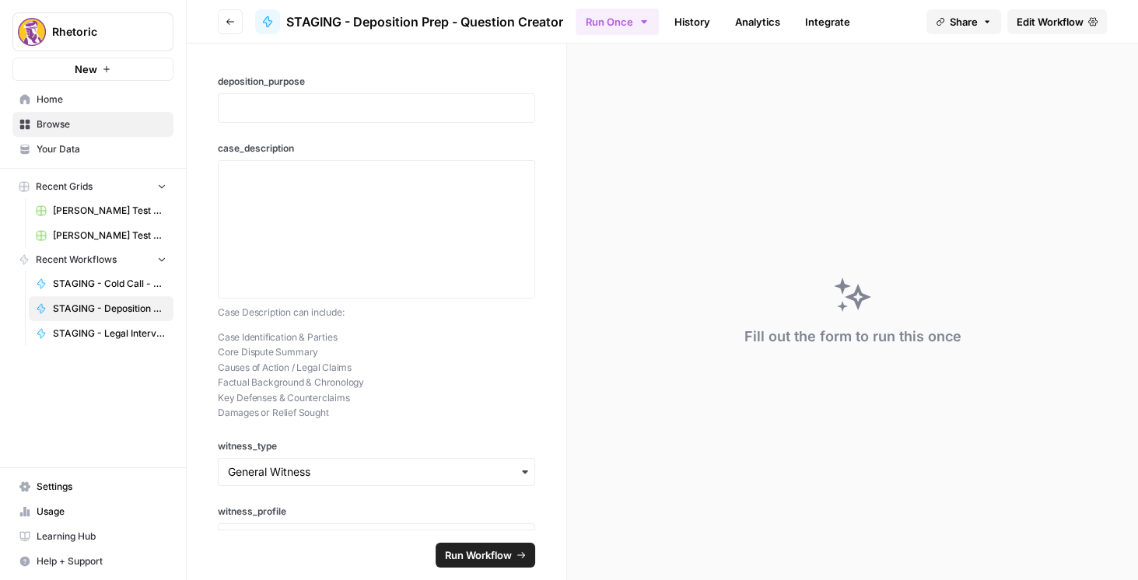
click at [1043, 30] on link "Edit Workflow" at bounding box center [1057, 21] width 100 height 25
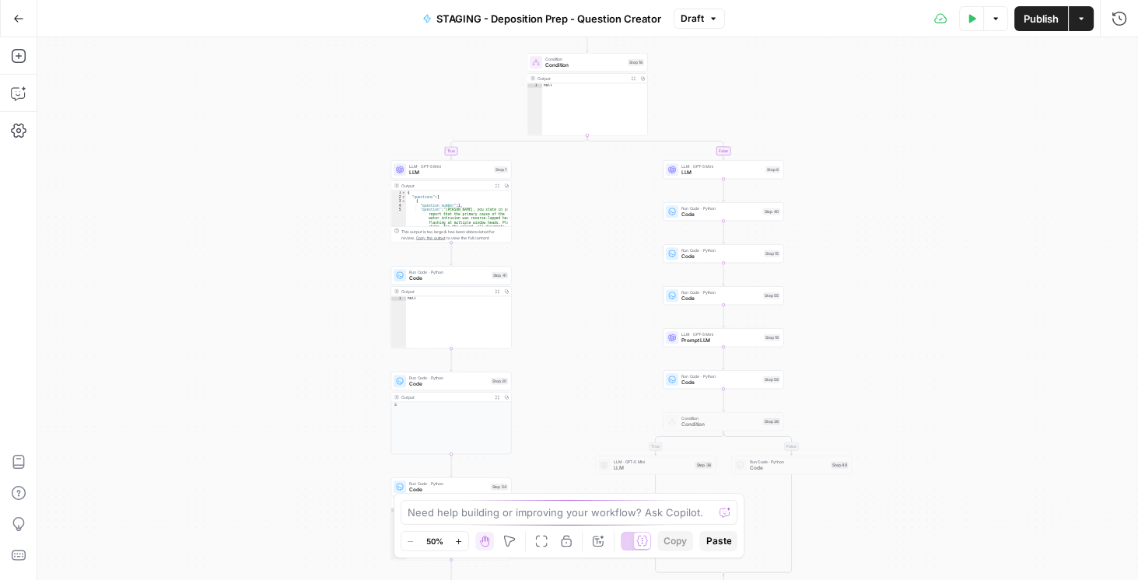
click at [447, 167] on span "LLM · GPT-5 Mini" at bounding box center [450, 166] width 82 height 6
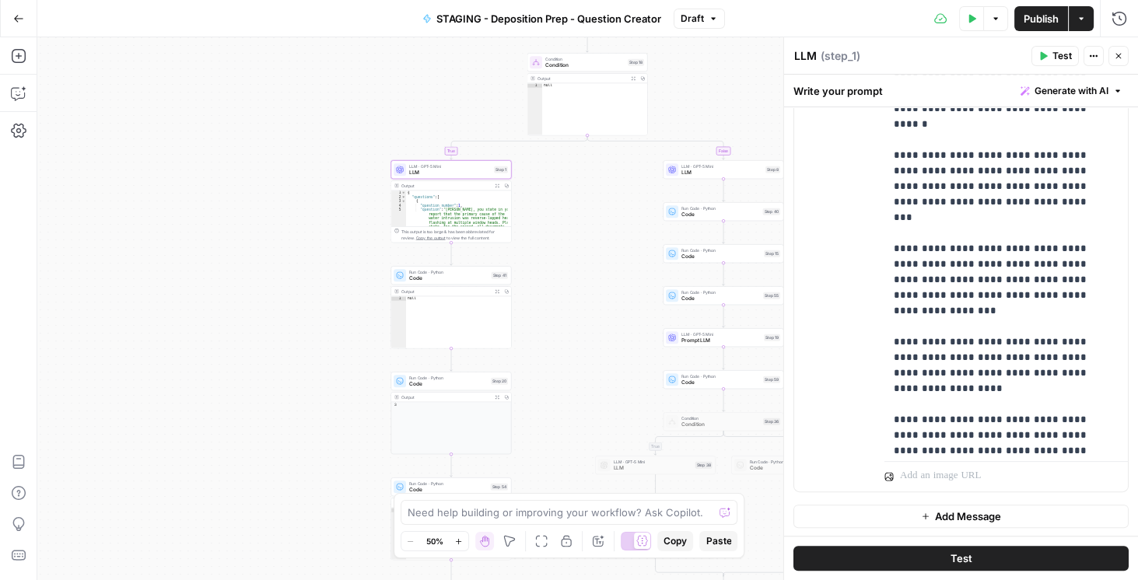
scroll to position [994, 0]
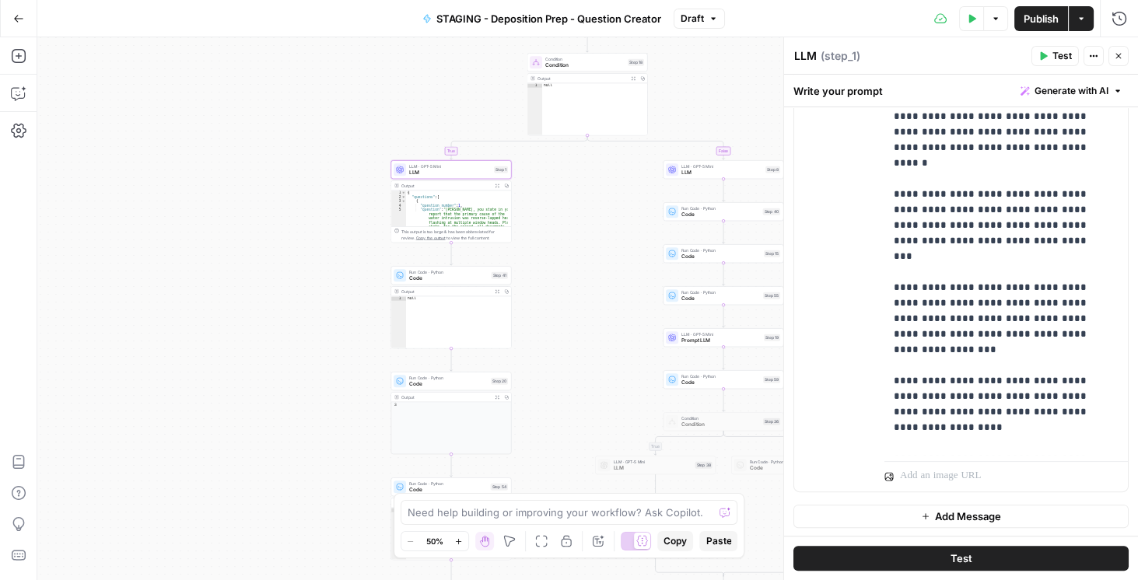
drag, startPoint x: 1125, startPoint y: 57, endPoint x: 1085, endPoint y: 38, distance: 43.8
click at [1124, 61] on button "Close" at bounding box center [1118, 56] width 20 height 20
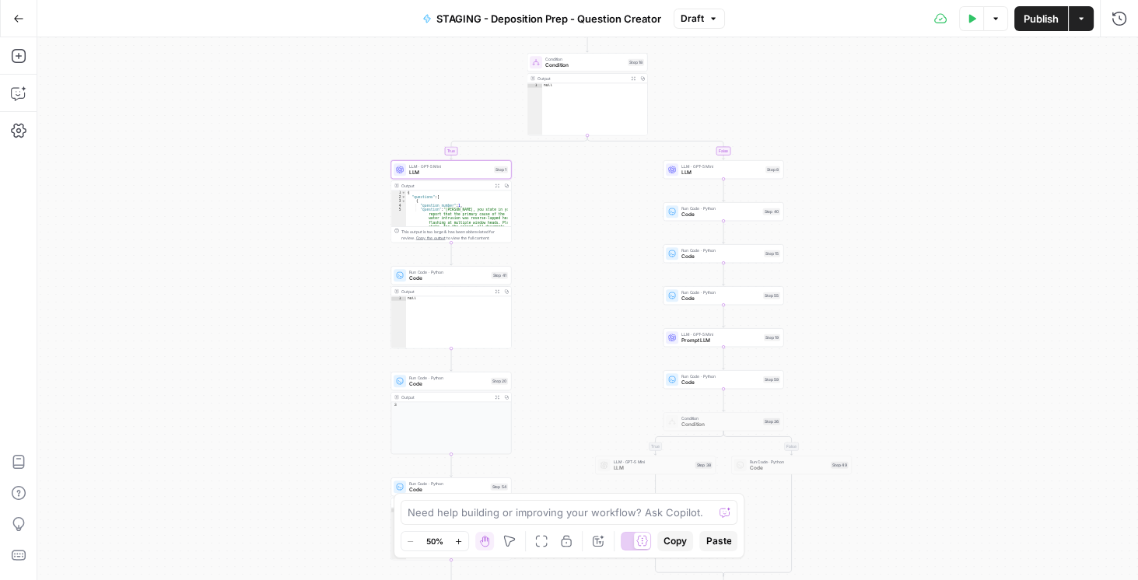
click at [17, 19] on icon "button" at bounding box center [18, 18] width 11 height 11
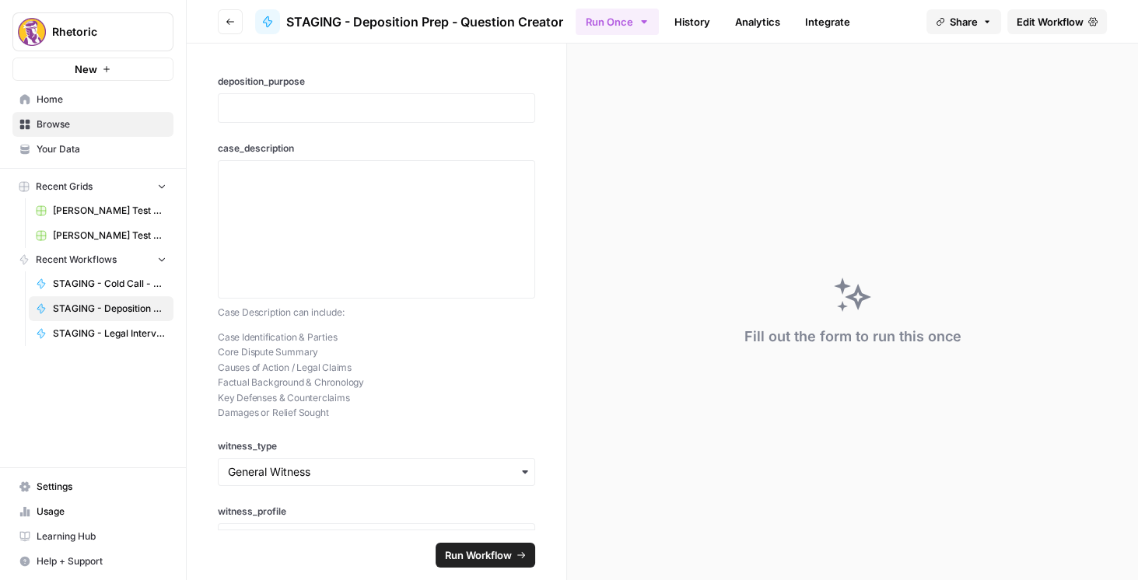
click at [231, 28] on button "Go back" at bounding box center [230, 21] width 25 height 25
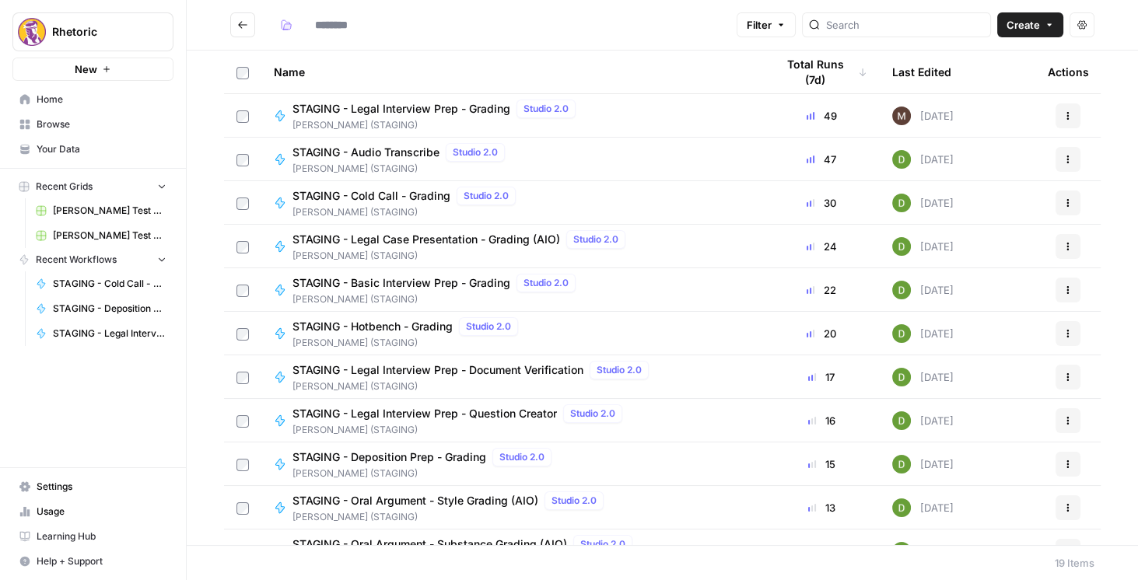
type input "**********"
click at [464, 111] on span "STAGING - Legal Interview Prep - Grading" at bounding box center [401, 109] width 218 height 16
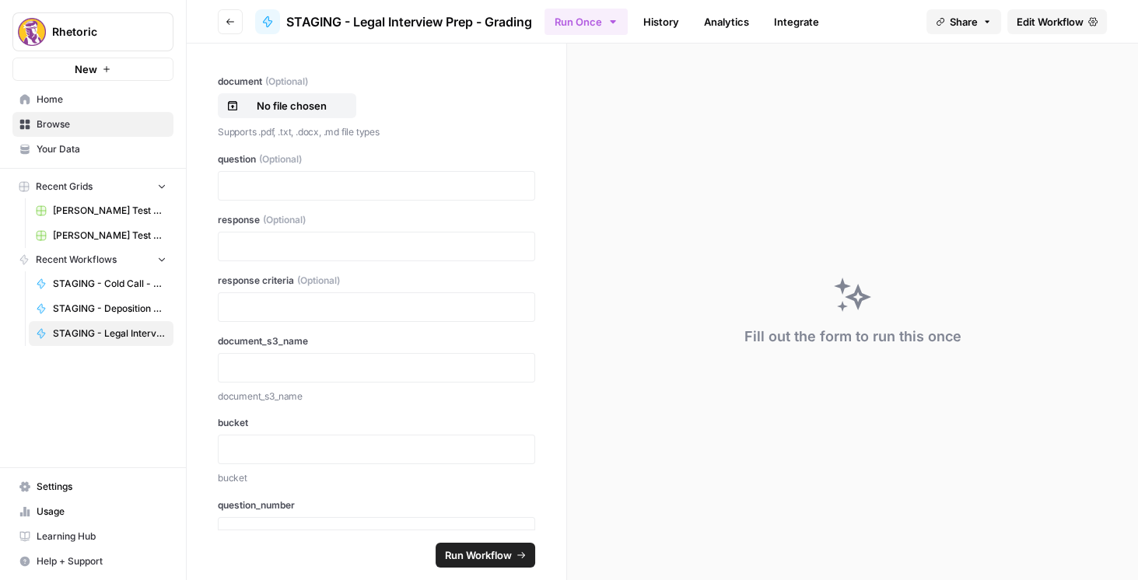
click at [1076, 23] on span "Edit Workflow" at bounding box center [1050, 22] width 67 height 16
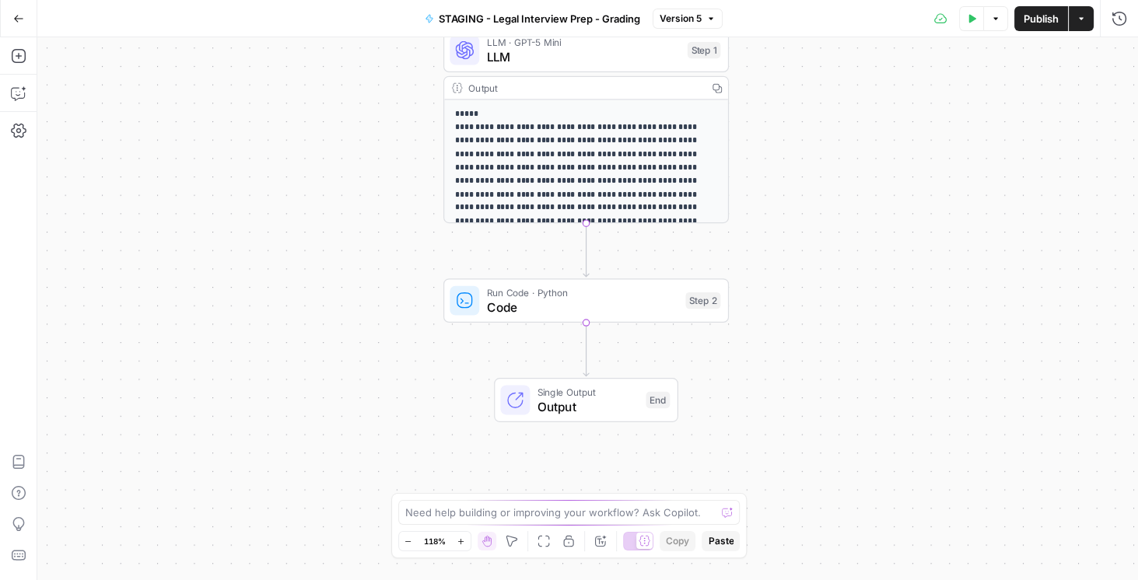
click at [596, 55] on span "LLM" at bounding box center [584, 56] width 194 height 19
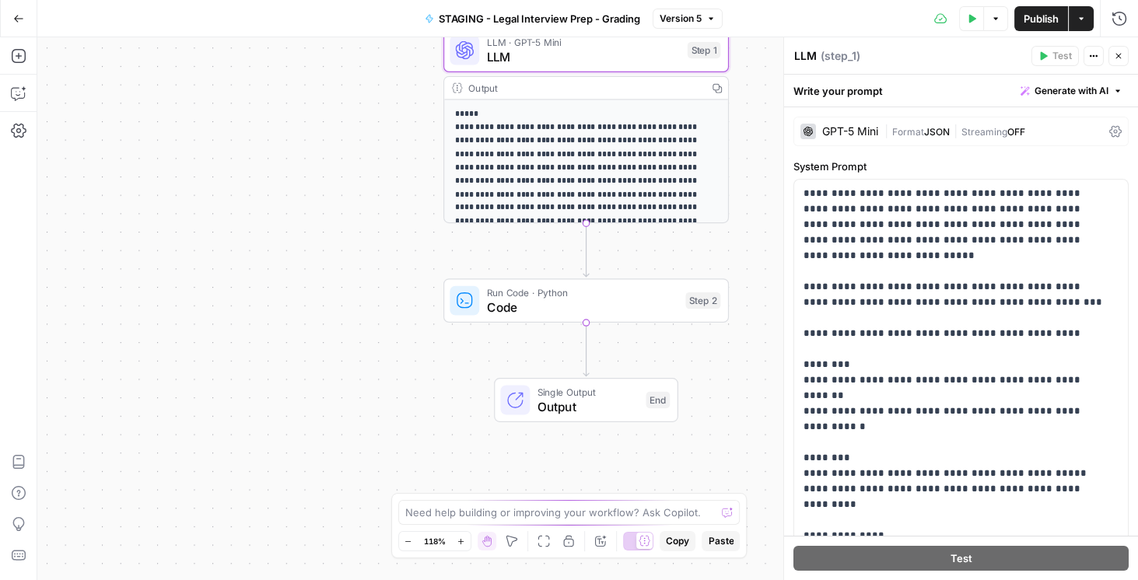
click at [23, 20] on icon "button" at bounding box center [18, 18] width 11 height 11
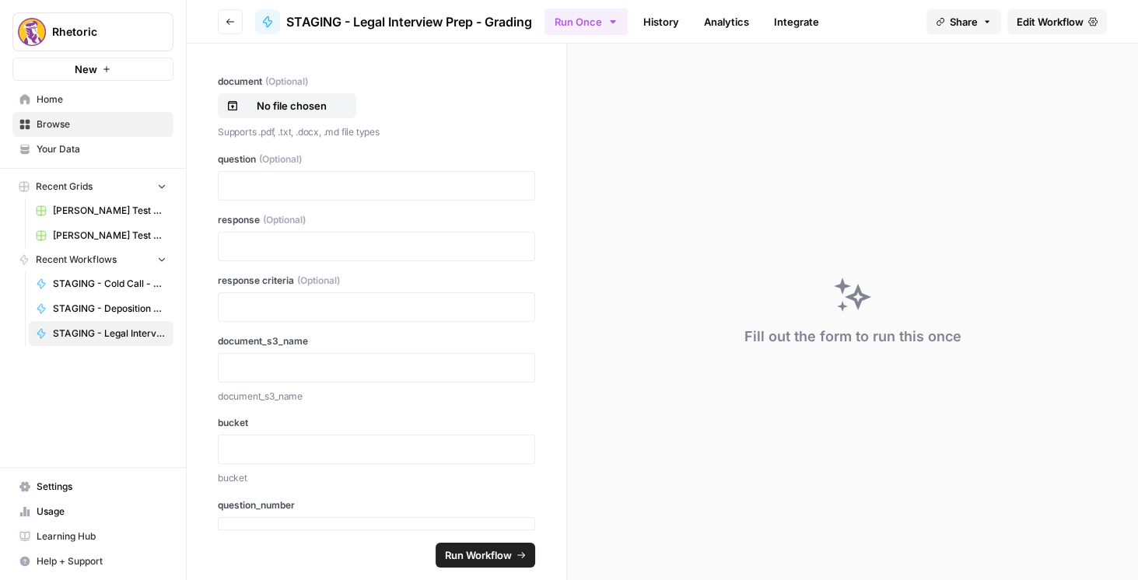
click at [233, 19] on icon "button" at bounding box center [230, 21] width 9 height 9
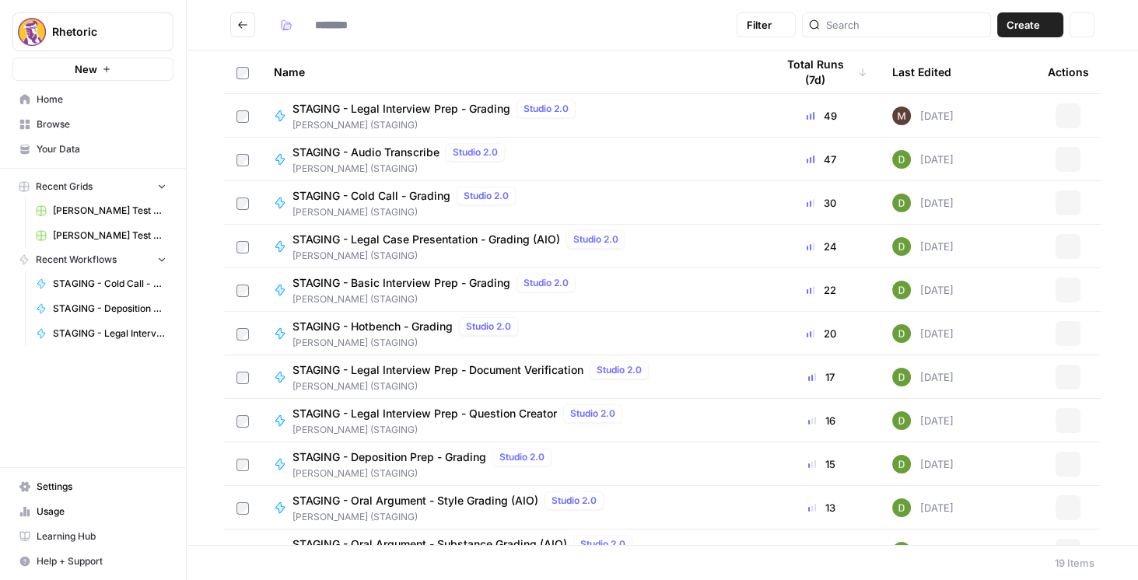
type input "**********"
click at [495, 419] on span "STAGING - Legal Interview Prep - Question Creator" at bounding box center [424, 414] width 264 height 16
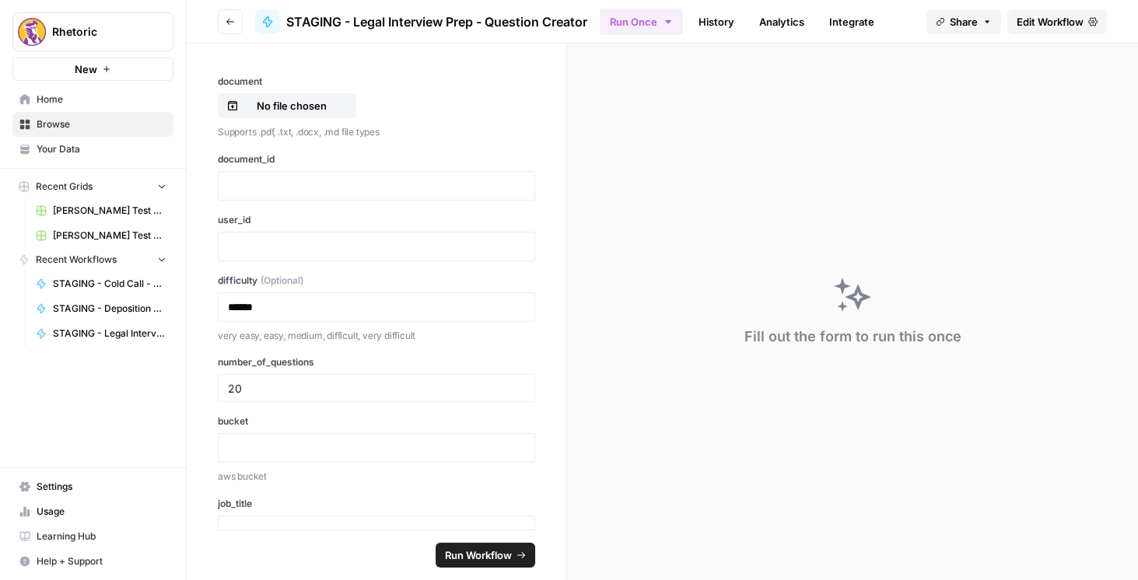
click at [1054, 14] on span "Edit Workflow" at bounding box center [1050, 22] width 67 height 16
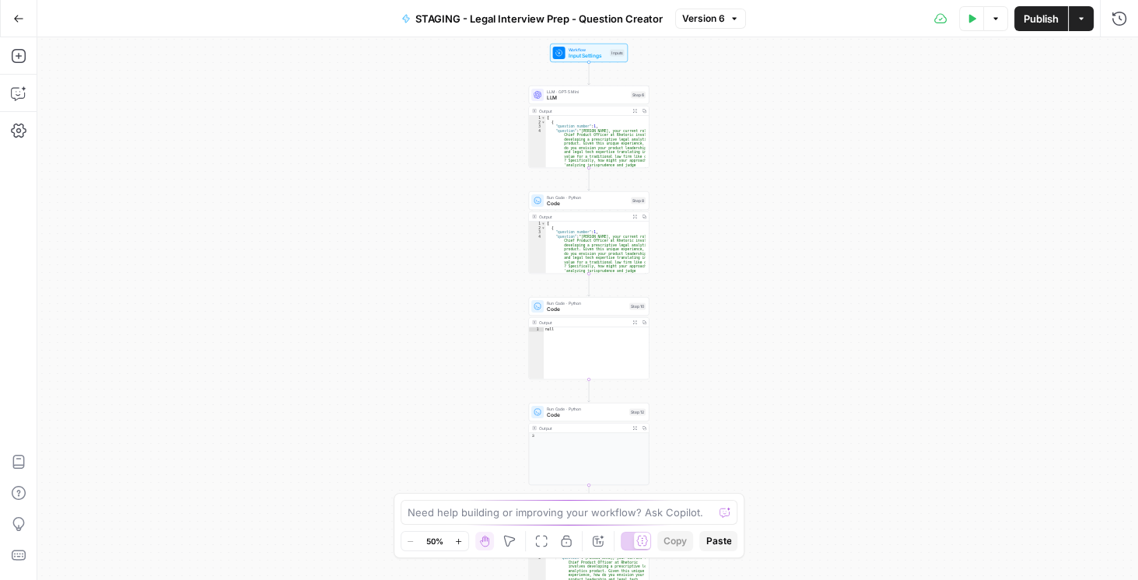
drag, startPoint x: 725, startPoint y: 212, endPoint x: 720, endPoint y: 236, distance: 25.3
click at [728, 240] on div "Workflow Input Settings Inputs LLM · GPT-5 Mini LLM Step 6 Output Expand Output…" at bounding box center [587, 308] width 1101 height 543
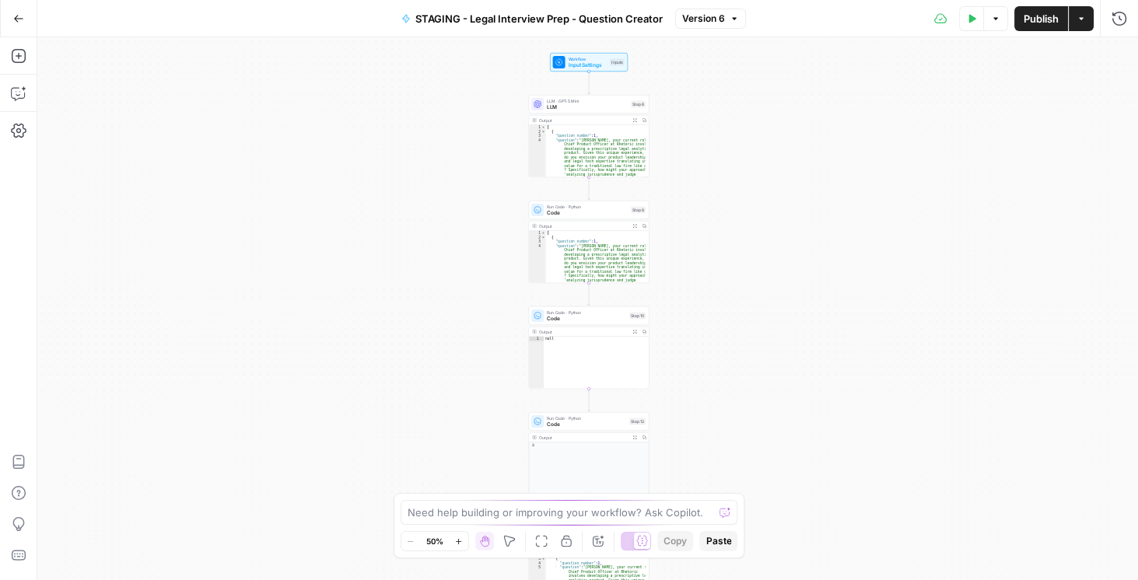
click at [578, 107] on span "LLM" at bounding box center [587, 107] width 81 height 8
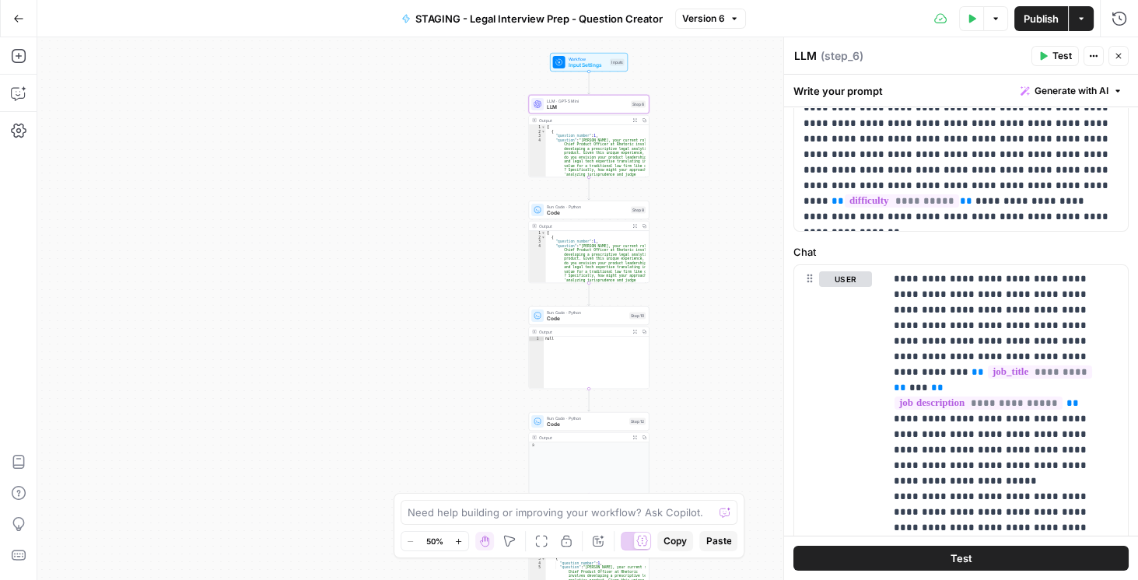
scroll to position [266, 0]
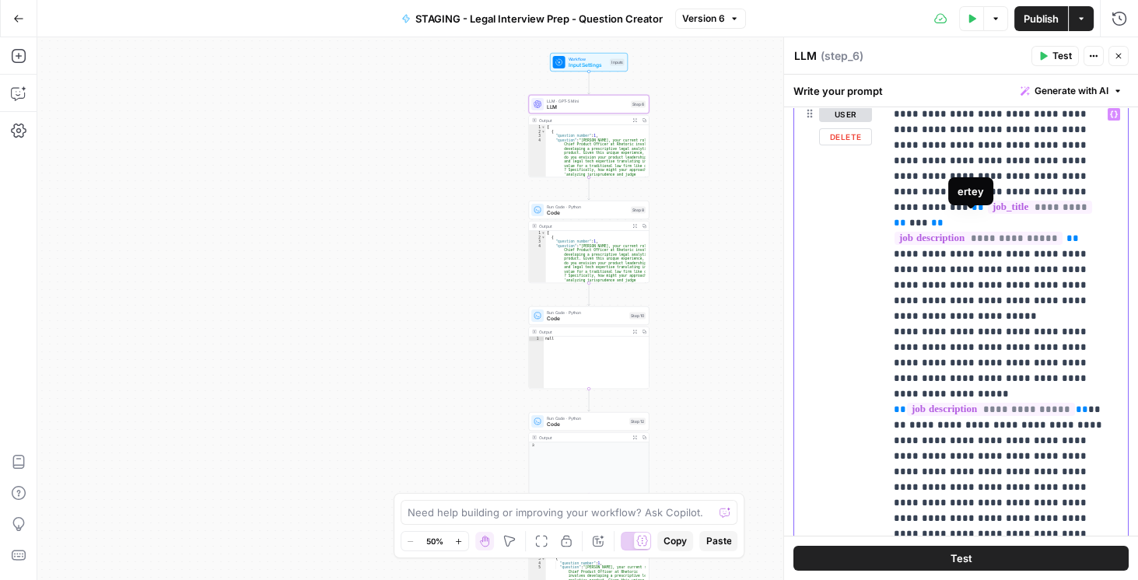
drag, startPoint x: 1038, startPoint y: 227, endPoint x: 961, endPoint y: 227, distance: 77.0
click at [963, 232] on span "**********" at bounding box center [979, 238] width 168 height 13
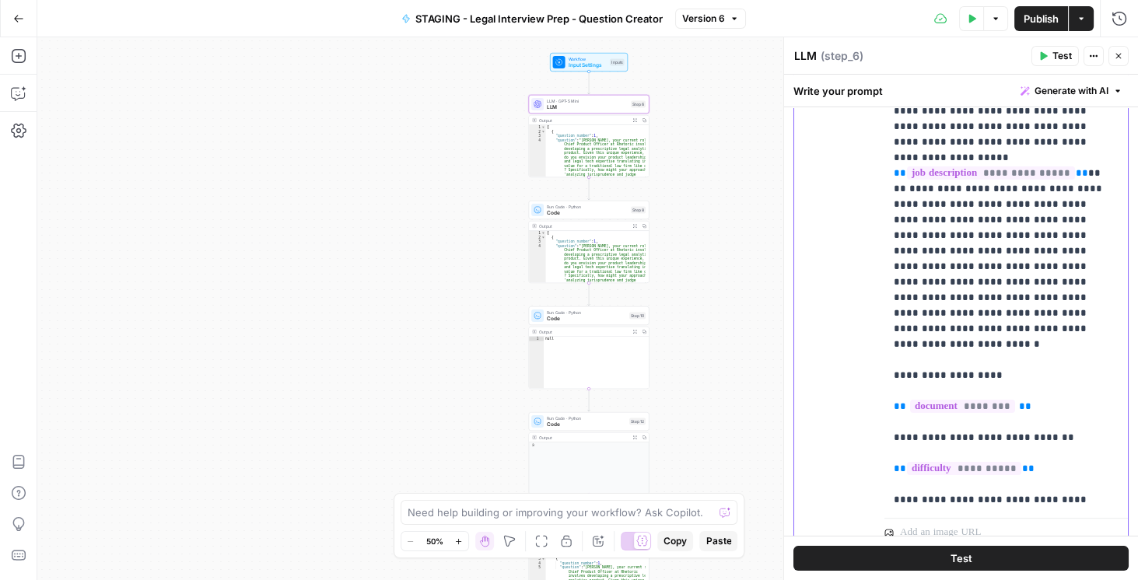
scroll to position [0, 0]
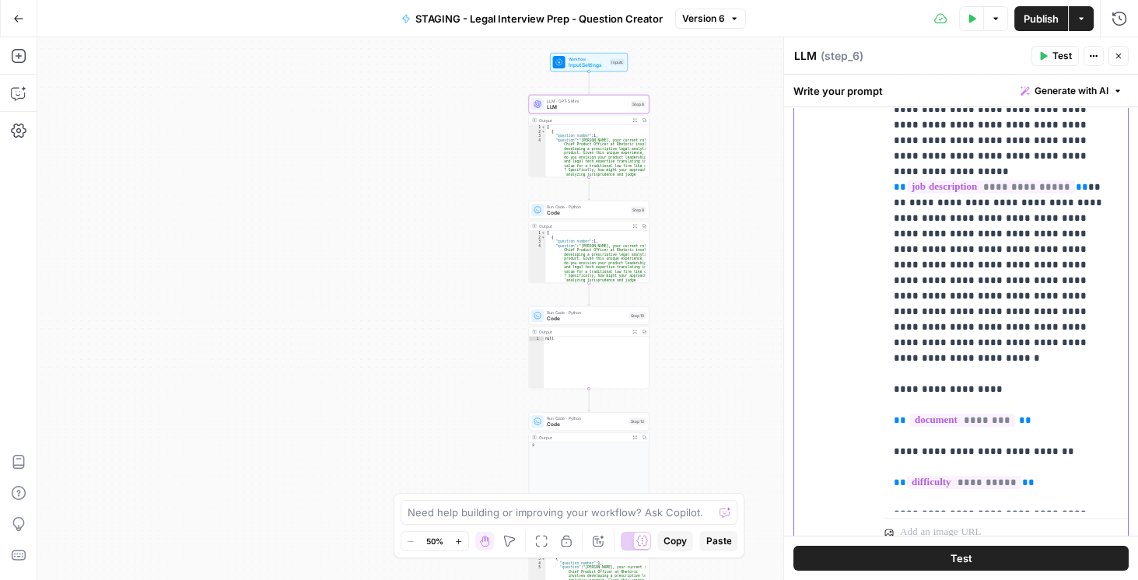
drag, startPoint x: 921, startPoint y: 337, endPoint x: 1052, endPoint y: 446, distance: 170.7
click at [1053, 447] on div "**********" at bounding box center [1002, 195] width 237 height 634
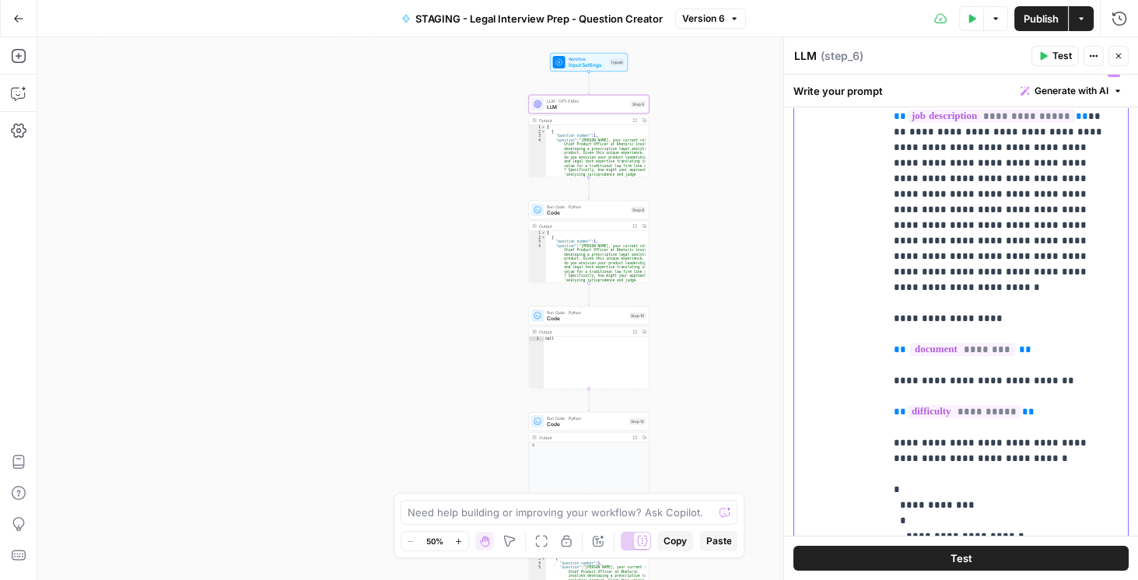
scroll to position [311, 0]
click at [833, 383] on div "user Delete" at bounding box center [845, 390] width 53 height 658
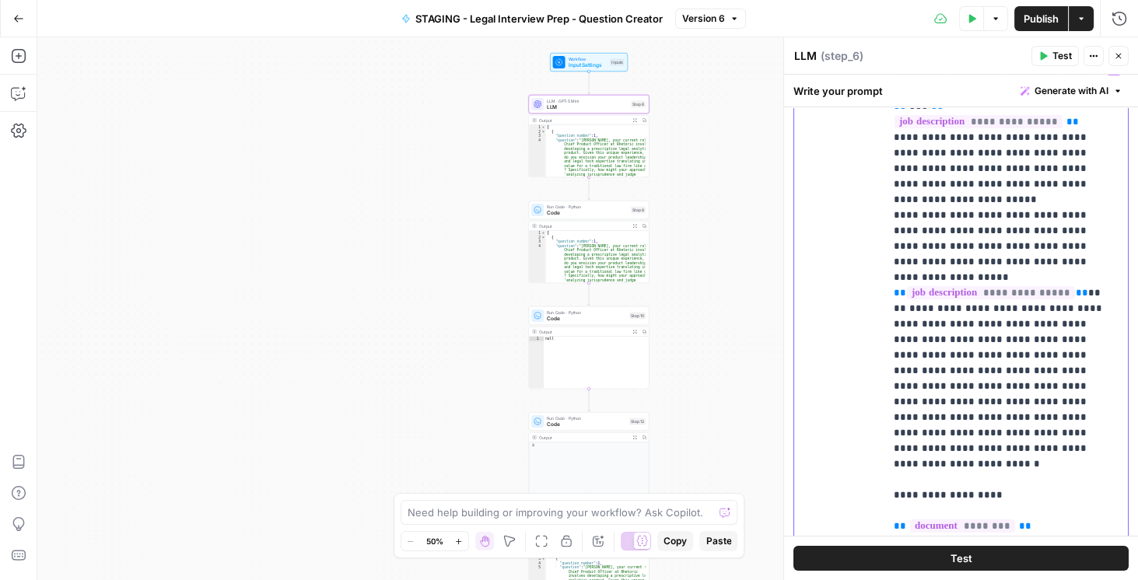
click at [931, 373] on p "**********" at bounding box center [1000, 425] width 212 height 871
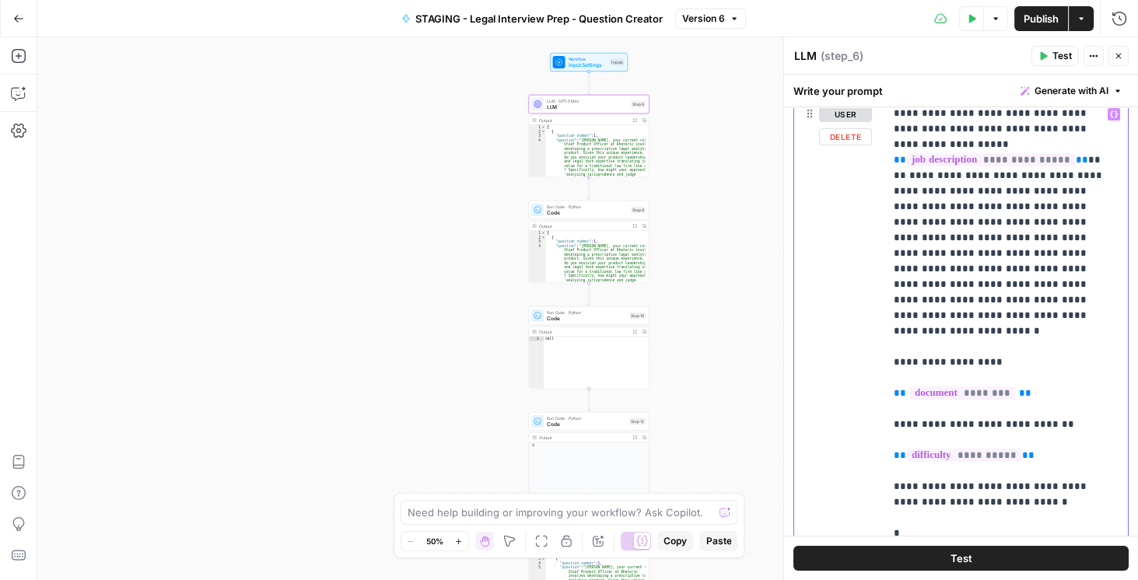
scroll to position [488, 0]
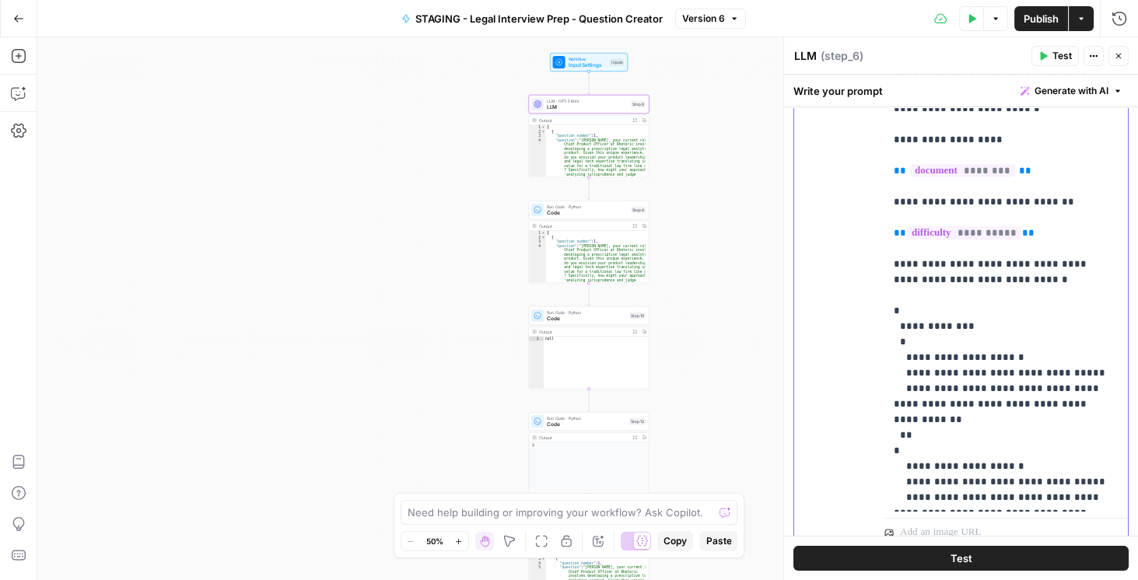
drag, startPoint x: 892, startPoint y: 199, endPoint x: 1006, endPoint y: 523, distance: 342.9
click at [1006, 523] on div "**********" at bounding box center [1005, 213] width 243 height 670
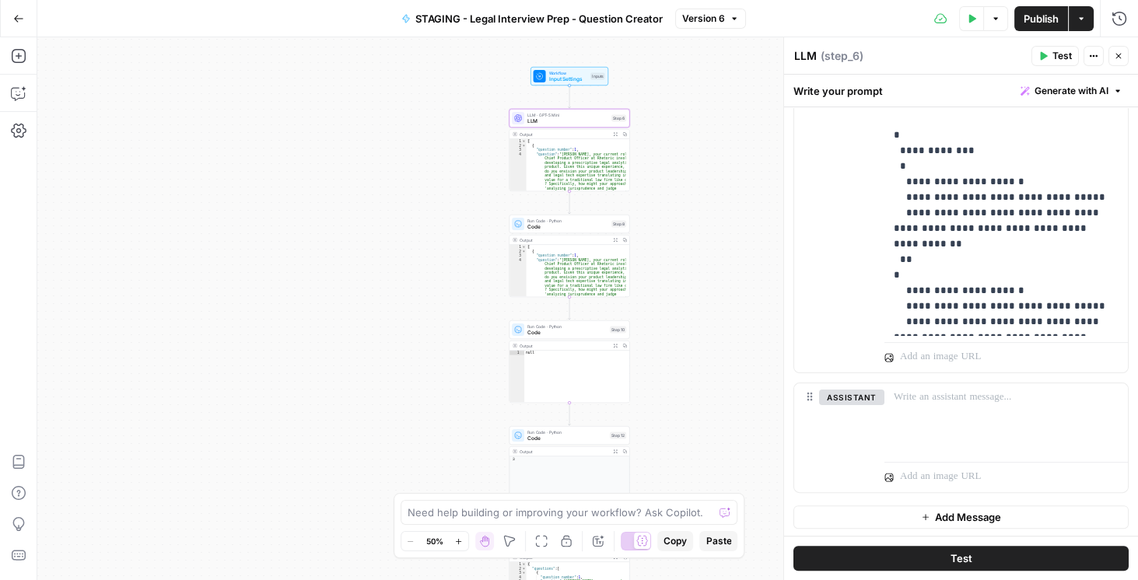
drag, startPoint x: 743, startPoint y: 272, endPoint x: 723, endPoint y: 286, distance: 24.0
click at [723, 286] on div "Workflow Input Settings Inputs LLM · GPT-5 Mini LLM Step 6 Output Expand Output…" at bounding box center [587, 308] width 1101 height 543
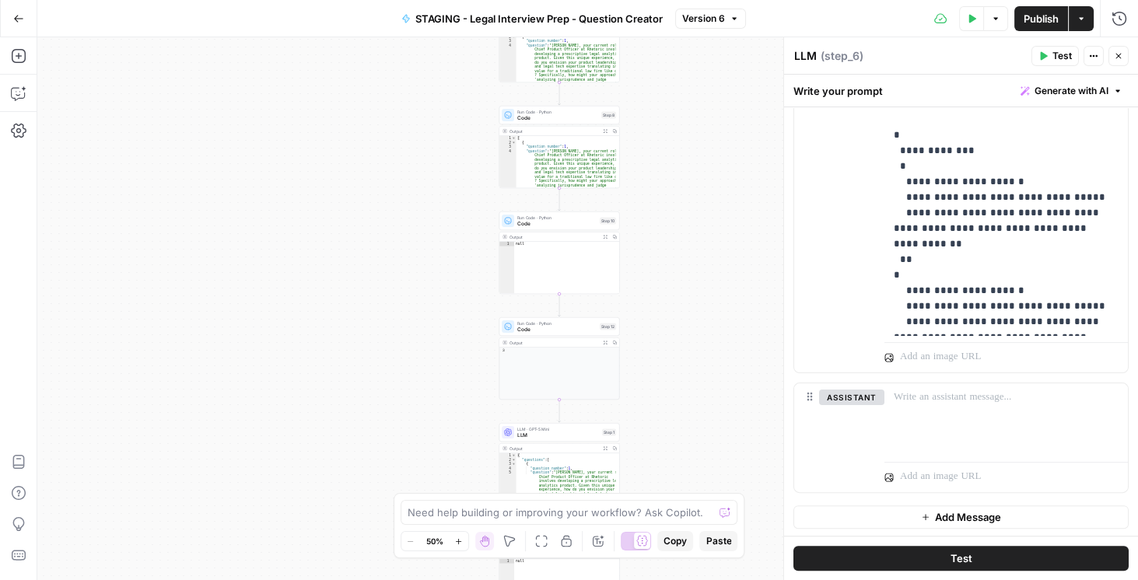
drag, startPoint x: 716, startPoint y: 288, endPoint x: 688, endPoint y: 177, distance: 114.9
click at [691, 173] on div "Workflow Input Settings Inputs LLM · GPT-5 Mini LLM Step 6 Output Expand Output…" at bounding box center [587, 308] width 1101 height 543
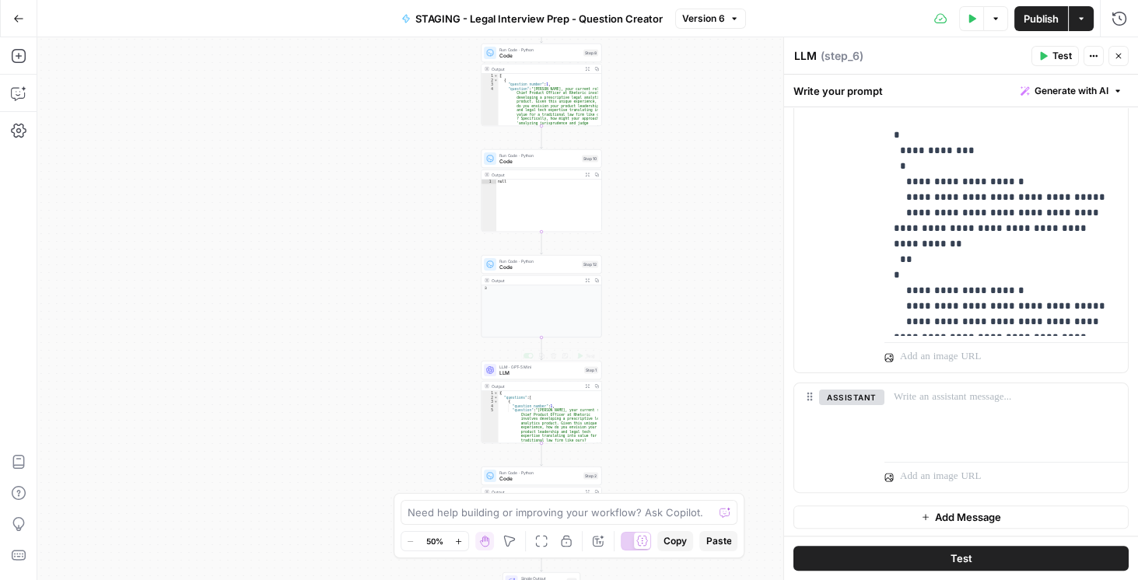
click at [517, 374] on span "LLM" at bounding box center [540, 373] width 82 height 8
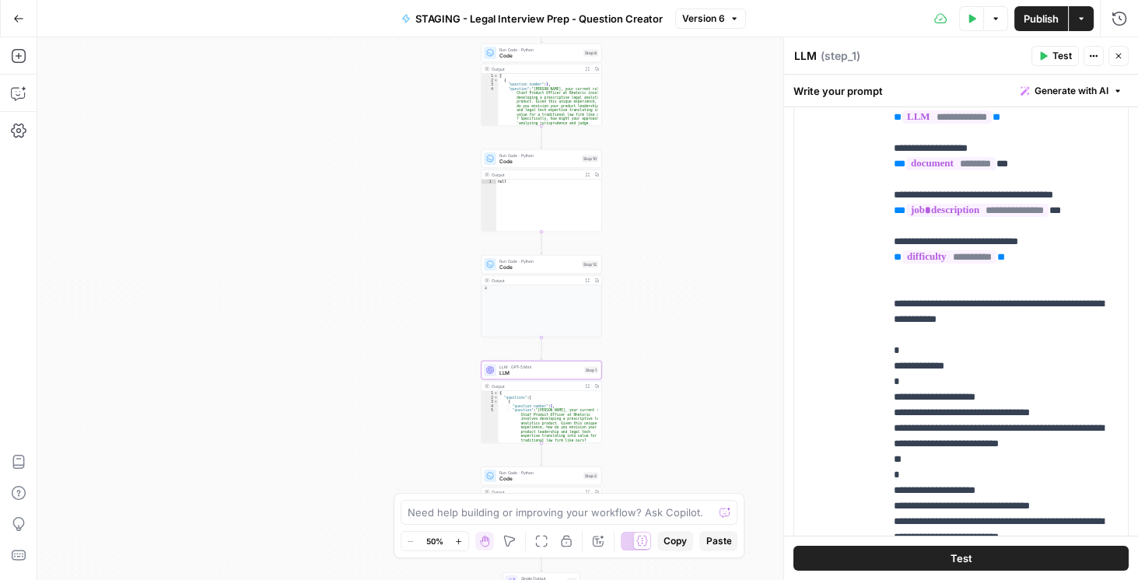
scroll to position [533, 0]
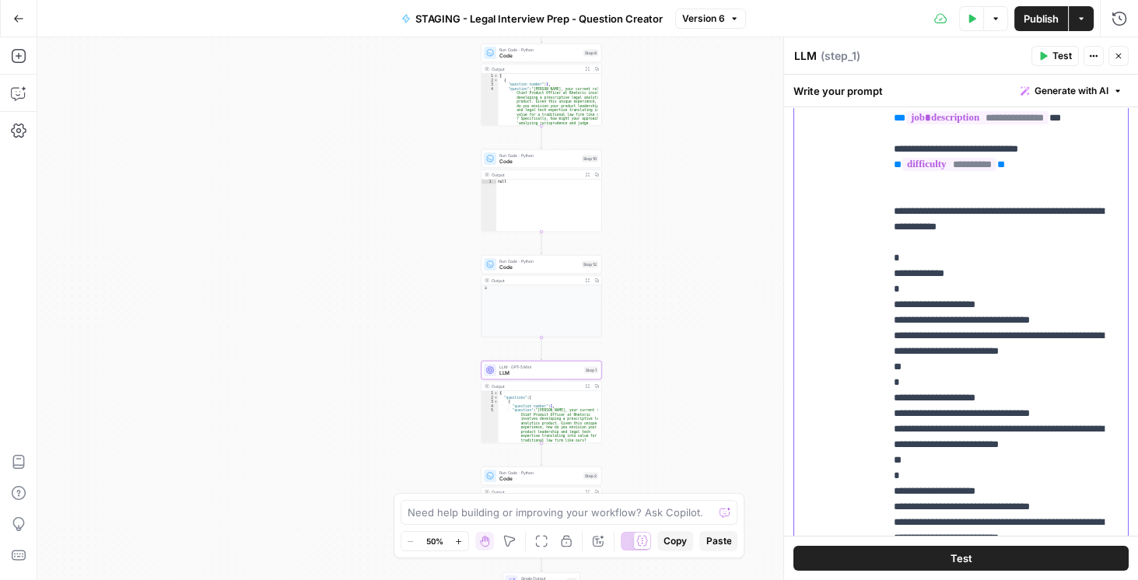
drag, startPoint x: 1080, startPoint y: 241, endPoint x: 872, endPoint y: 222, distance: 208.6
click at [872, 222] on div "**********" at bounding box center [961, 334] width 334 height 670
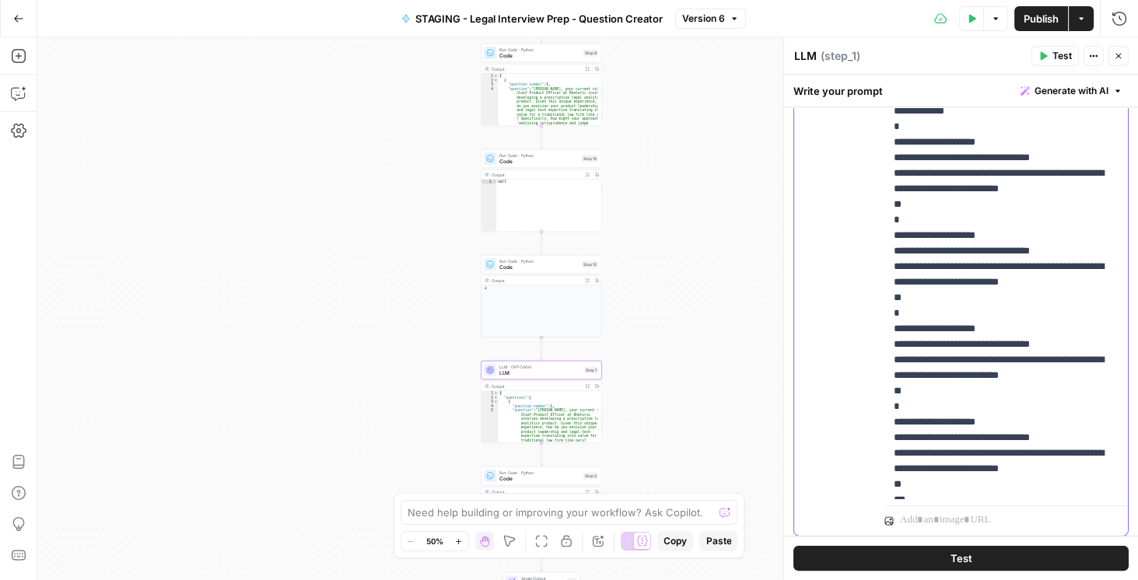
scroll to position [556, 0]
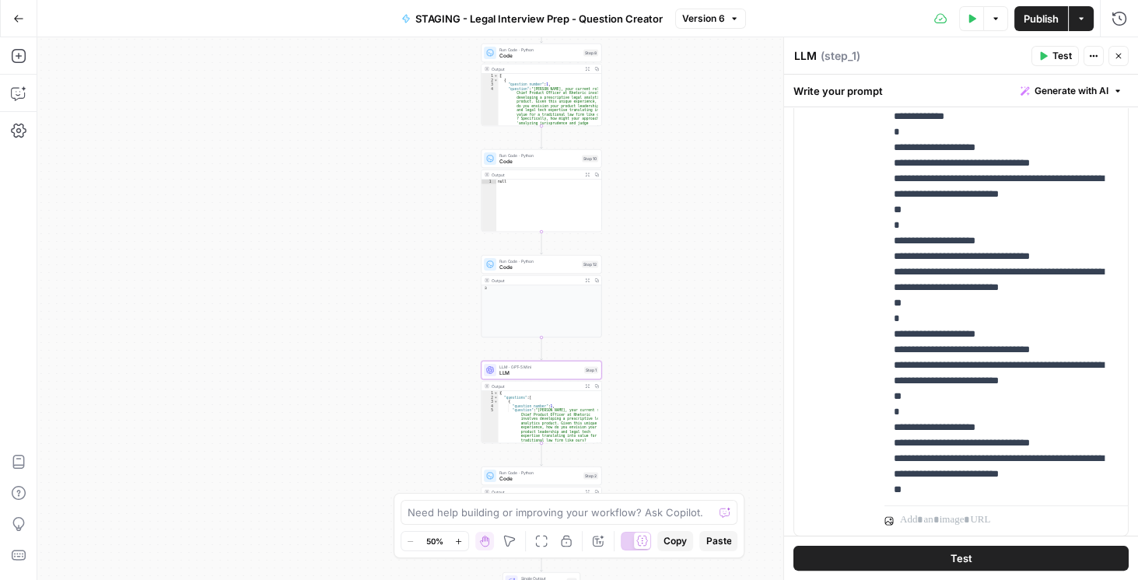
click at [530, 56] on span "Code" at bounding box center [539, 56] width 81 height 8
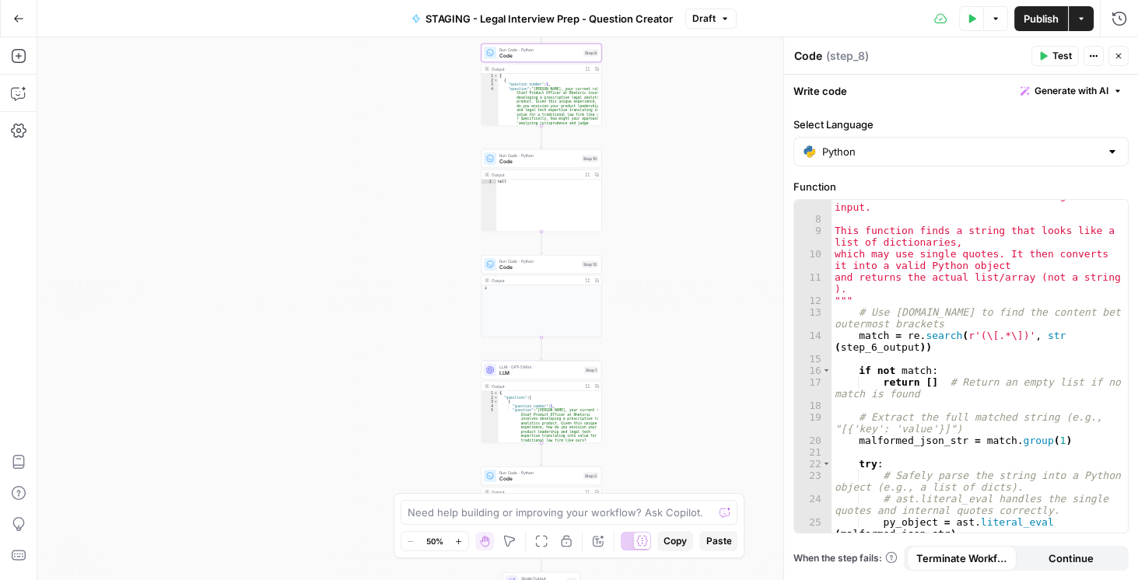
scroll to position [159, 0]
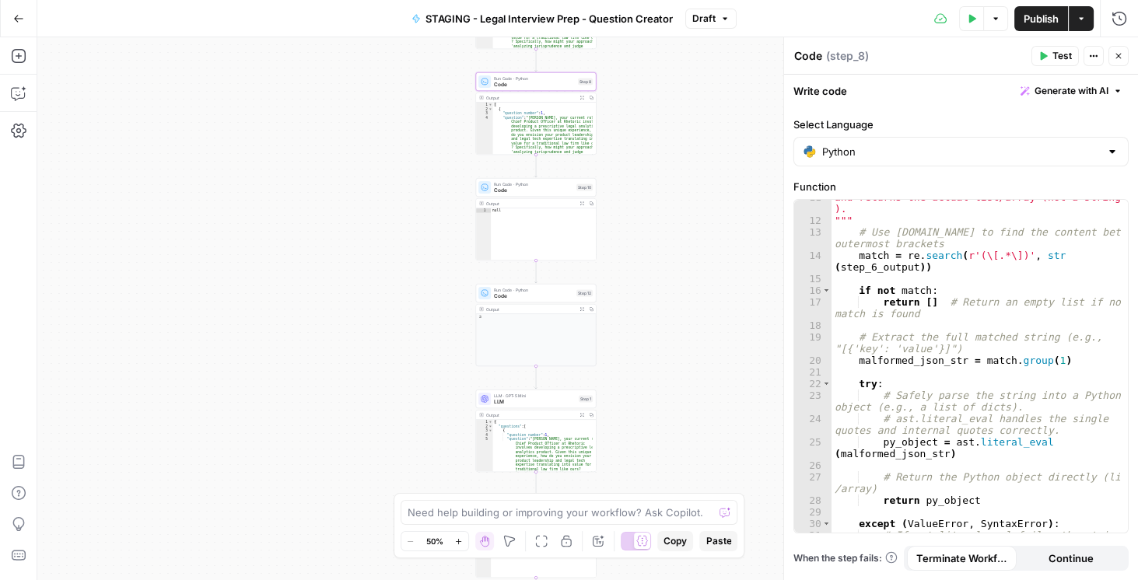
drag, startPoint x: 707, startPoint y: 223, endPoint x: 696, endPoint y: 390, distance: 166.8
click at [703, 404] on div "Workflow Input Settings Inputs LLM · GPT-5 Mini LLM Step 6 Output Expand Output…" at bounding box center [587, 308] width 1101 height 543
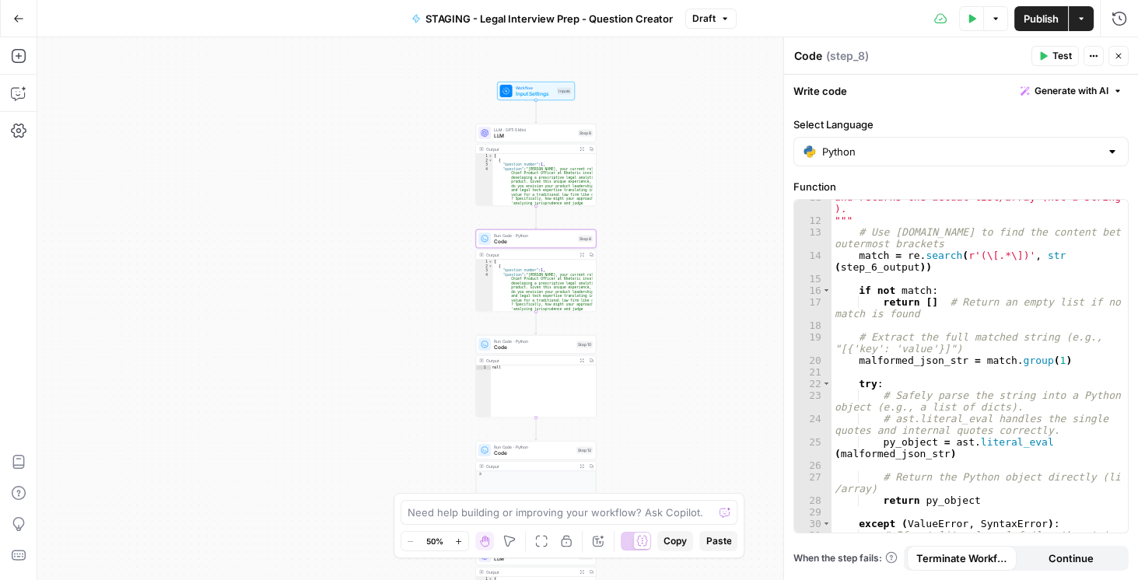
click at [524, 135] on span "LLM" at bounding box center [534, 136] width 81 height 8
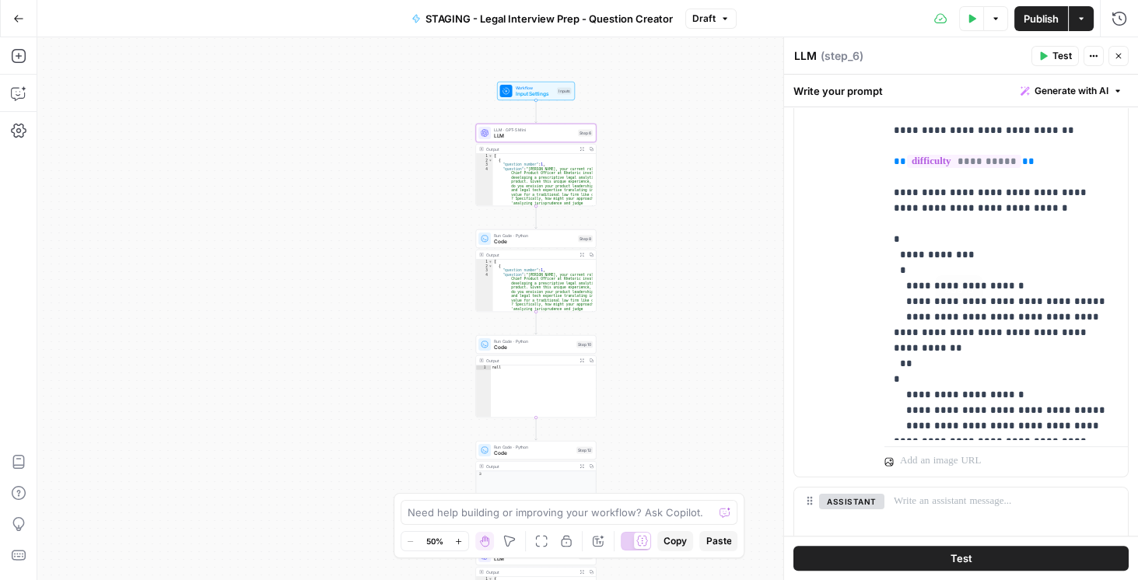
scroll to position [664, 0]
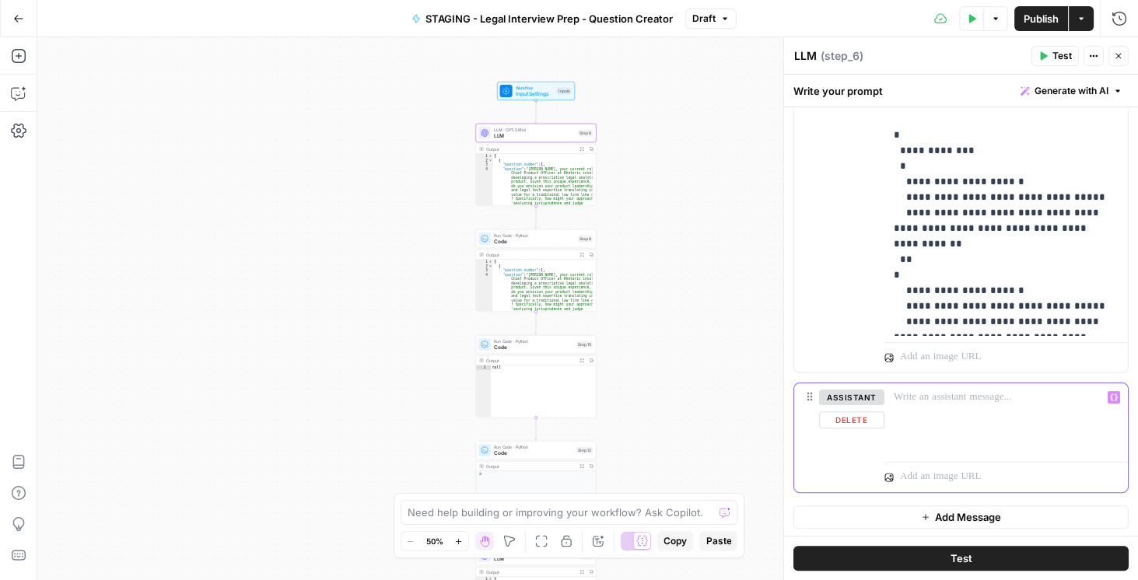
click at [918, 408] on div at bounding box center [1005, 419] width 243 height 72
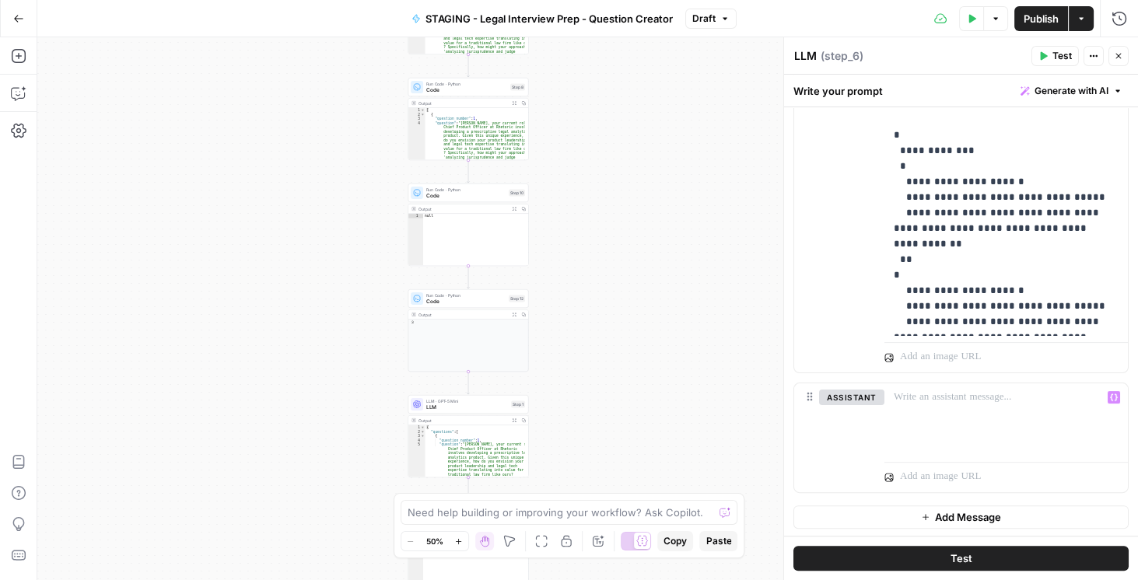
drag, startPoint x: 724, startPoint y: 422, endPoint x: 588, endPoint y: 310, distance: 176.8
click at [659, 236] on div "Workflow Input Settings Inputs LLM · GPT-5 Mini LLM Step 6 Output Expand Output…" at bounding box center [587, 308] width 1101 height 543
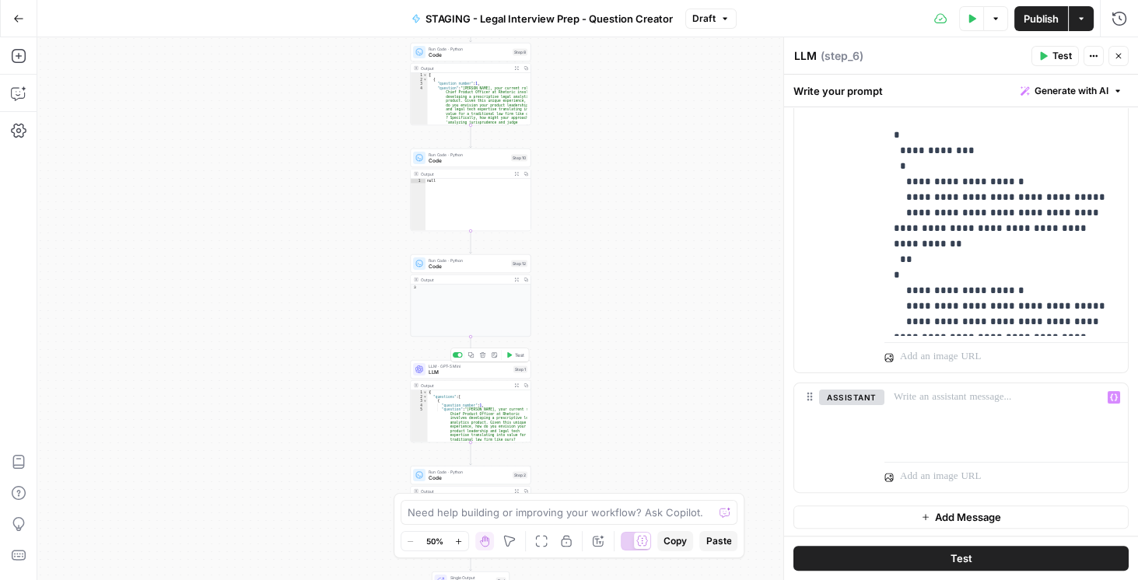
click at [478, 372] on span "LLM" at bounding box center [470, 373] width 82 height 8
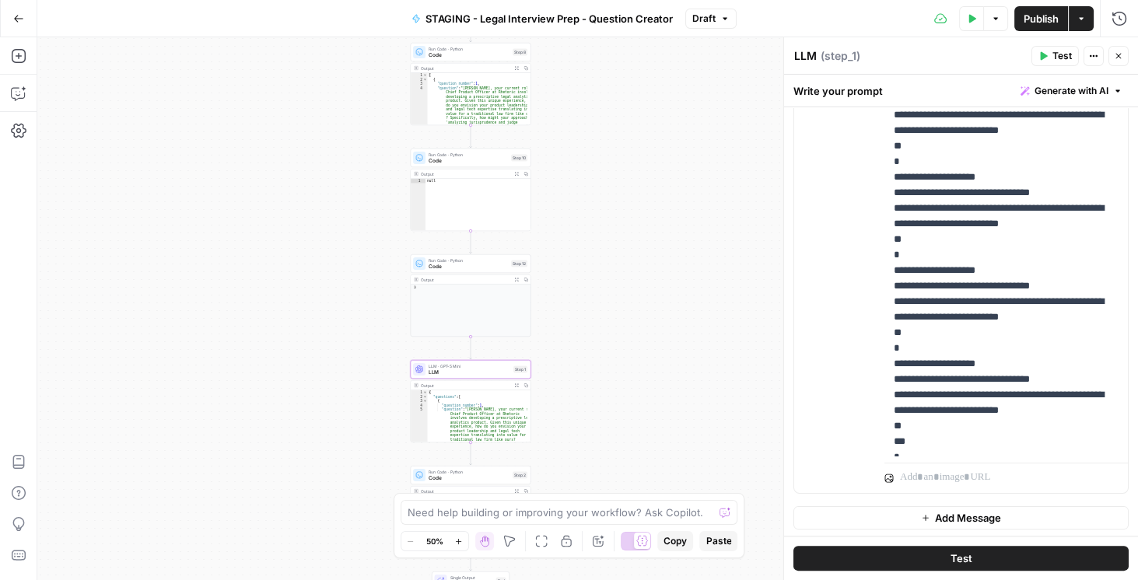
scroll to position [545, 0]
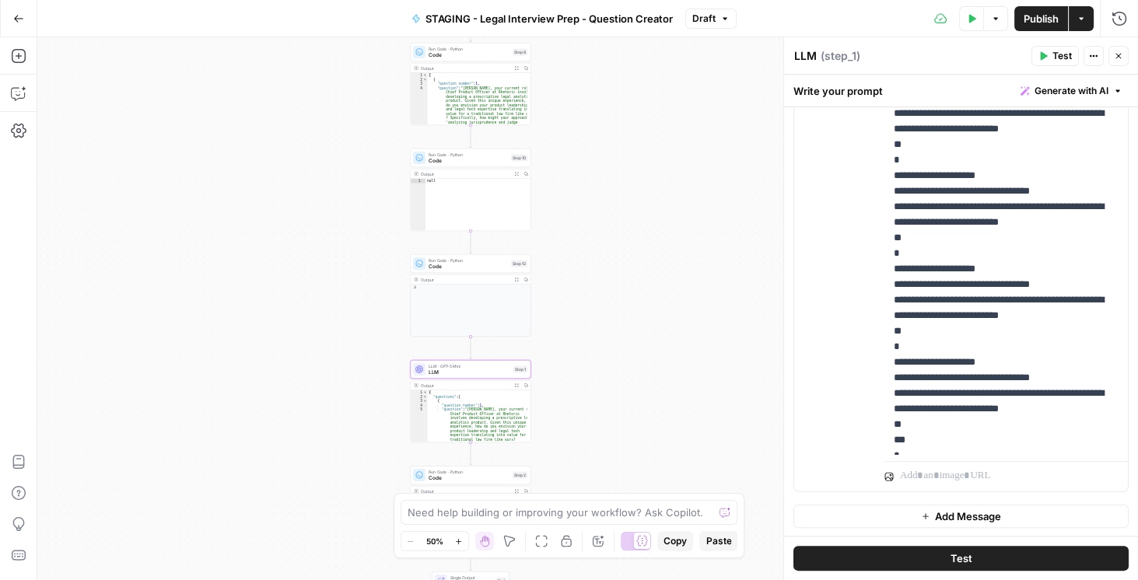
click at [948, 513] on span "Add Message" at bounding box center [968, 517] width 66 height 16
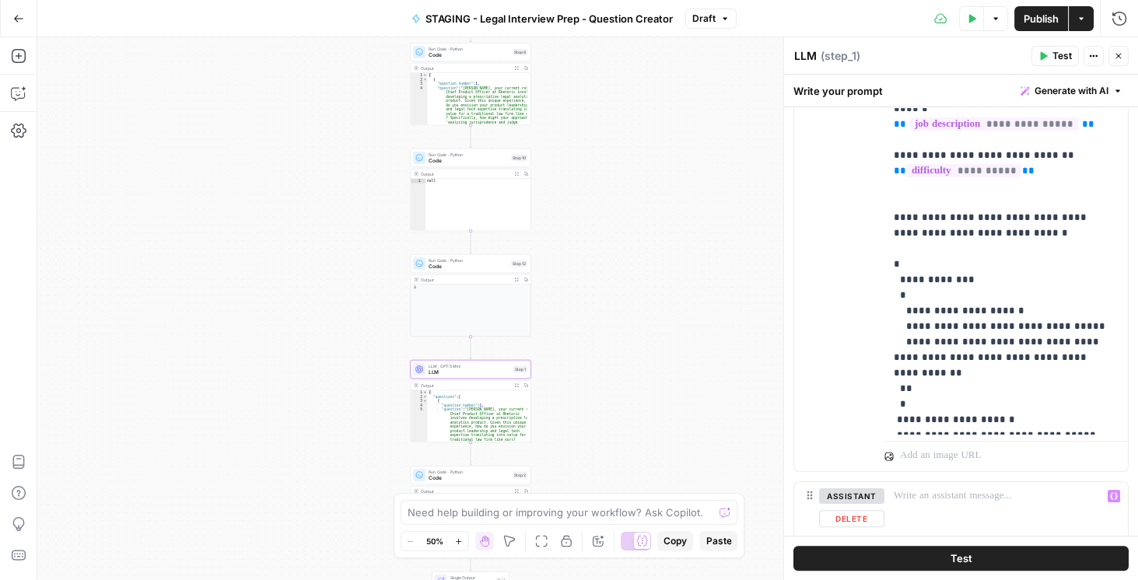
scroll to position [664, 0]
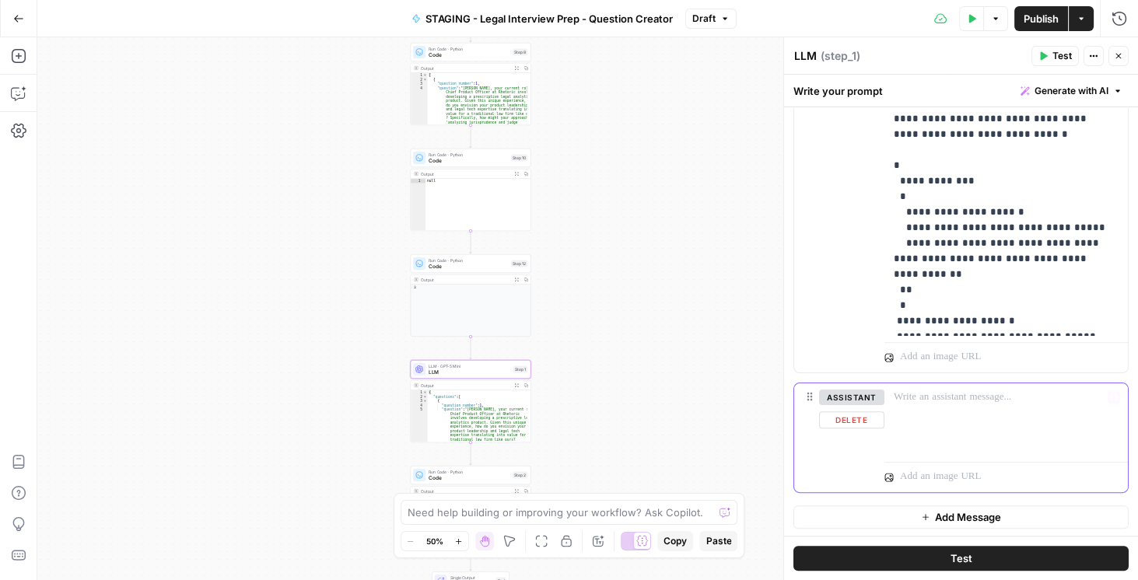
click at [932, 407] on div at bounding box center [1005, 419] width 243 height 72
click at [857, 426] on button "Delete" at bounding box center [851, 419] width 65 height 17
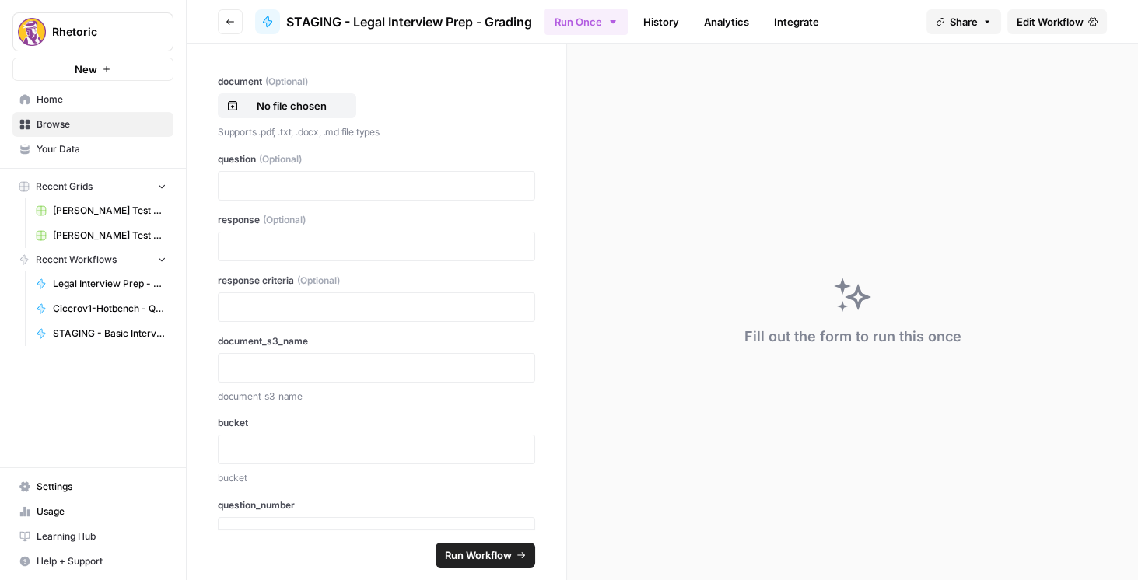
click at [226, 24] on icon "button" at bounding box center [230, 21] width 9 height 9
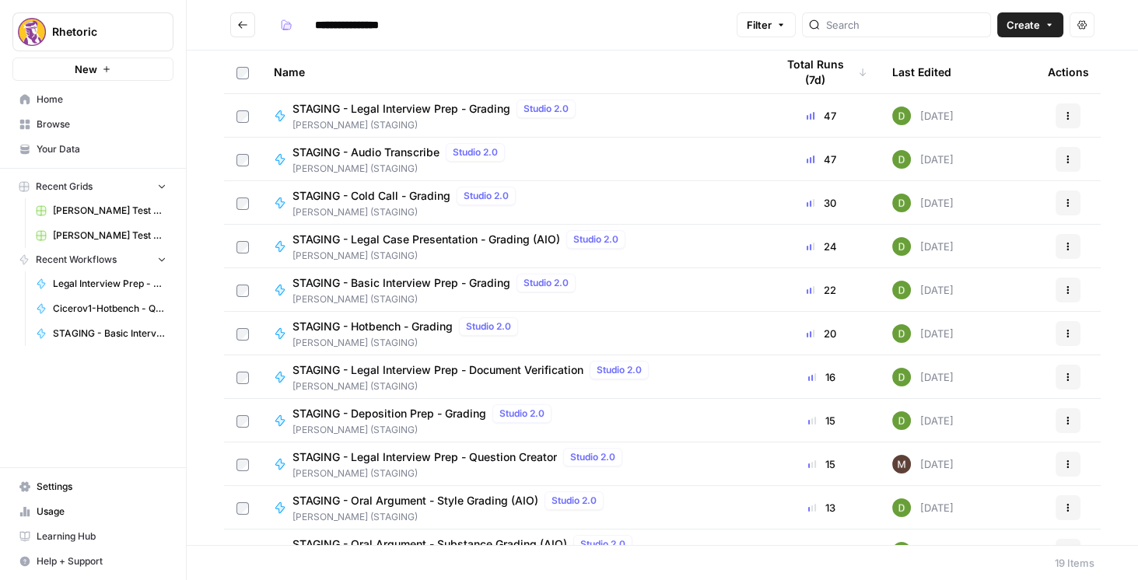
click at [241, 28] on icon "Go back" at bounding box center [242, 24] width 9 height 7
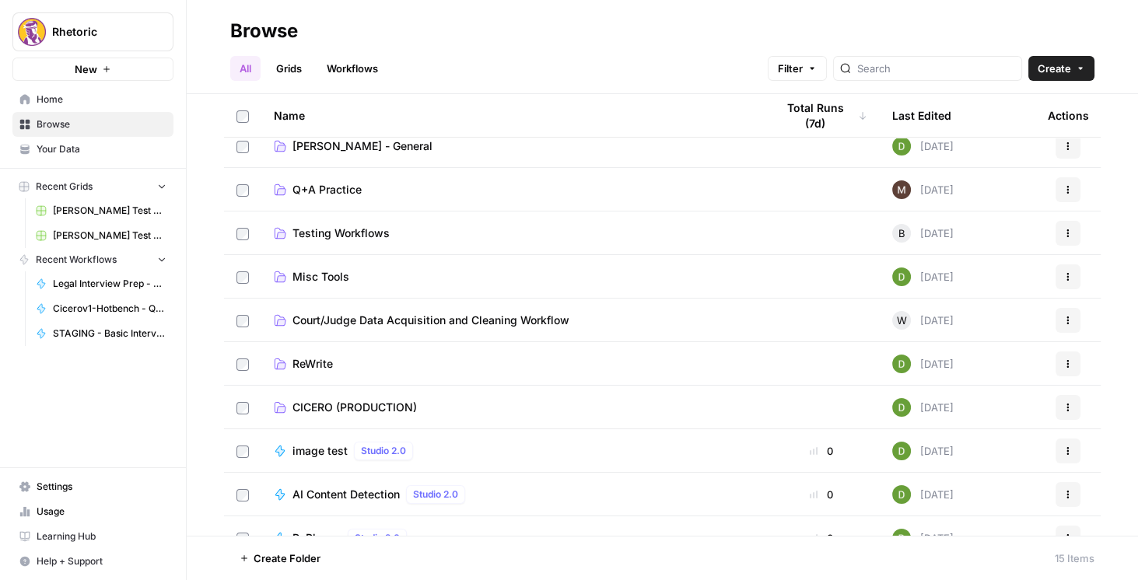
scroll to position [222, 0]
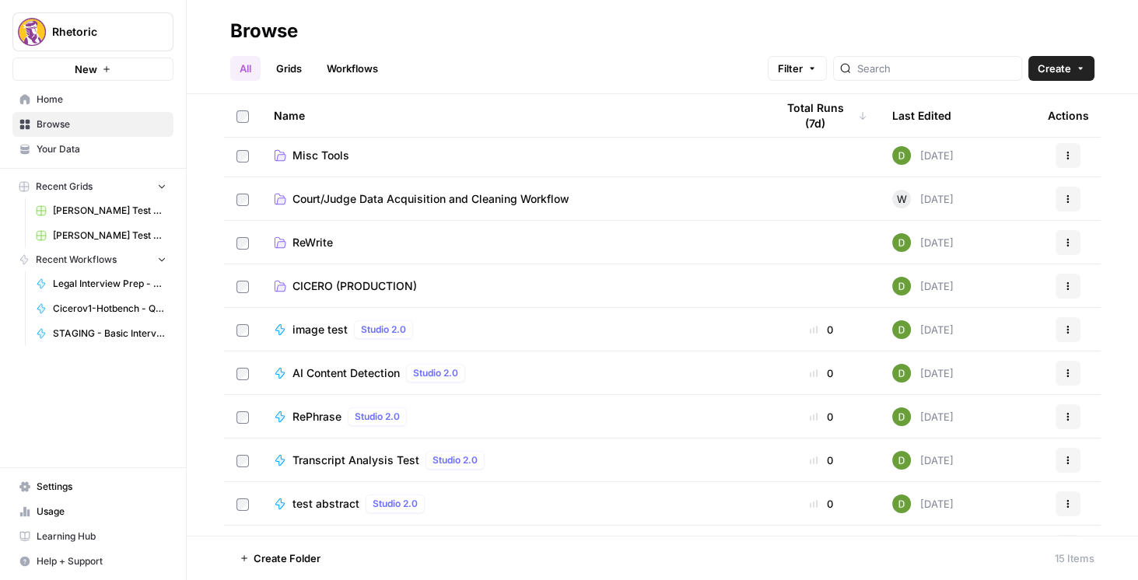
click at [359, 282] on span "CICERO (PRODUCTION)" at bounding box center [354, 286] width 124 height 16
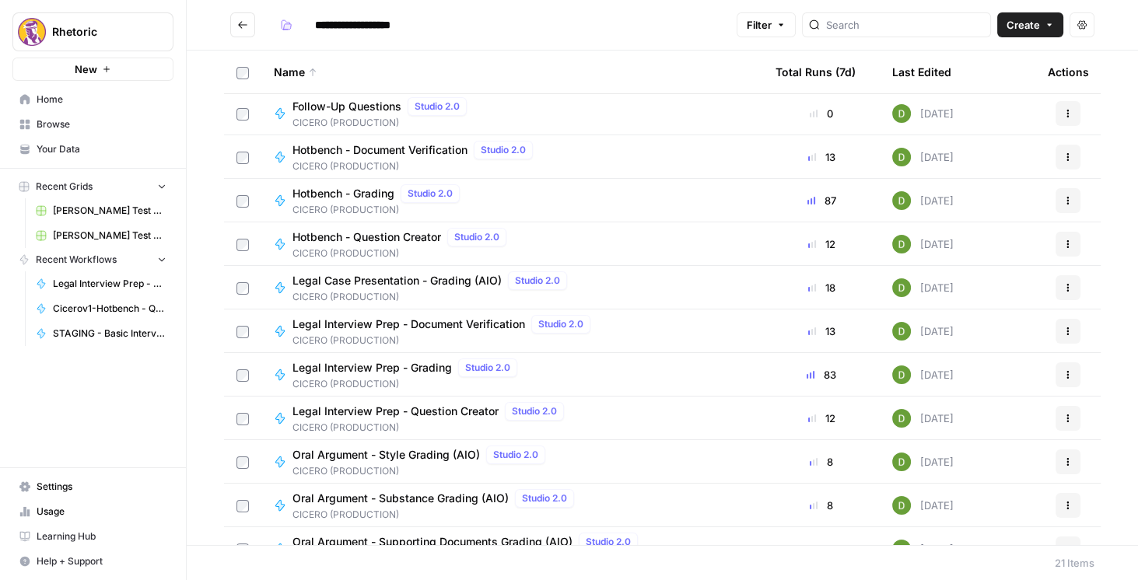
scroll to position [444, 0]
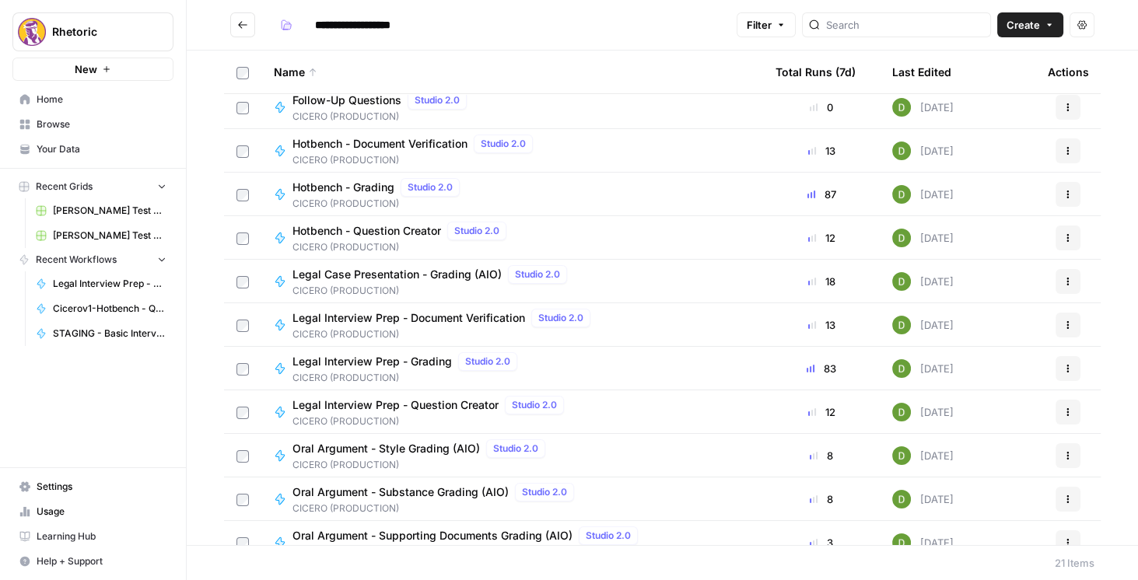
click at [414, 359] on span "Legal Interview Prep - Grading" at bounding box center [371, 362] width 159 height 16
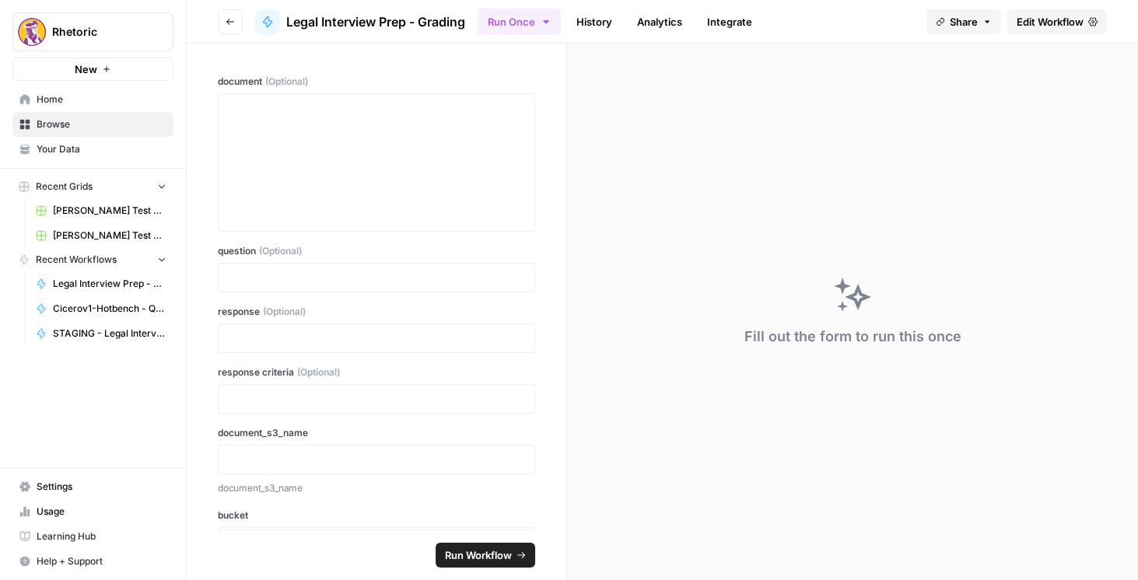
click at [1056, 26] on span "Edit Workflow" at bounding box center [1050, 22] width 67 height 16
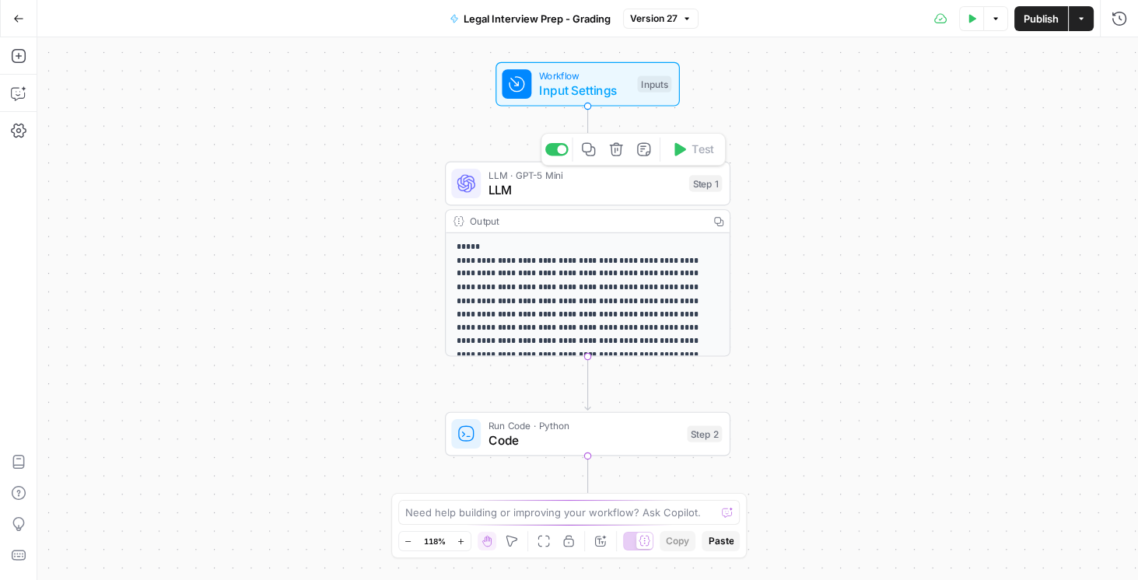
click at [654, 192] on span "LLM" at bounding box center [585, 189] width 194 height 19
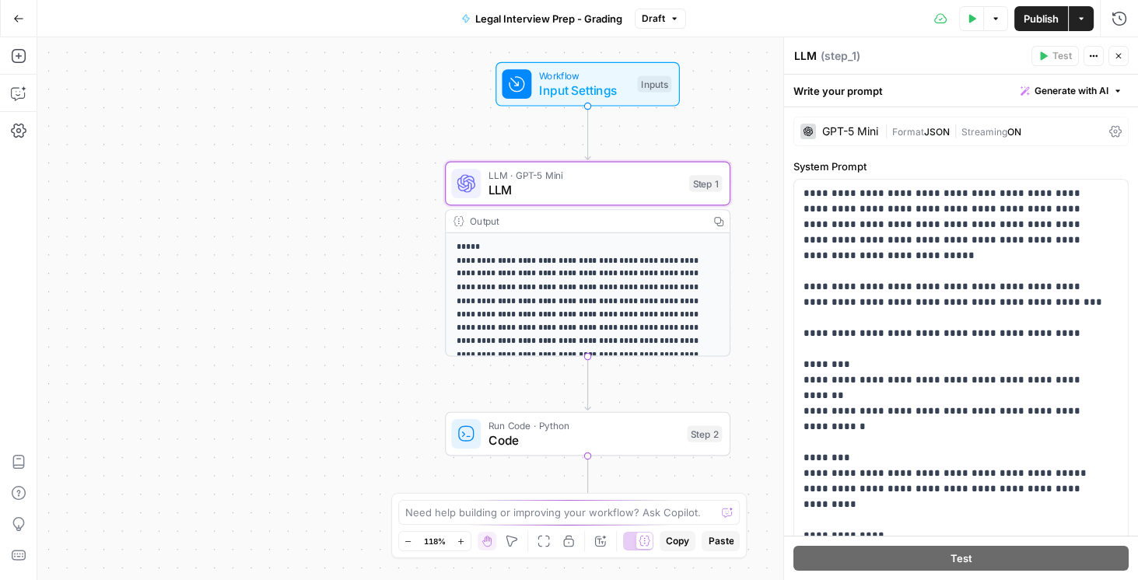
click at [1109, 132] on icon at bounding box center [1115, 132] width 12 height 12
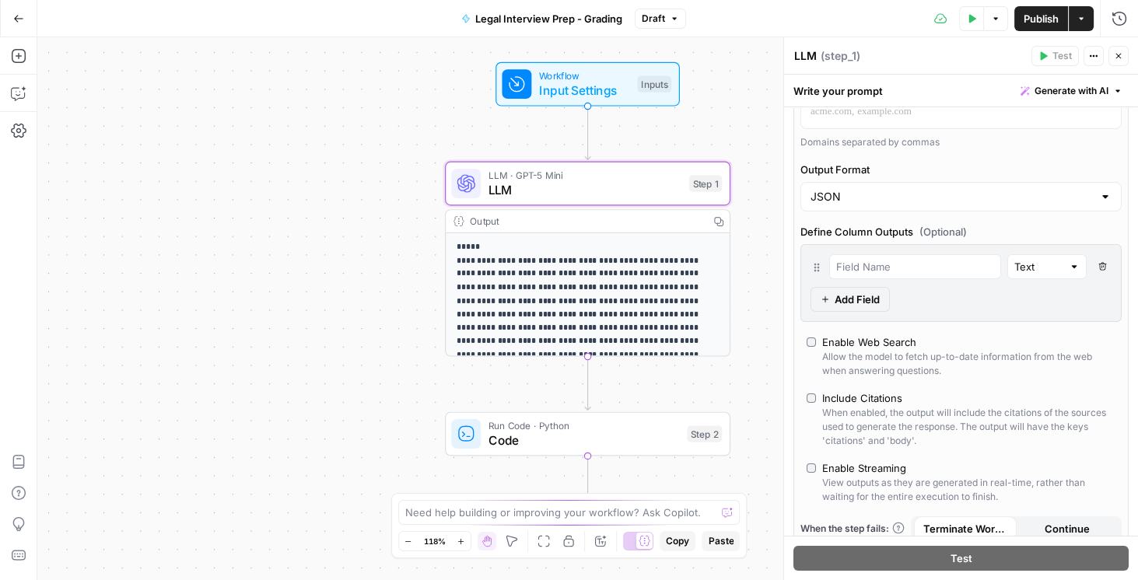
scroll to position [444, 0]
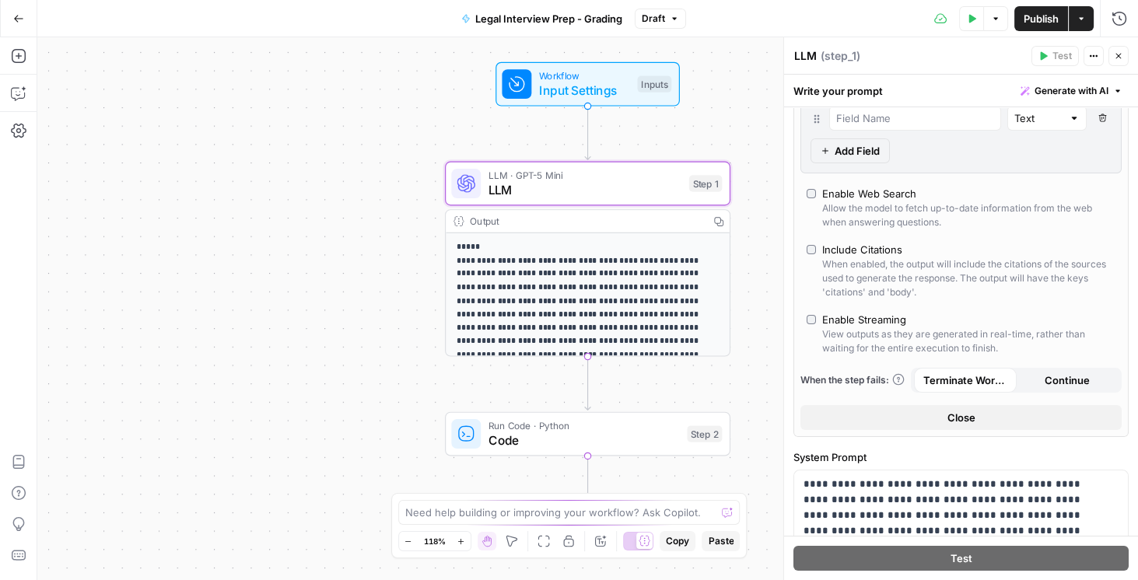
click at [815, 317] on label "Enable Streaming View outputs as they are generated in real-time, rather than w…" at bounding box center [961, 334] width 309 height 44
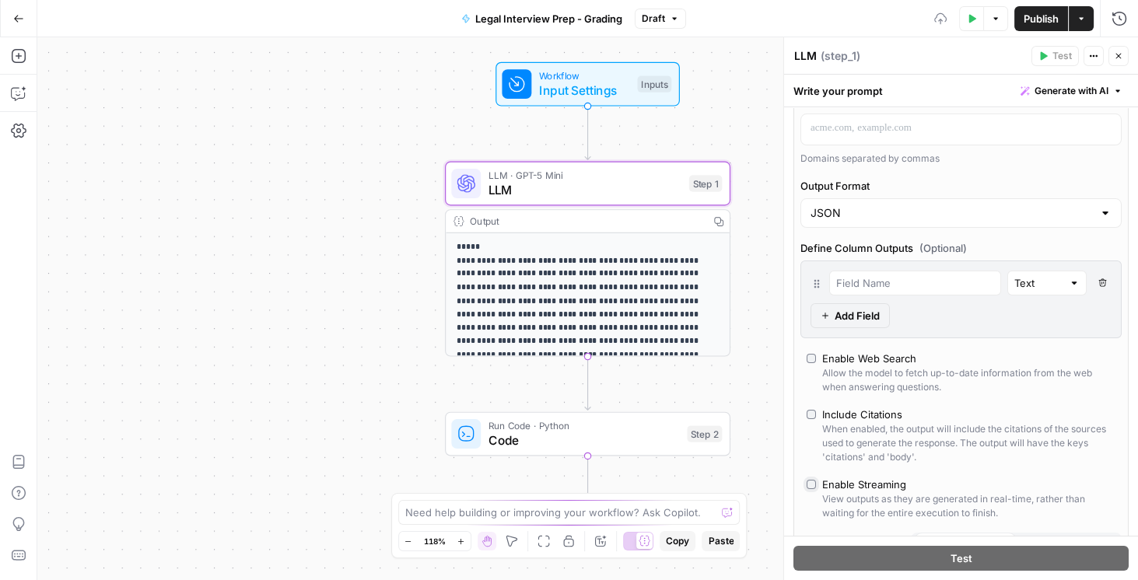
scroll to position [222, 0]
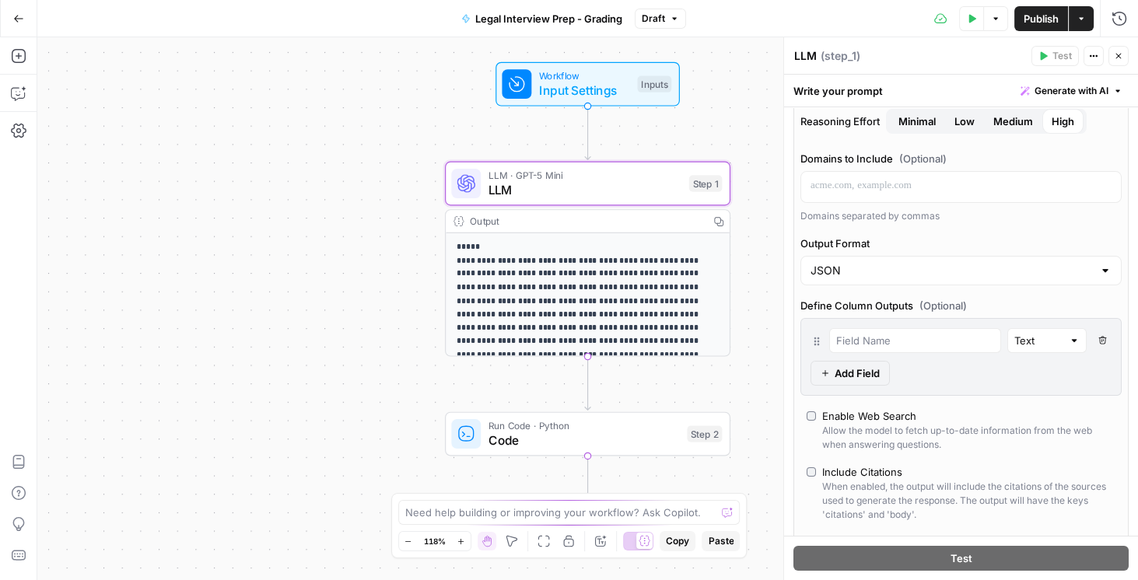
click at [1098, 336] on icon "button" at bounding box center [1102, 340] width 9 height 9
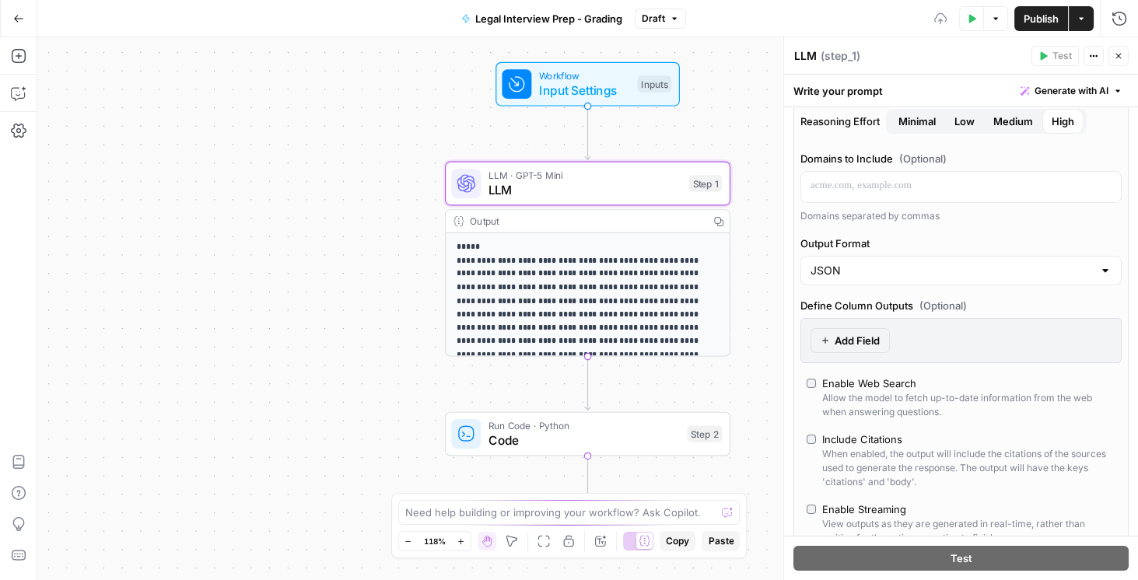
scroll to position [89, 0]
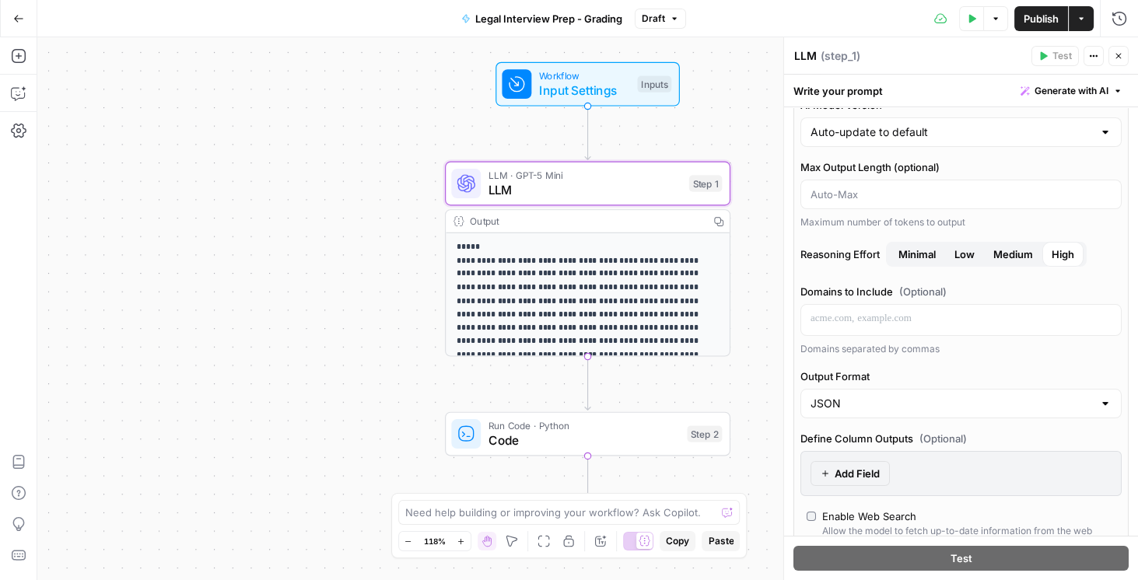
click at [1049, 22] on span "Publish" at bounding box center [1041, 19] width 35 height 16
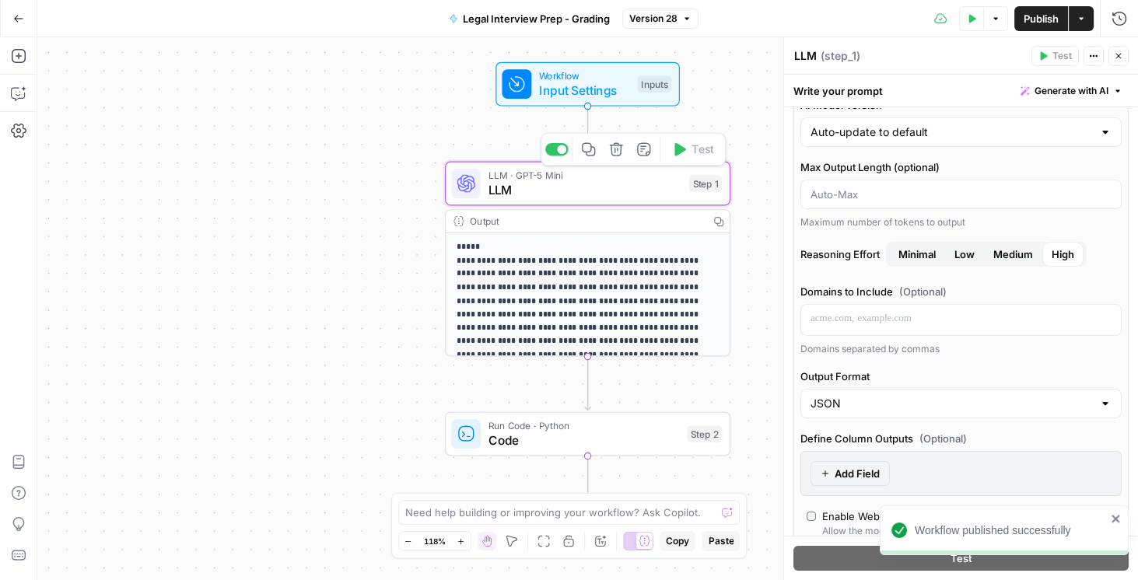
click at [595, 183] on span "LLM" at bounding box center [585, 189] width 194 height 19
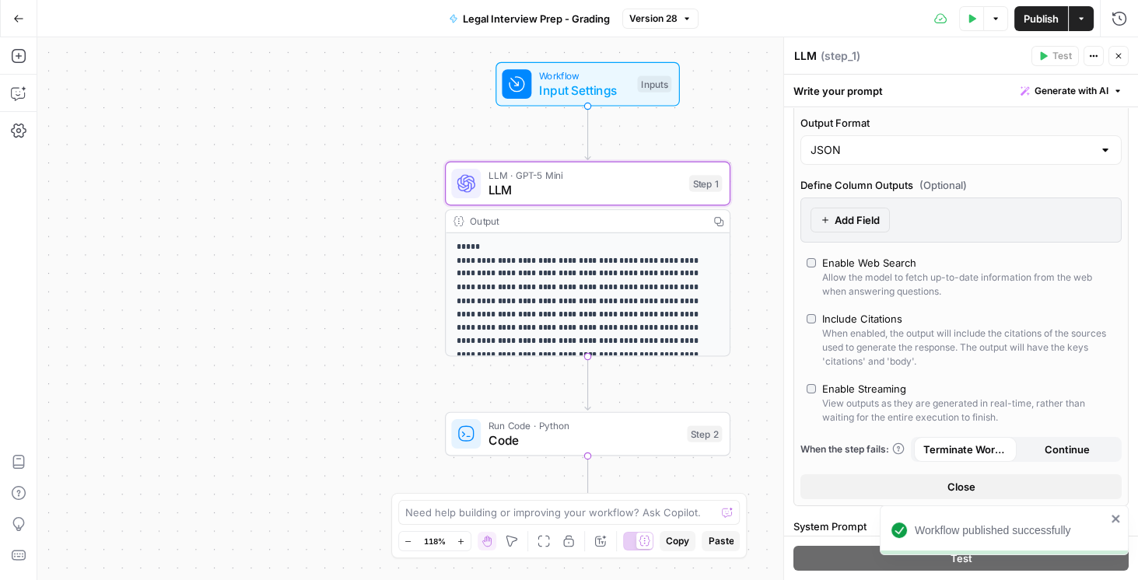
scroll to position [355, 0]
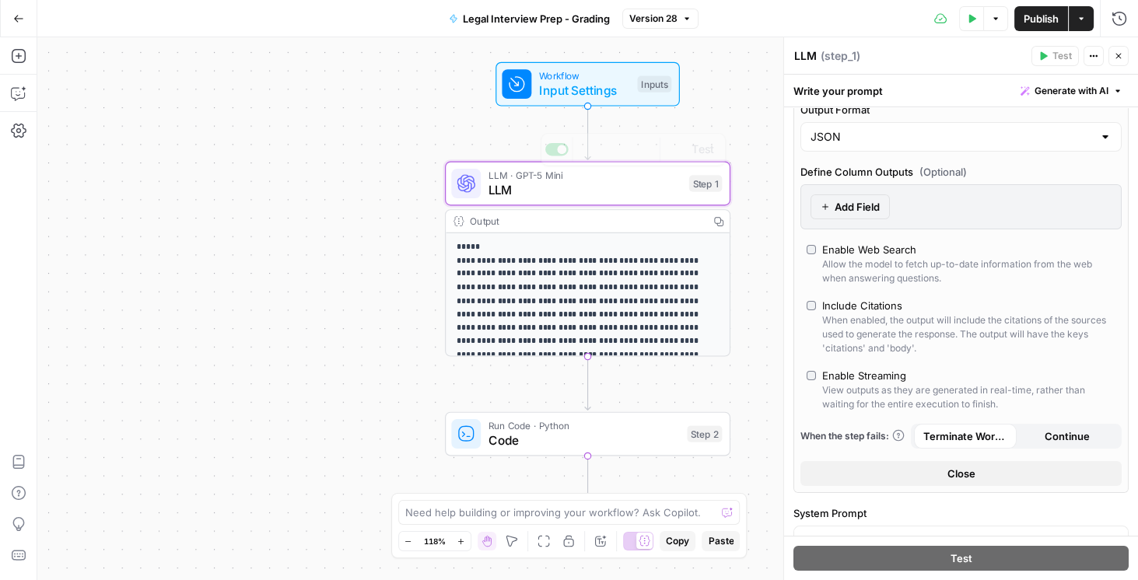
click at [600, 193] on span "LLM" at bounding box center [585, 189] width 194 height 19
click at [534, 194] on span "LLM" at bounding box center [585, 189] width 194 height 19
click at [566, 188] on span "LLM" at bounding box center [585, 189] width 194 height 19
click at [1120, 62] on button "Close" at bounding box center [1118, 56] width 20 height 20
